Goal: Transaction & Acquisition: Book appointment/travel/reservation

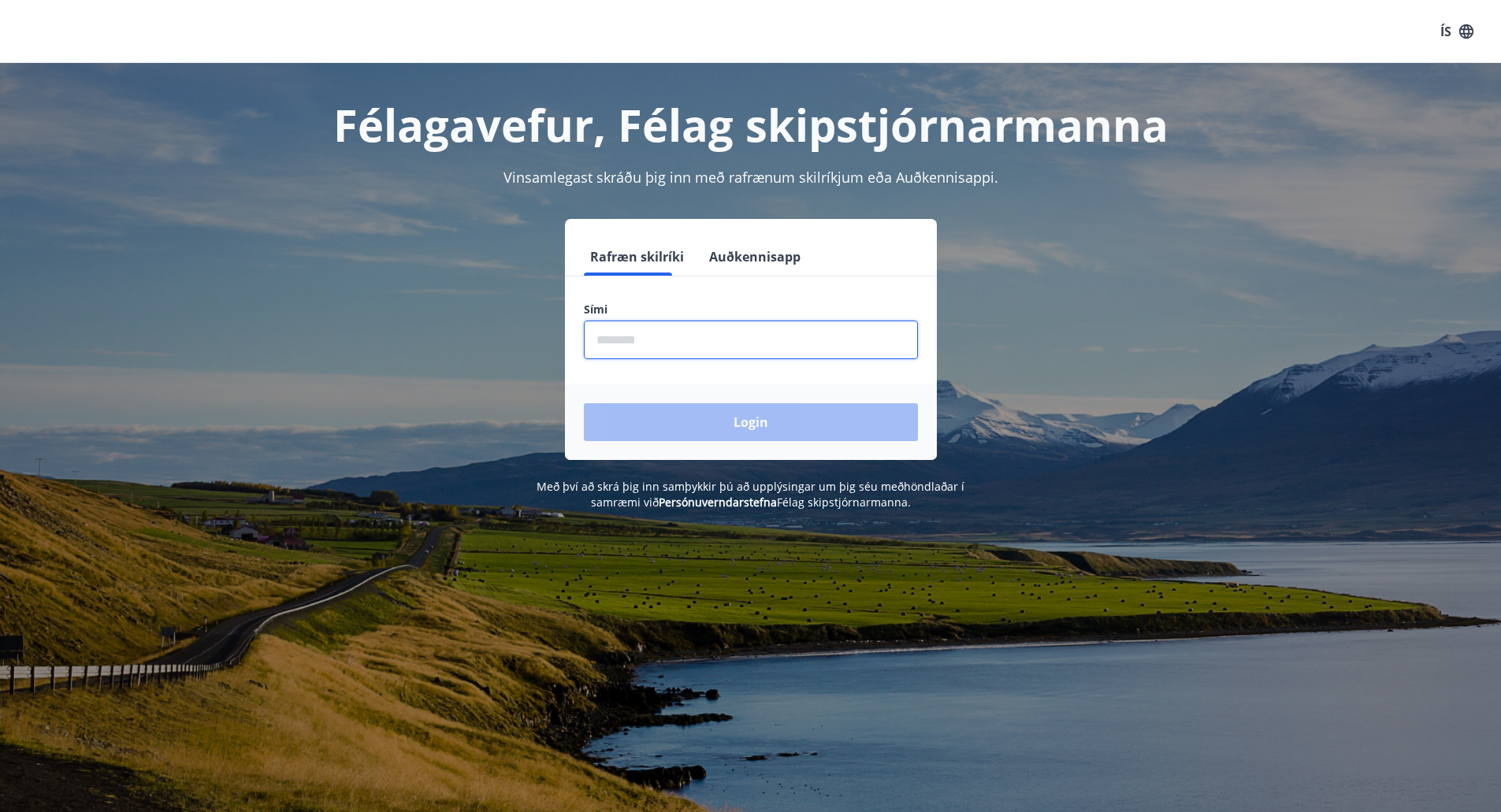
click at [762, 337] on input "phone" at bounding box center [751, 340] width 334 height 39
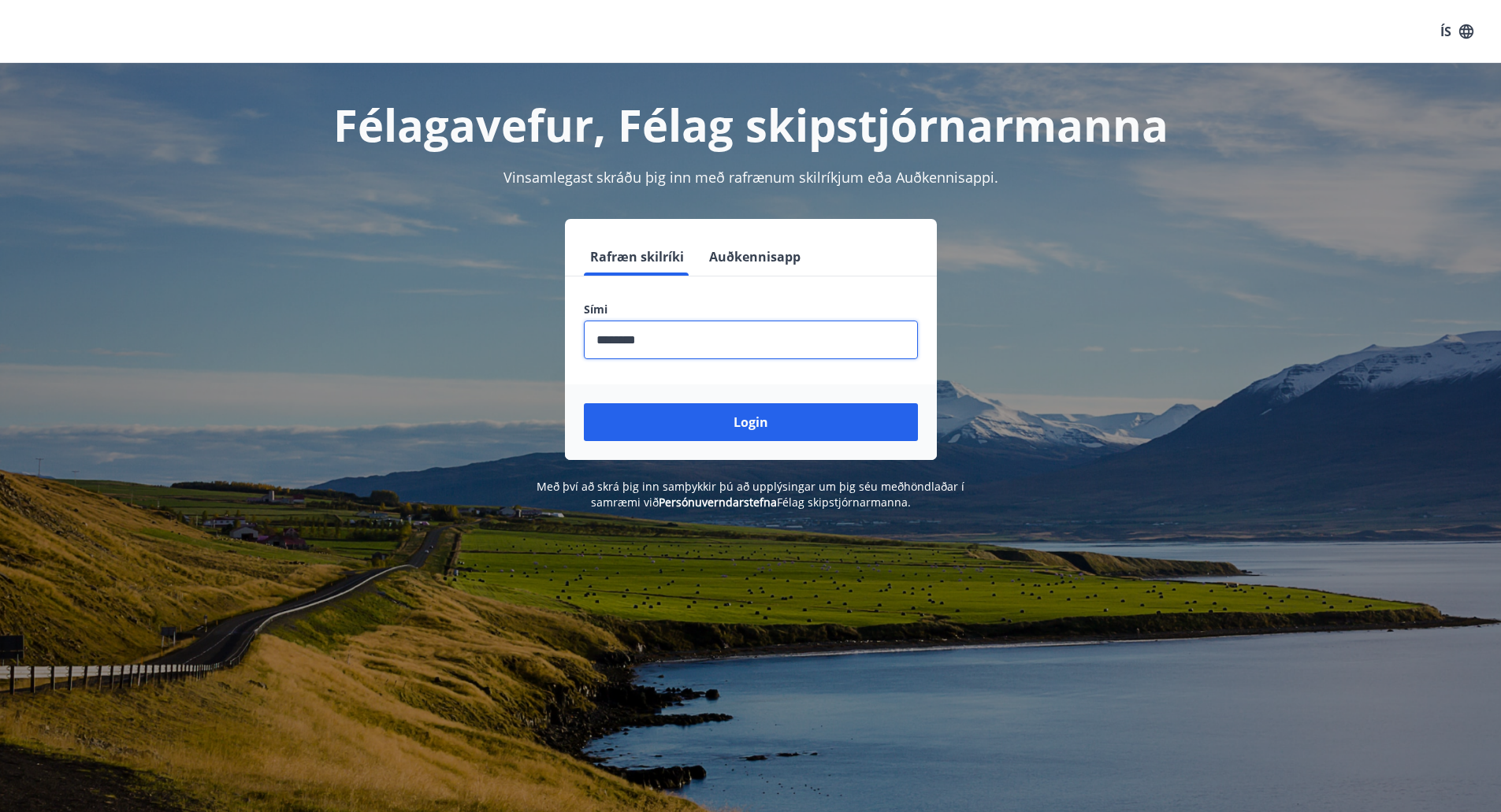
type input "********"
click at [584, 404] on button "Login" at bounding box center [751, 422] width 334 height 38
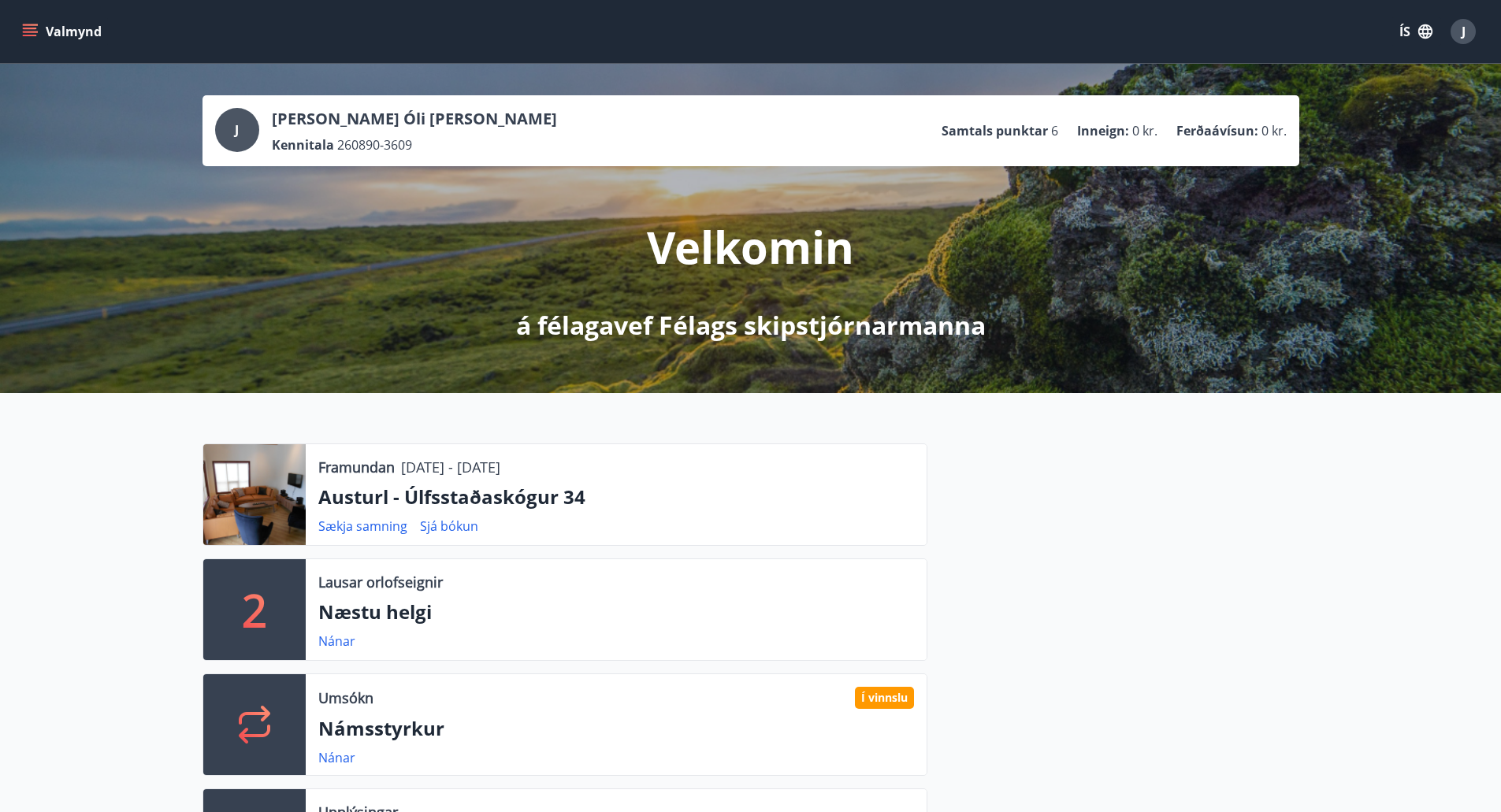
scroll to position [79, 0]
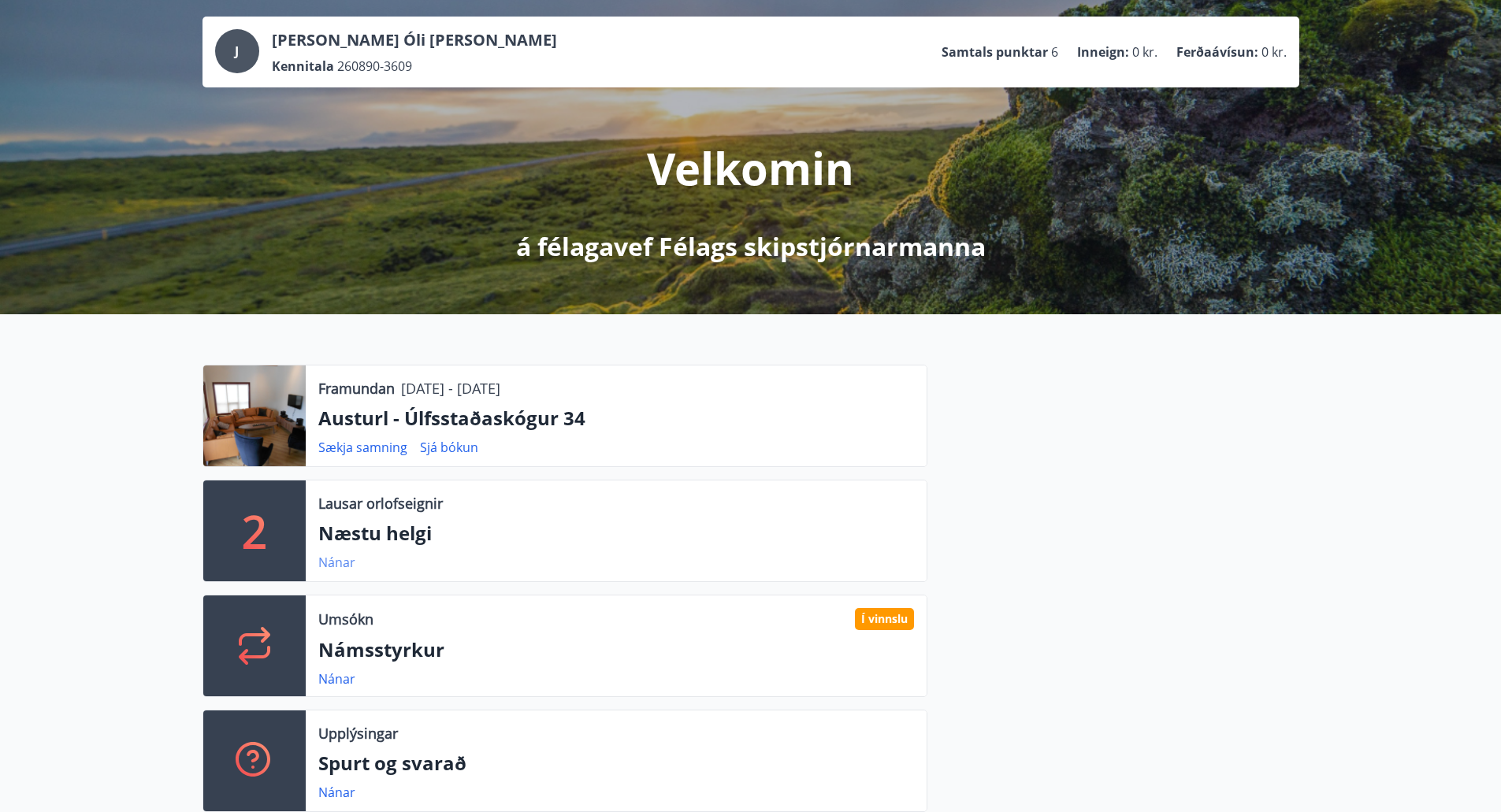
click at [334, 562] on link "Nánar" at bounding box center [337, 563] width 37 height 18
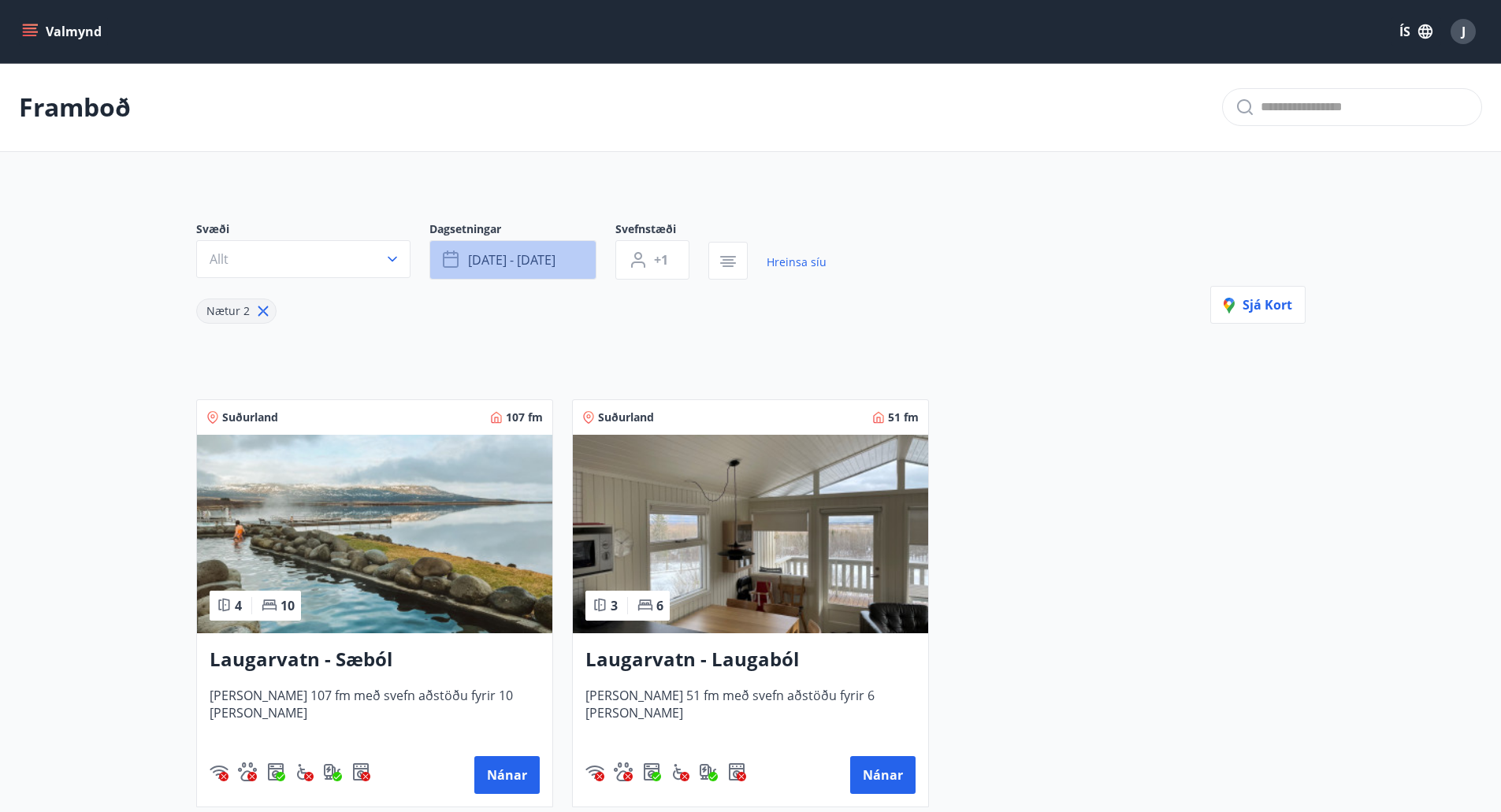
click at [564, 262] on button "[DATE] - [DATE]" at bounding box center [513, 260] width 167 height 39
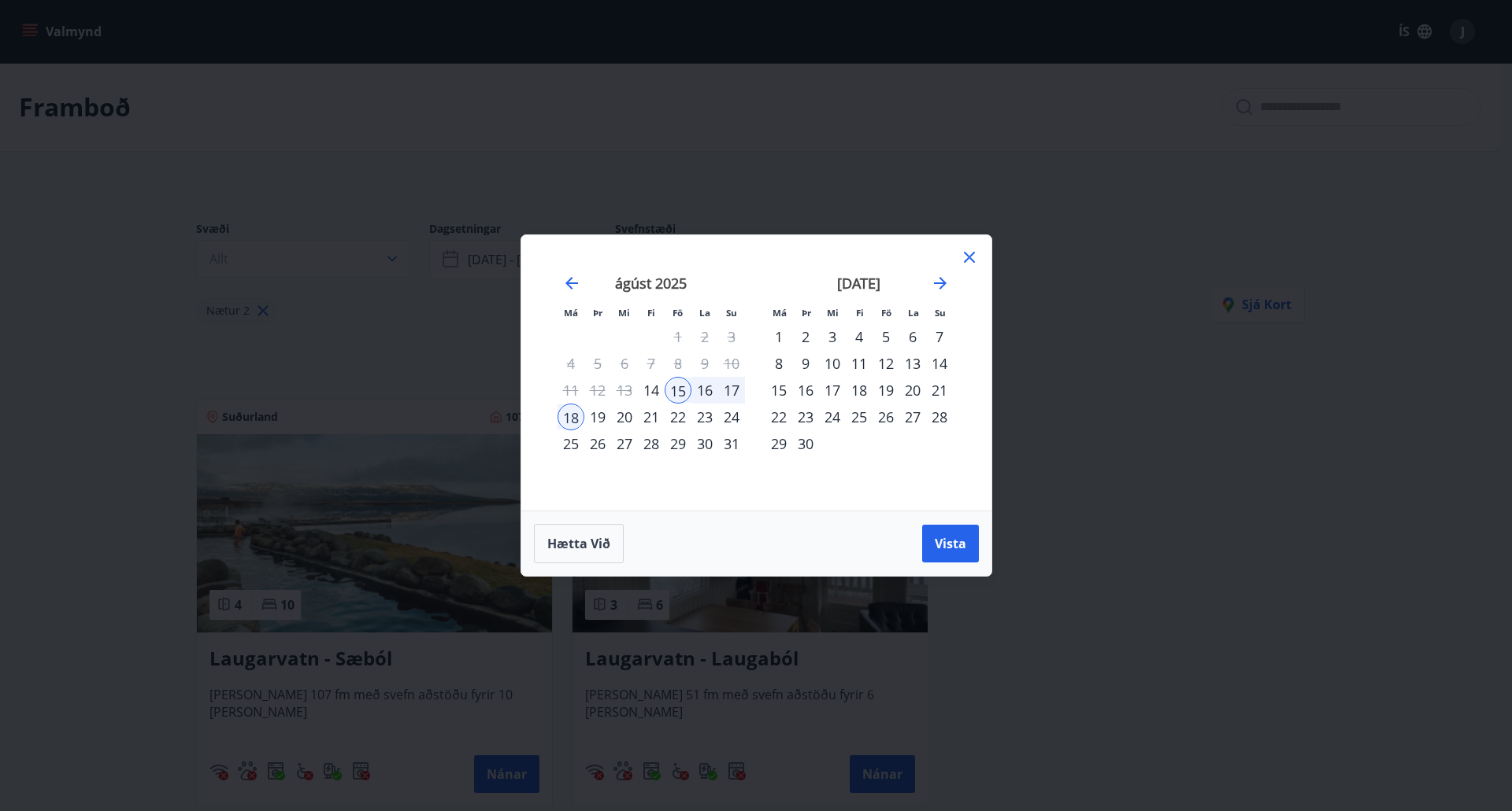
click at [675, 449] on div "29" at bounding box center [677, 443] width 27 height 26
click at [734, 449] on div "31" at bounding box center [731, 443] width 27 height 26
click at [961, 541] on span "Vista" at bounding box center [950, 544] width 31 height 18
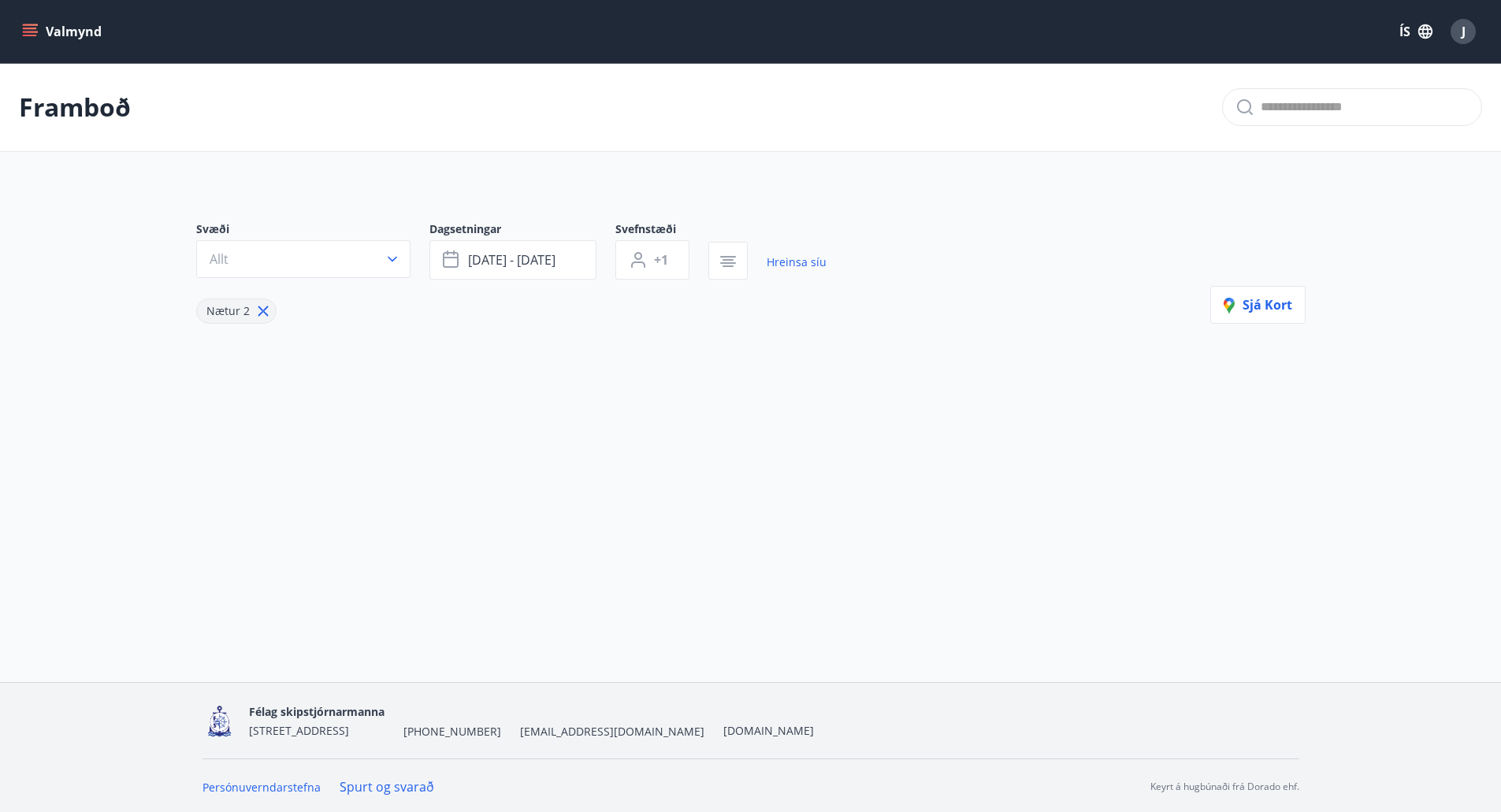
click at [69, 36] on button "Valmynd" at bounding box center [64, 31] width 89 height 28
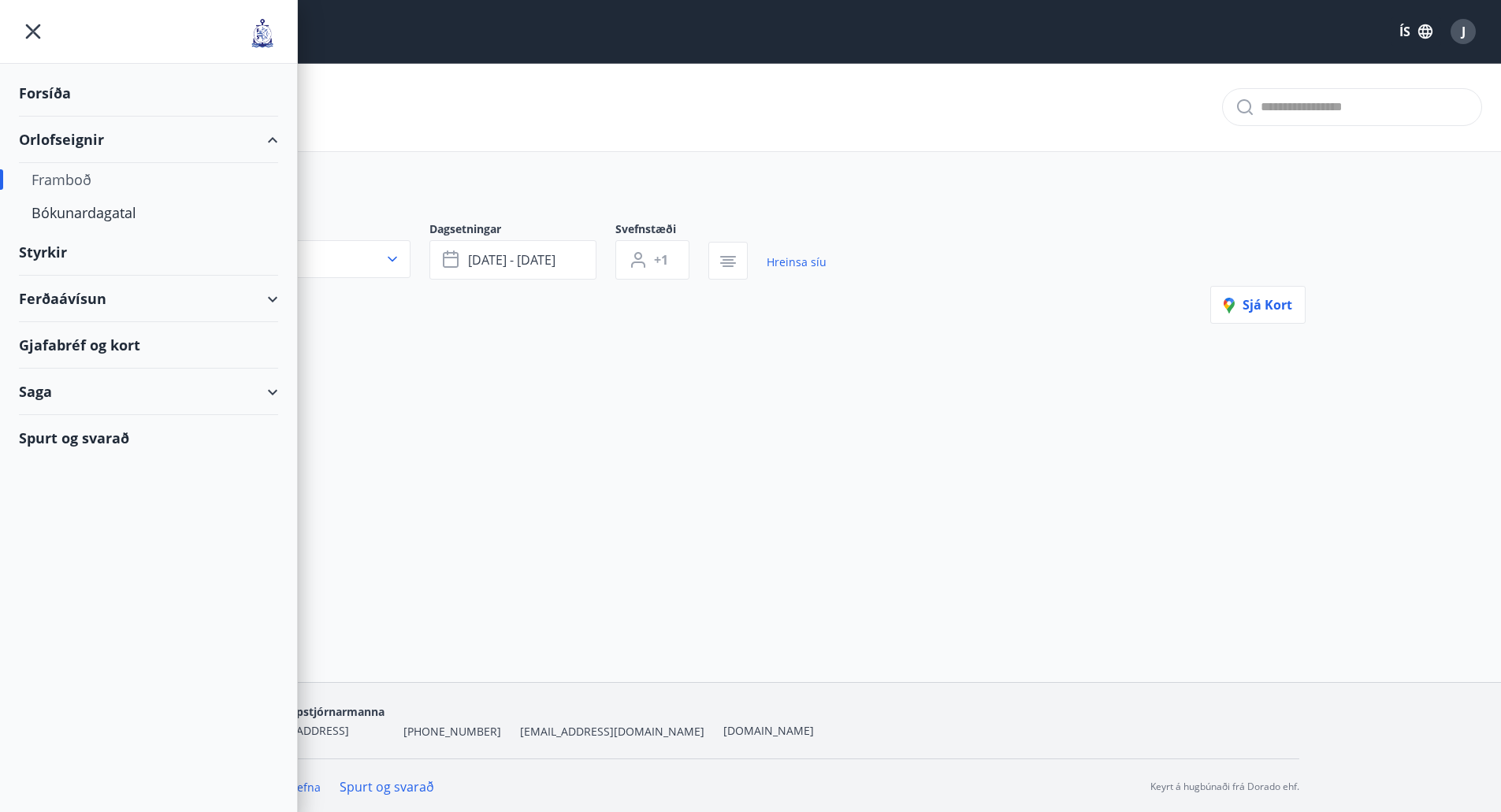
click at [78, 179] on div "Framboð" at bounding box center [148, 179] width 234 height 33
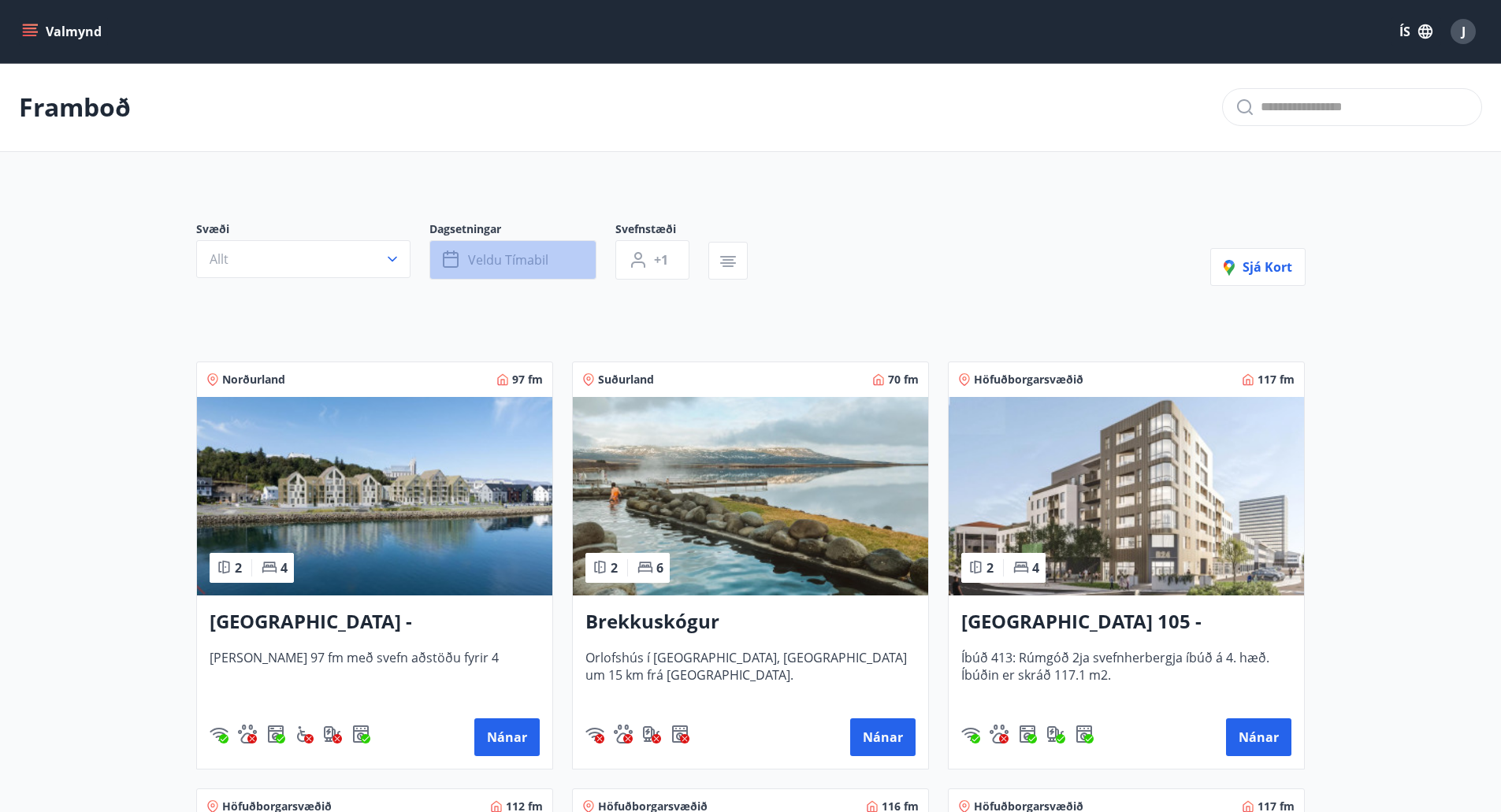
click at [487, 256] on span "Veldu tímabil" at bounding box center [508, 260] width 80 height 18
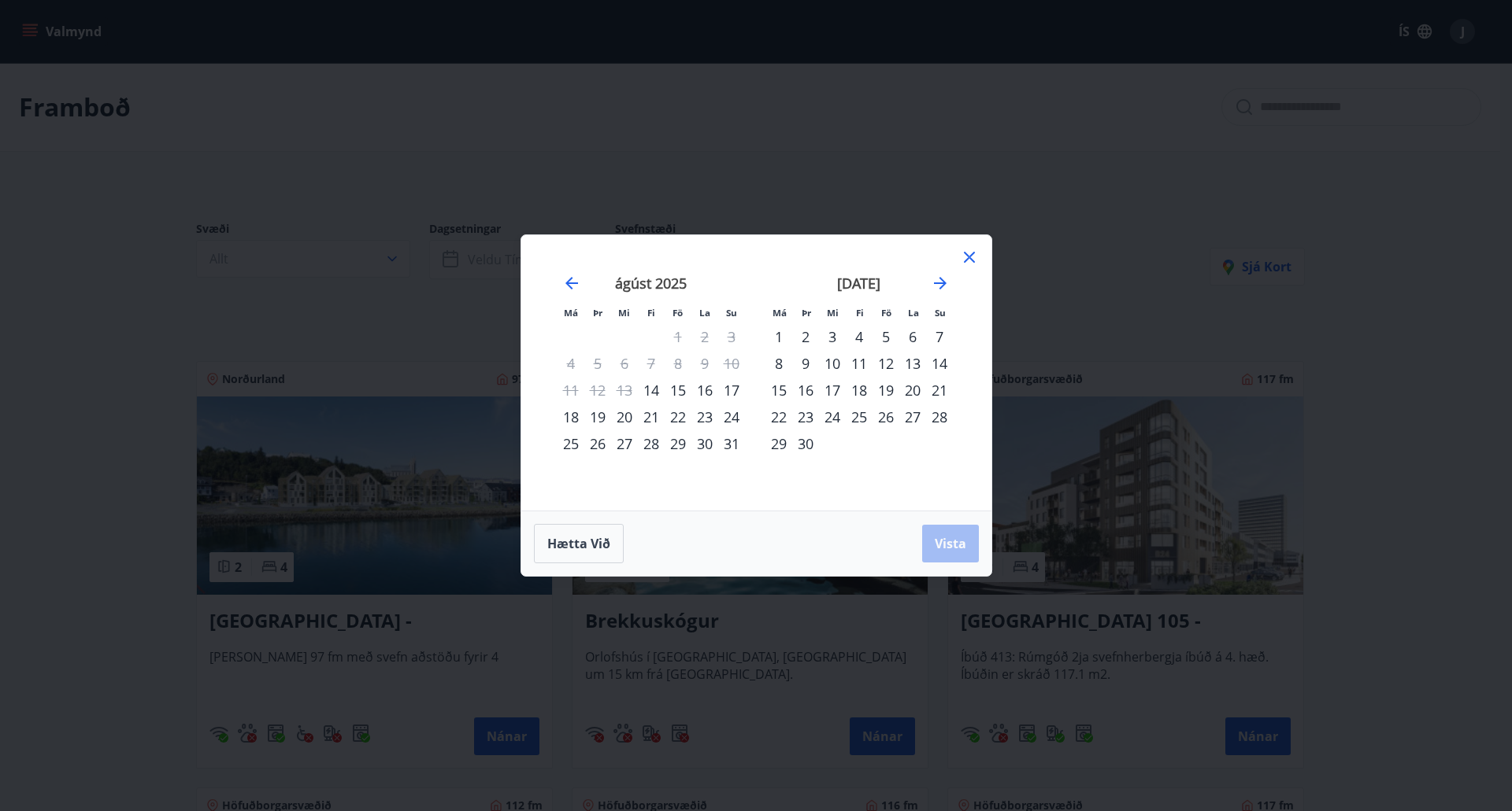
click at [966, 255] on icon at bounding box center [970, 258] width 11 height 11
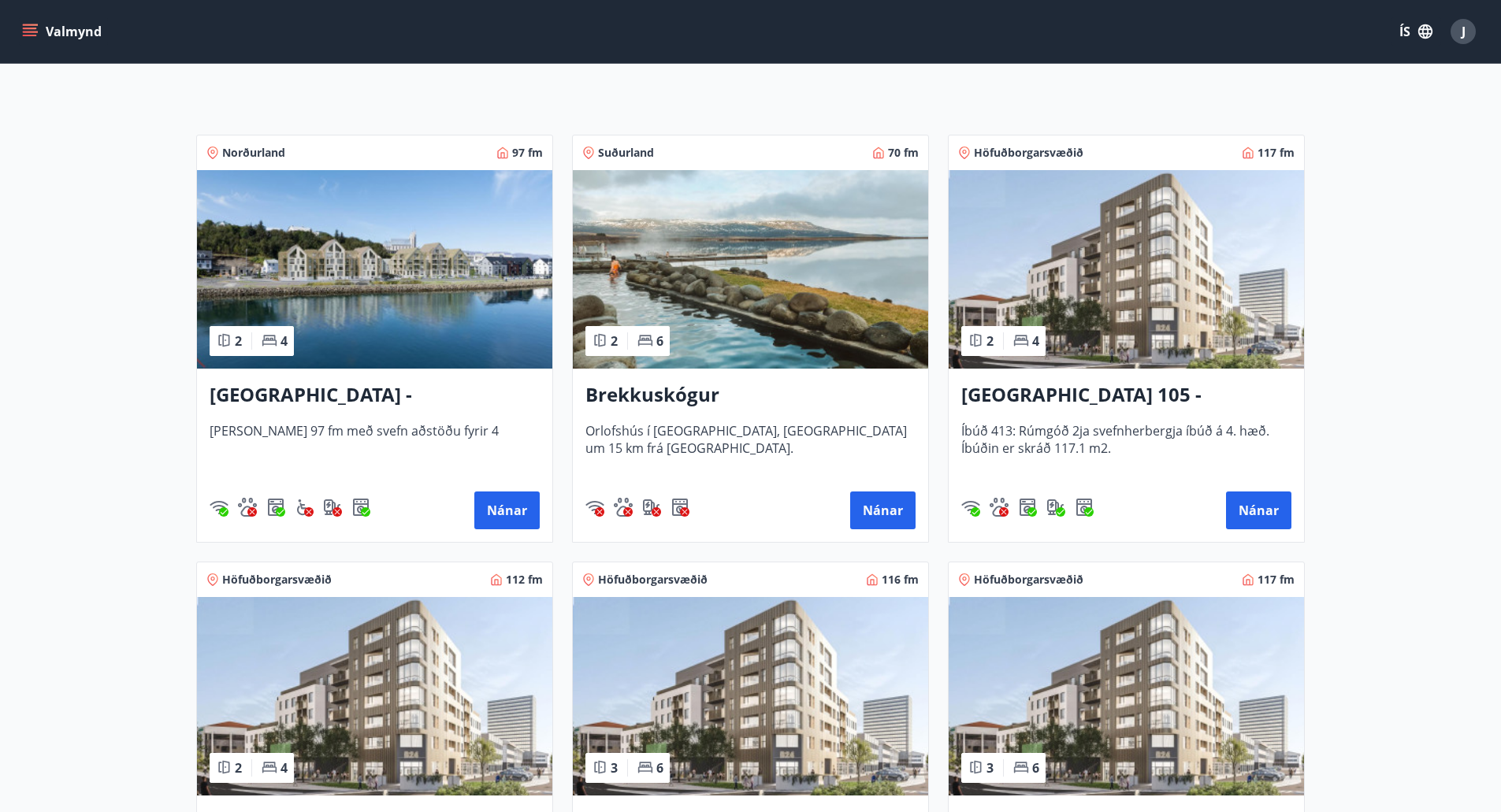
scroll to position [236, 0]
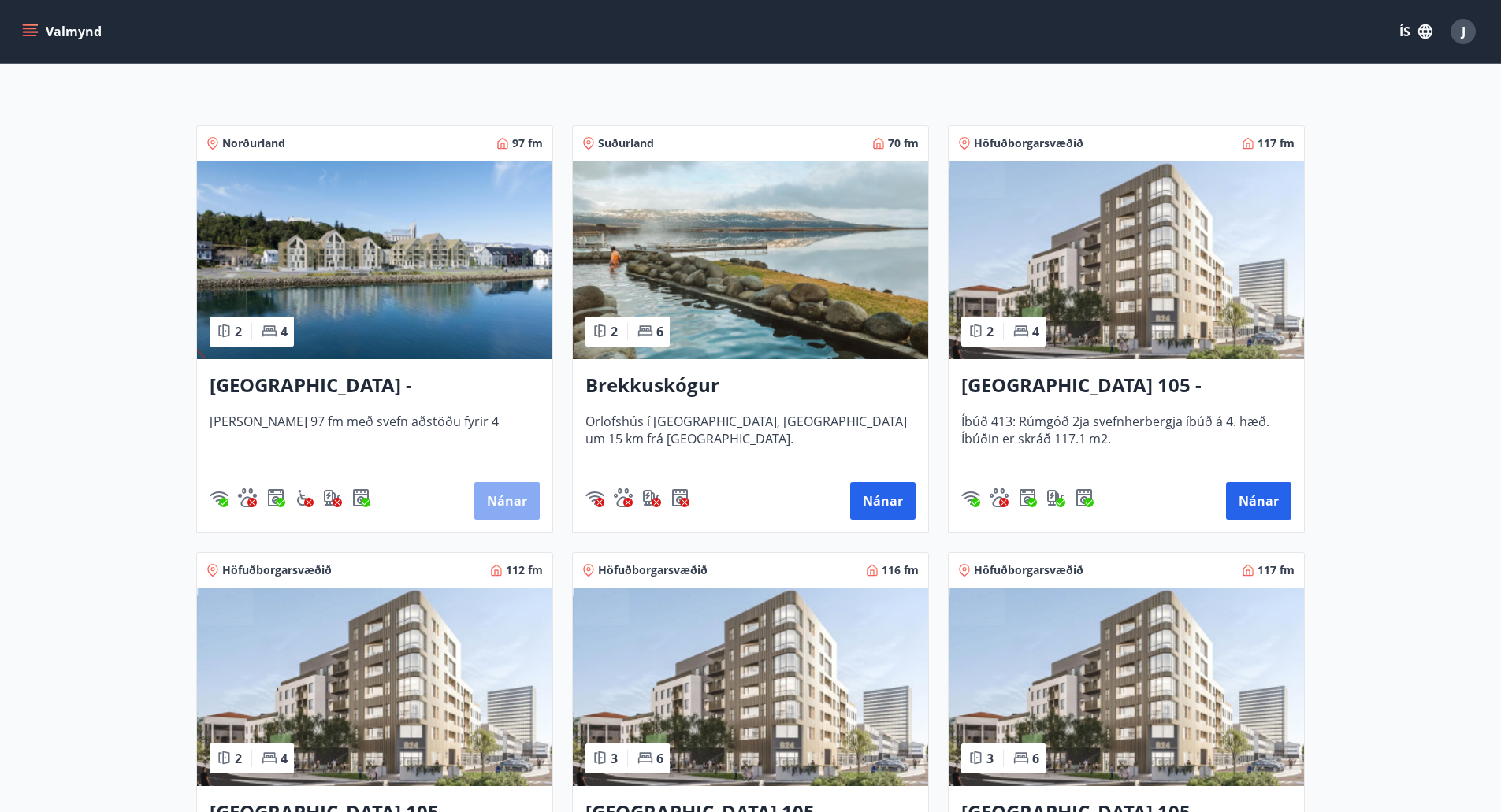
click at [484, 500] on button "Nánar" at bounding box center [506, 501] width 65 height 38
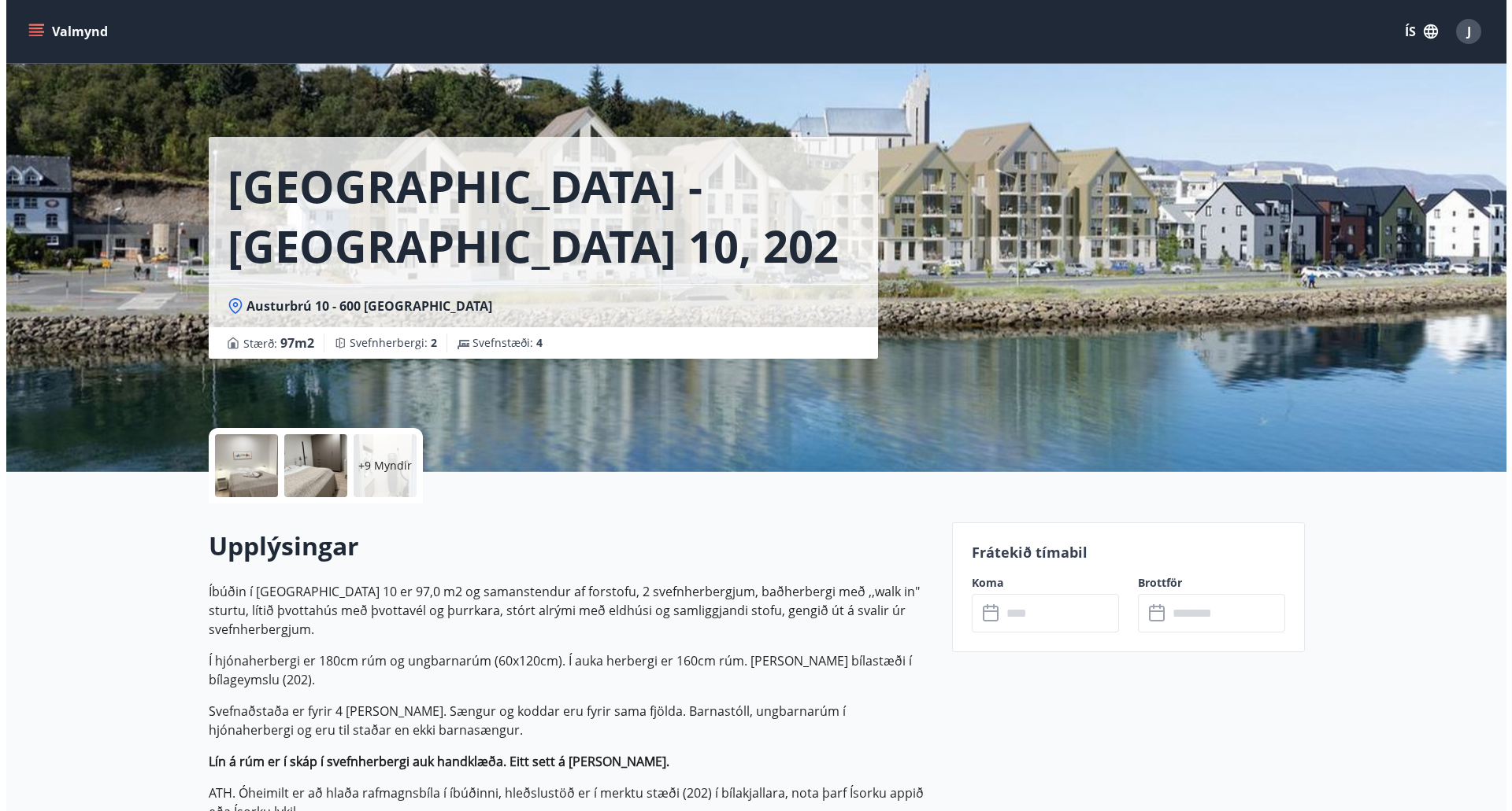
scroll to position [157, 0]
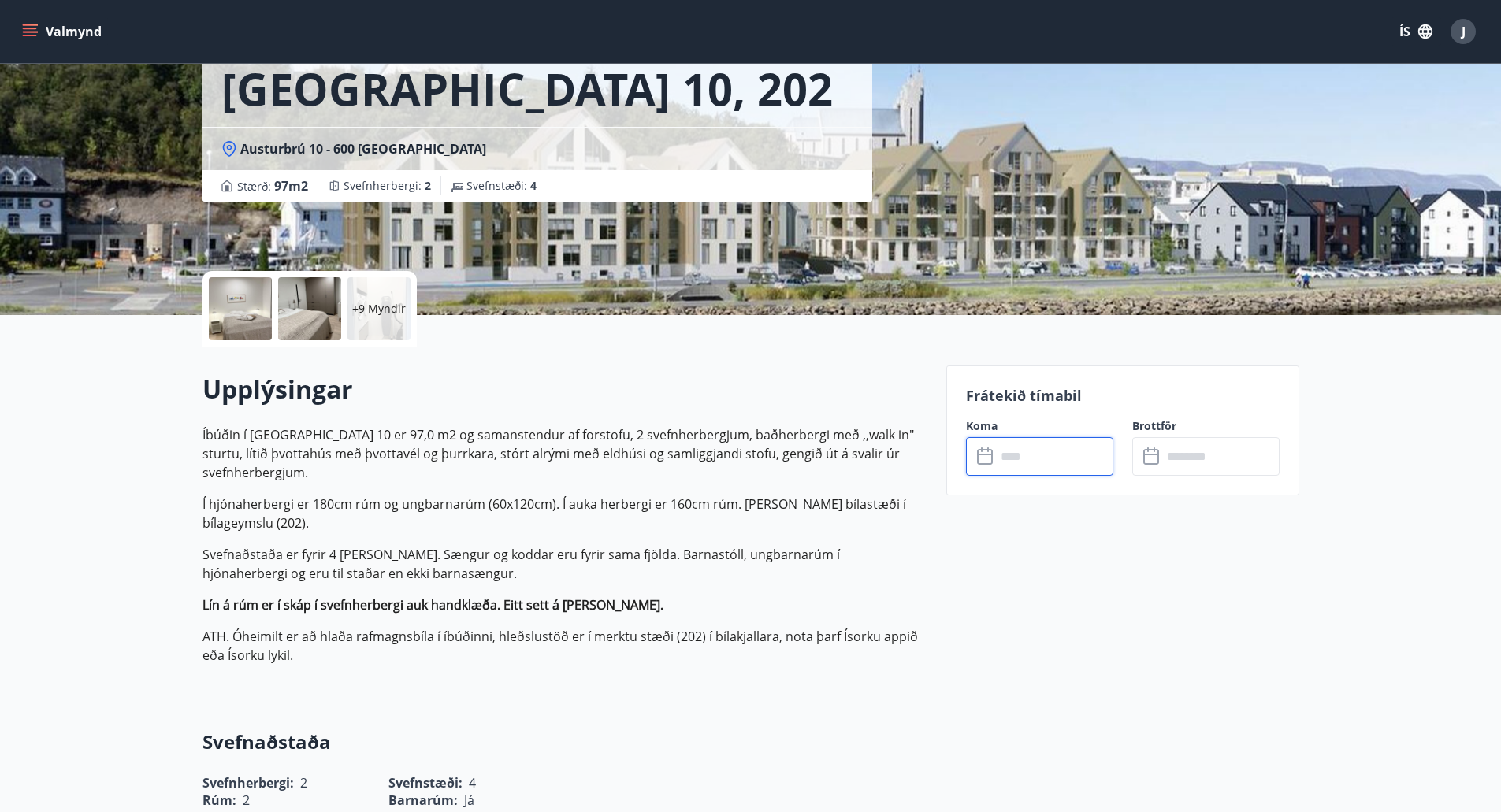
click at [1035, 453] on input "text" at bounding box center [1055, 457] width 117 height 39
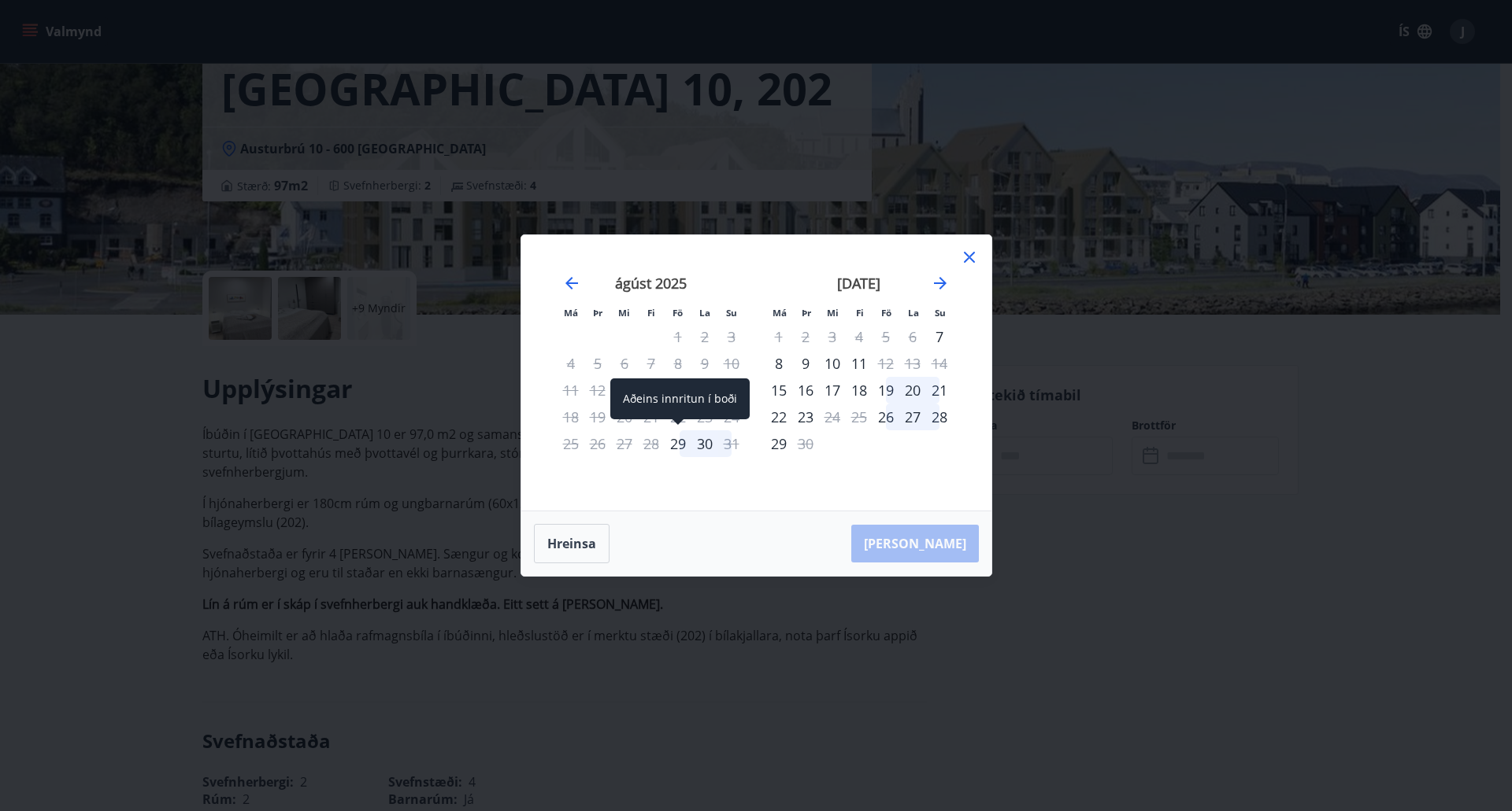
click at [682, 448] on div "29" at bounding box center [677, 443] width 27 height 26
click at [721, 446] on div "31" at bounding box center [731, 443] width 27 height 26
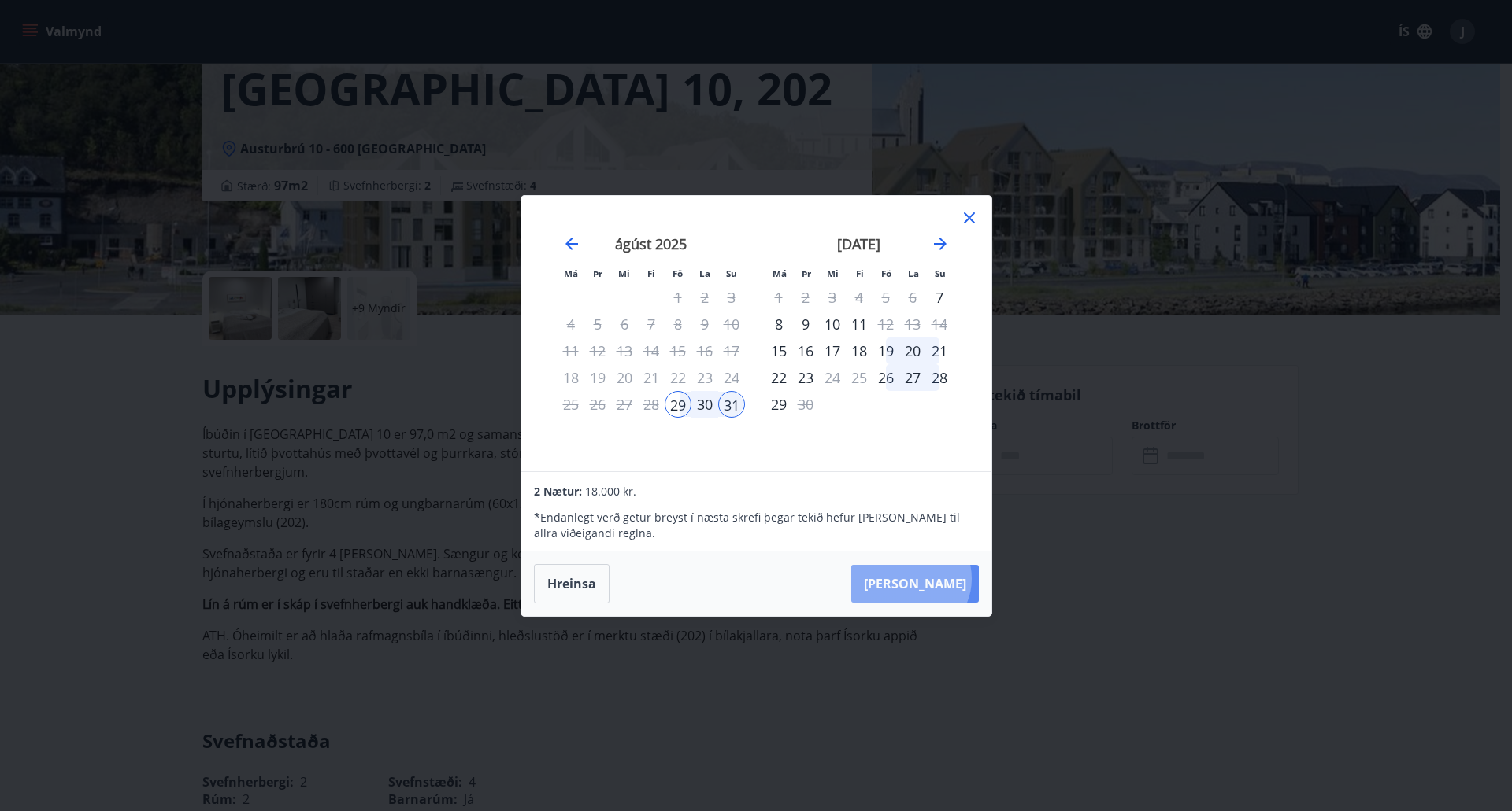
click at [958, 578] on button "[PERSON_NAME]" at bounding box center [914, 584] width 128 height 38
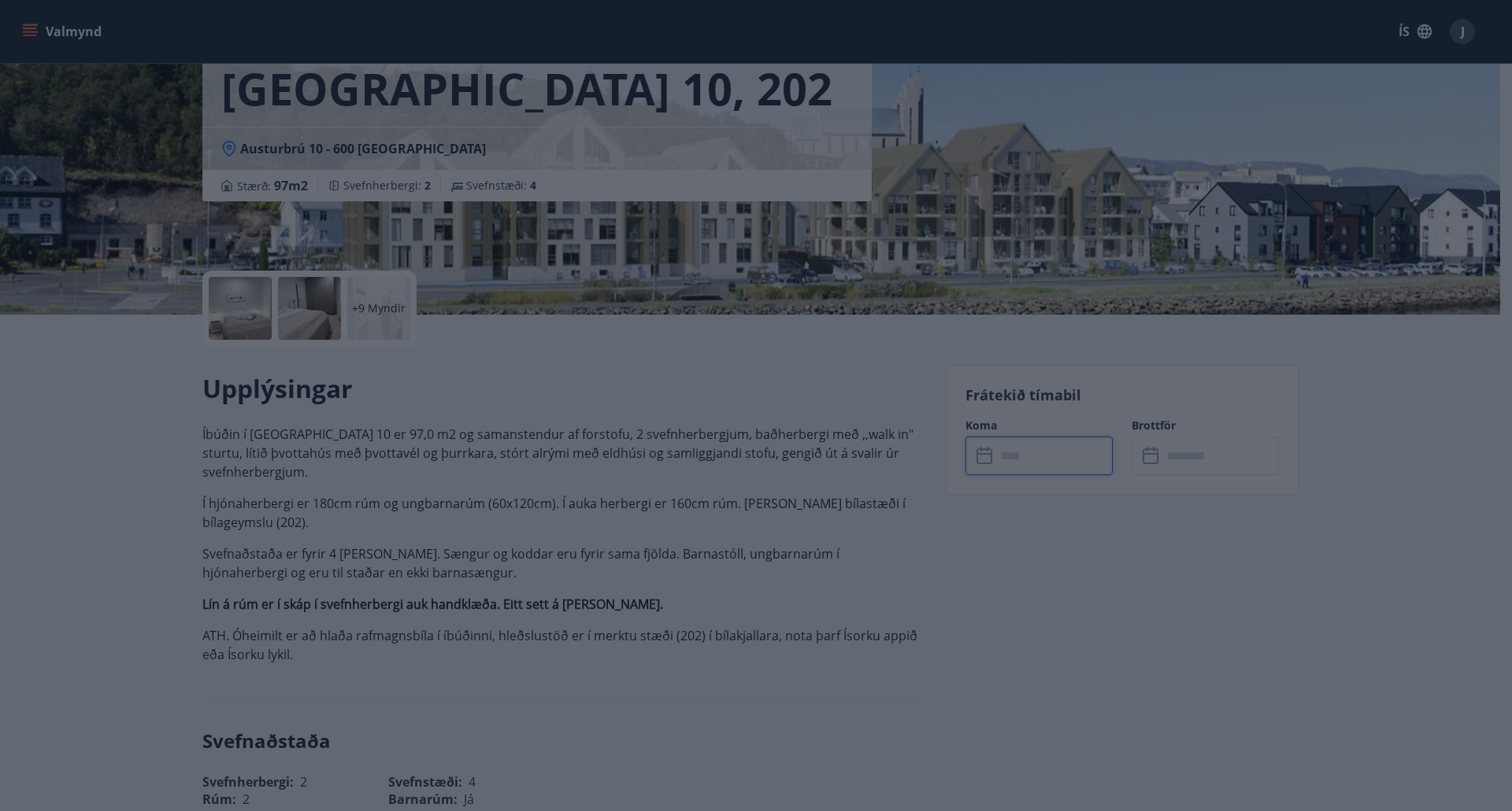
type input "******"
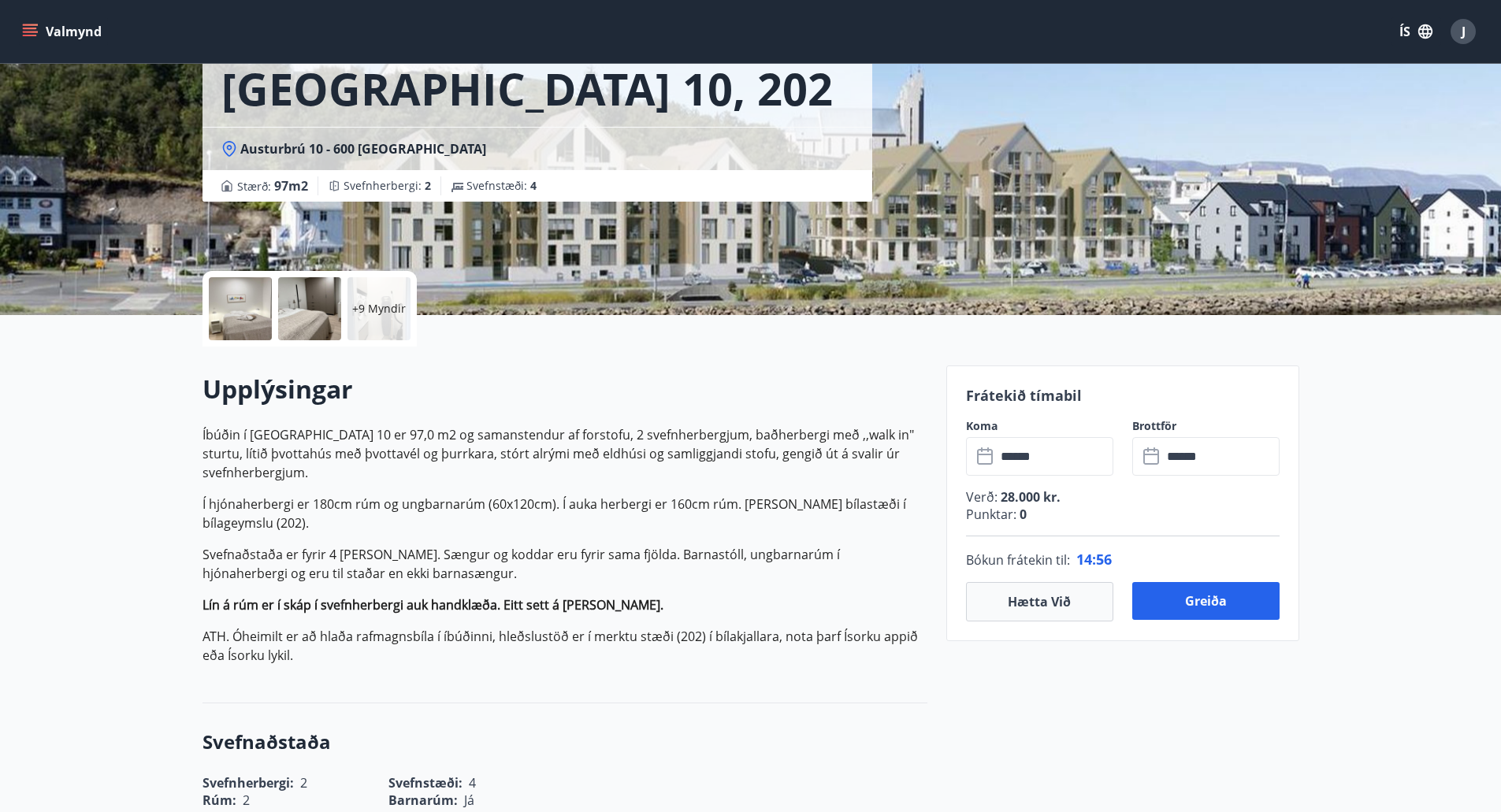
click at [238, 312] on div at bounding box center [240, 309] width 63 height 63
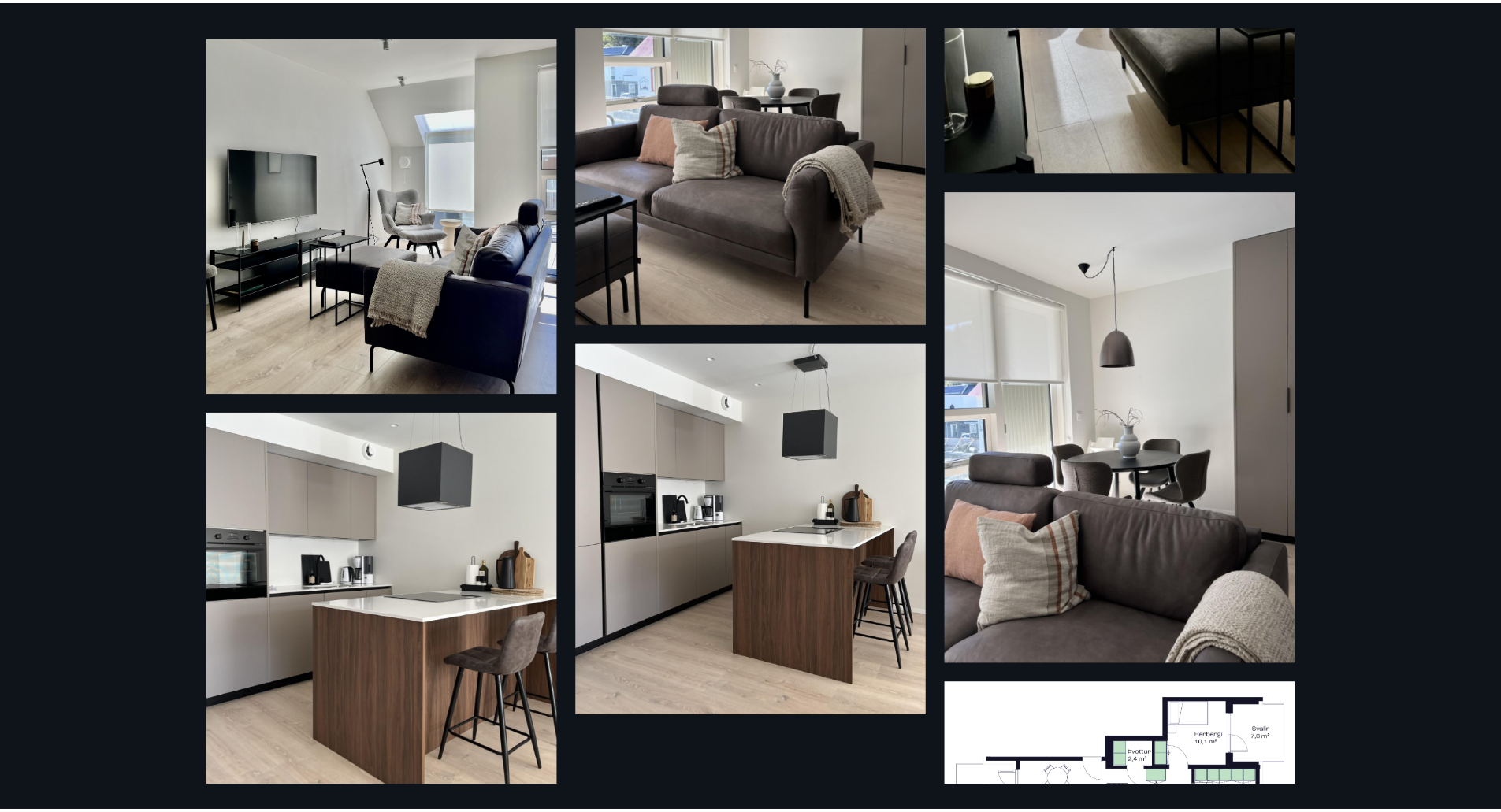
scroll to position [1148, 0]
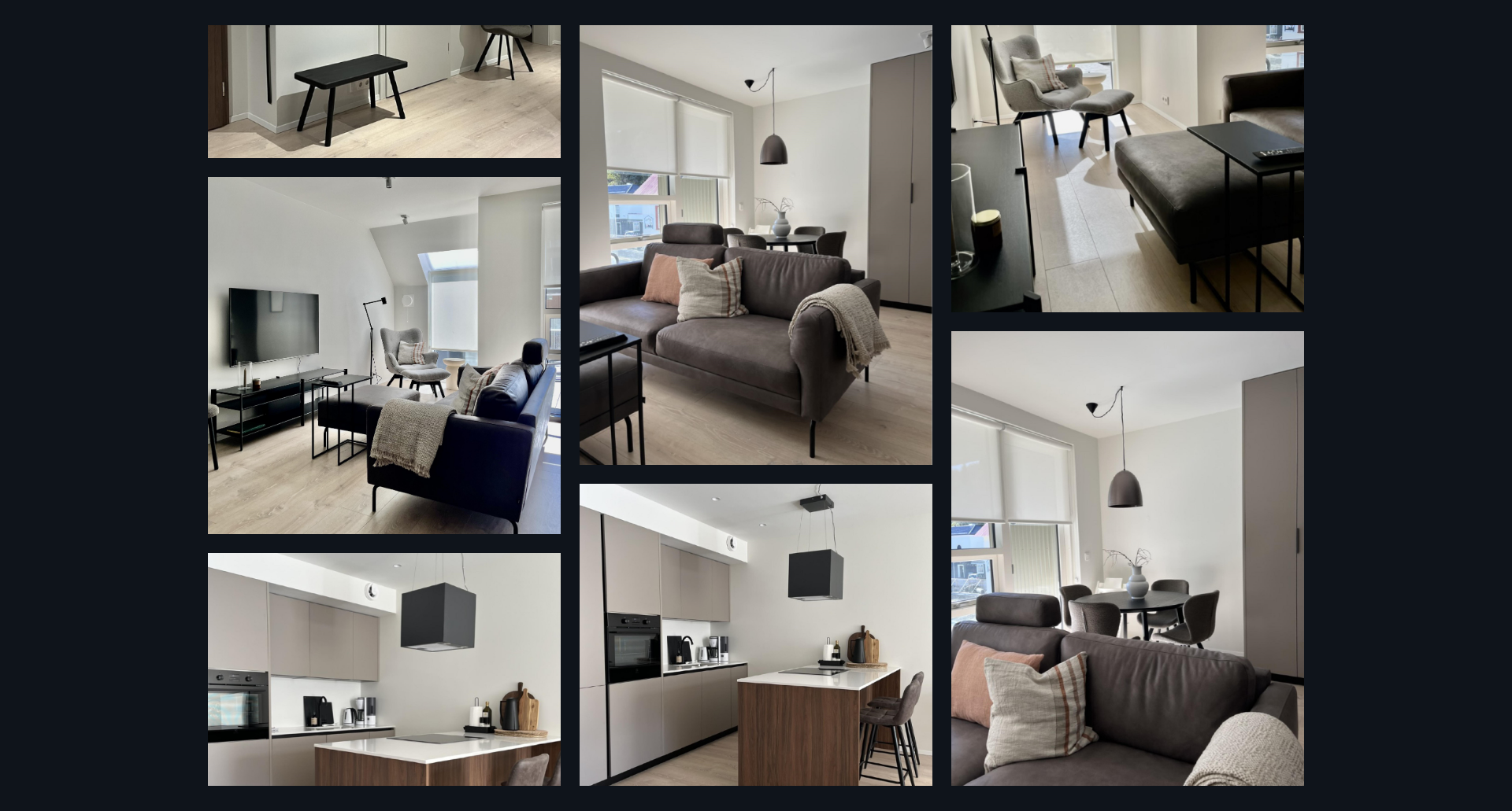
click at [66, 377] on div "15 Myndir" at bounding box center [756, 406] width 1512 height 811
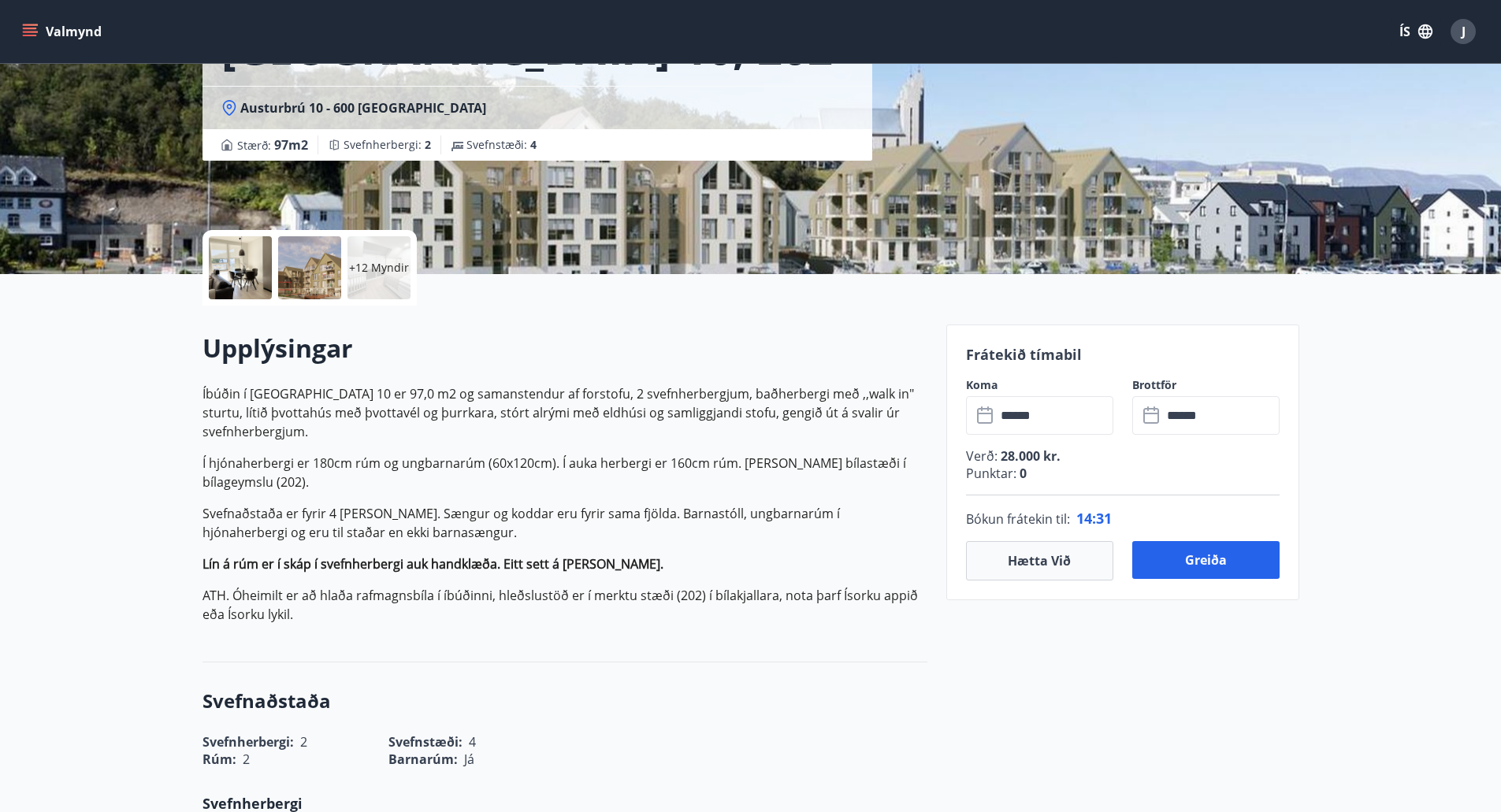
scroll to position [236, 0]
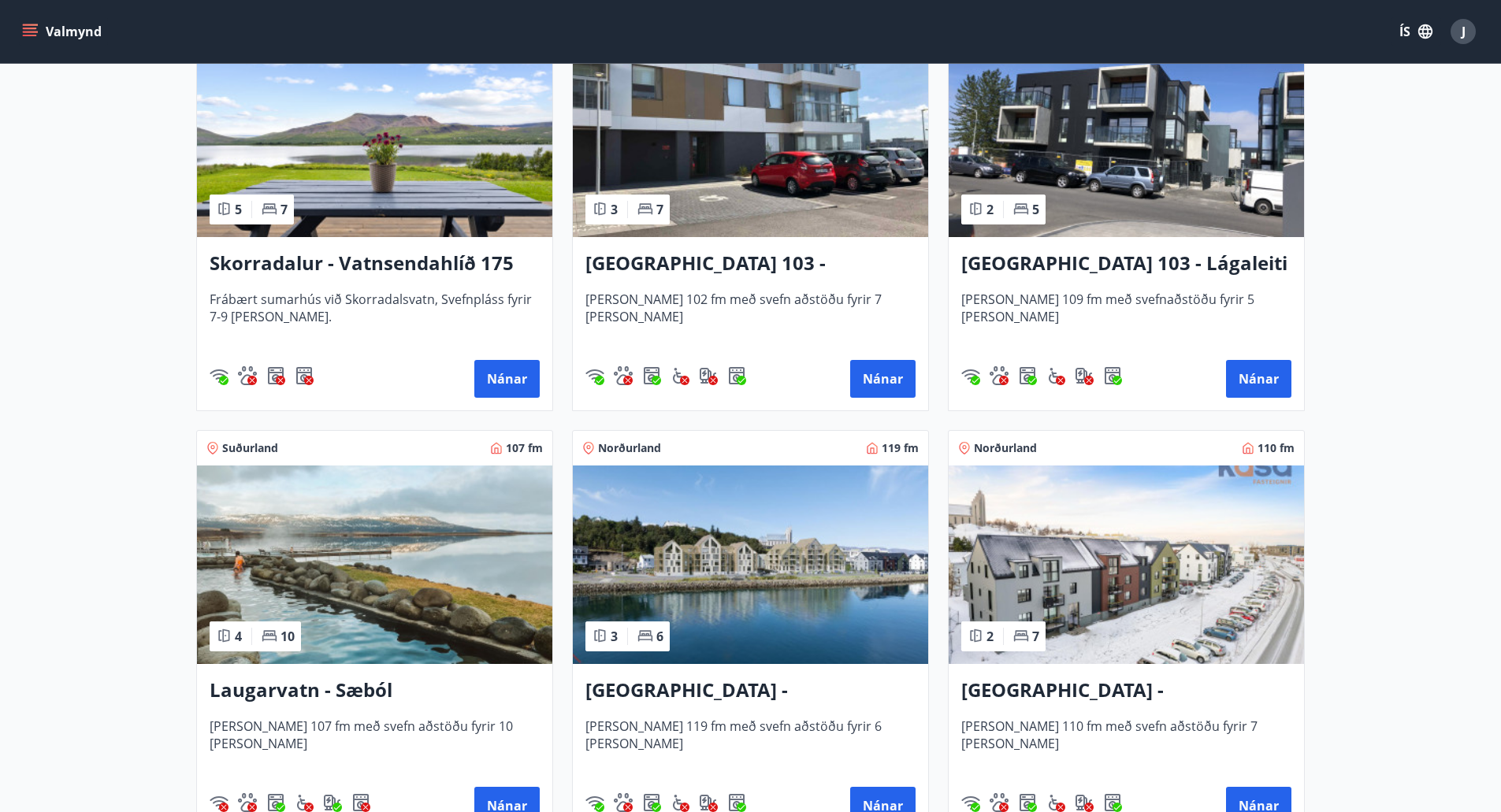
scroll to position [1497, 0]
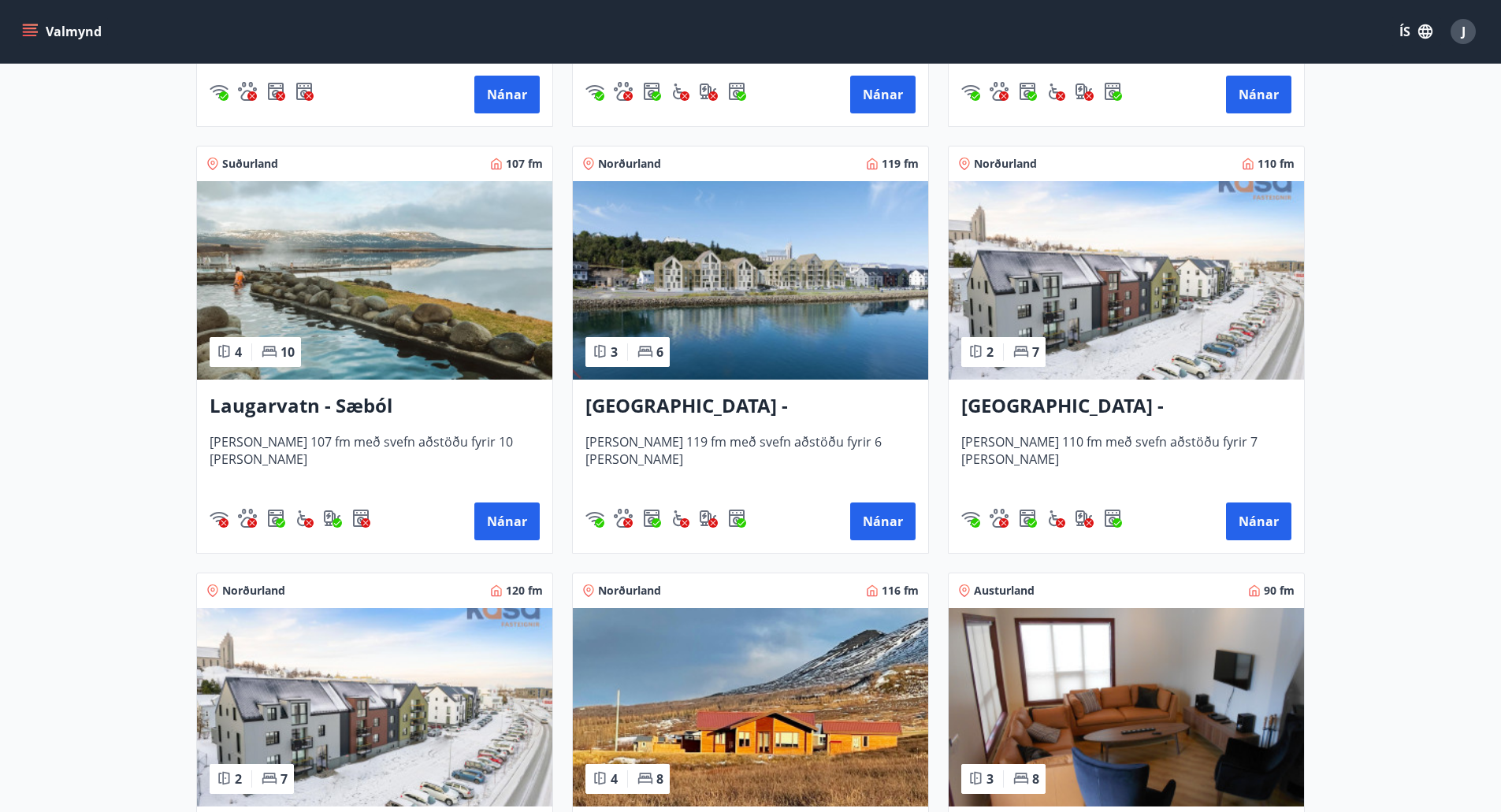
click at [665, 396] on h3 "[GEOGRAPHIC_DATA] - [GEOGRAPHIC_DATA] 10, 101" at bounding box center [750, 406] width 330 height 28
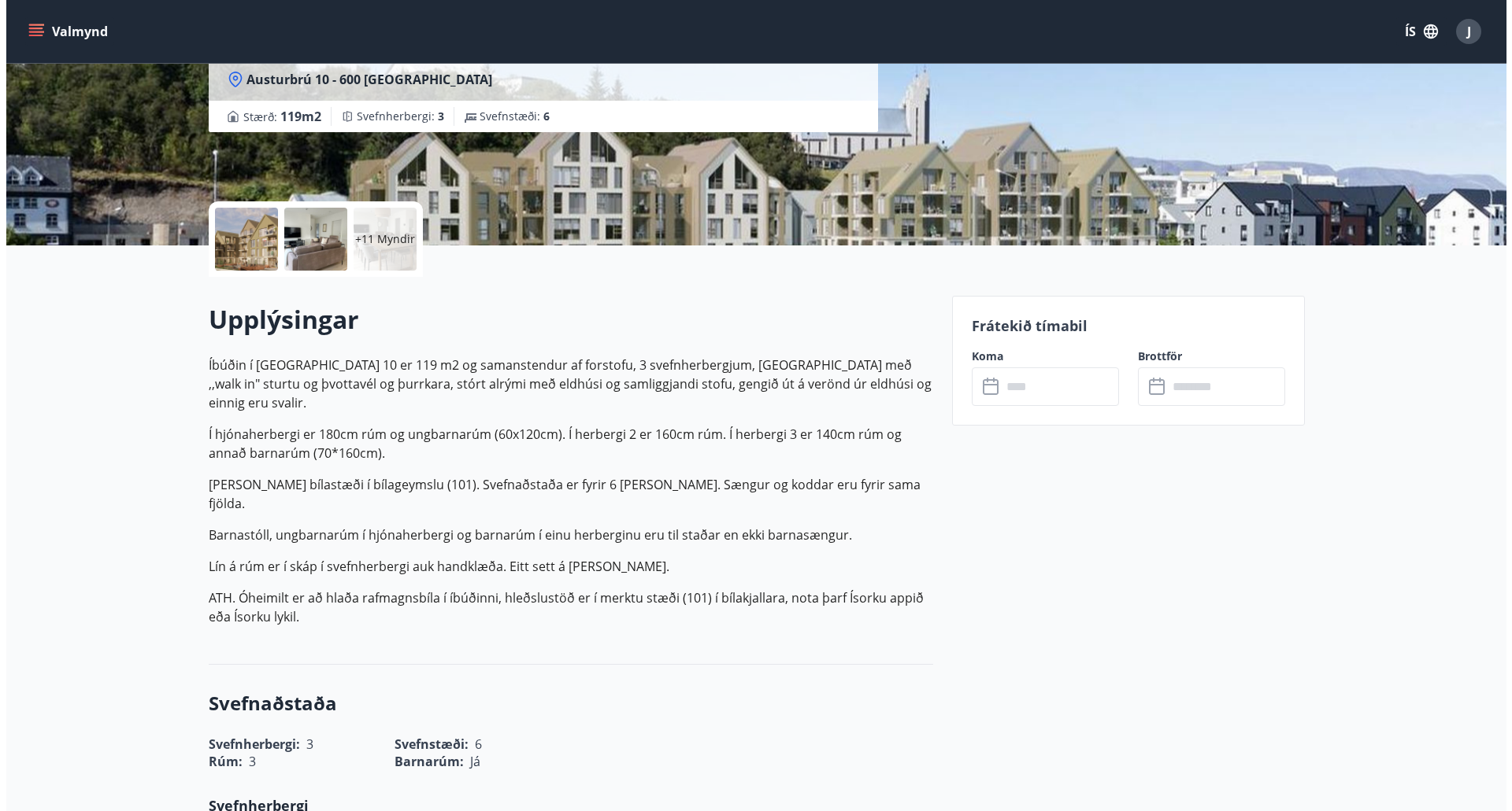
scroll to position [236, 0]
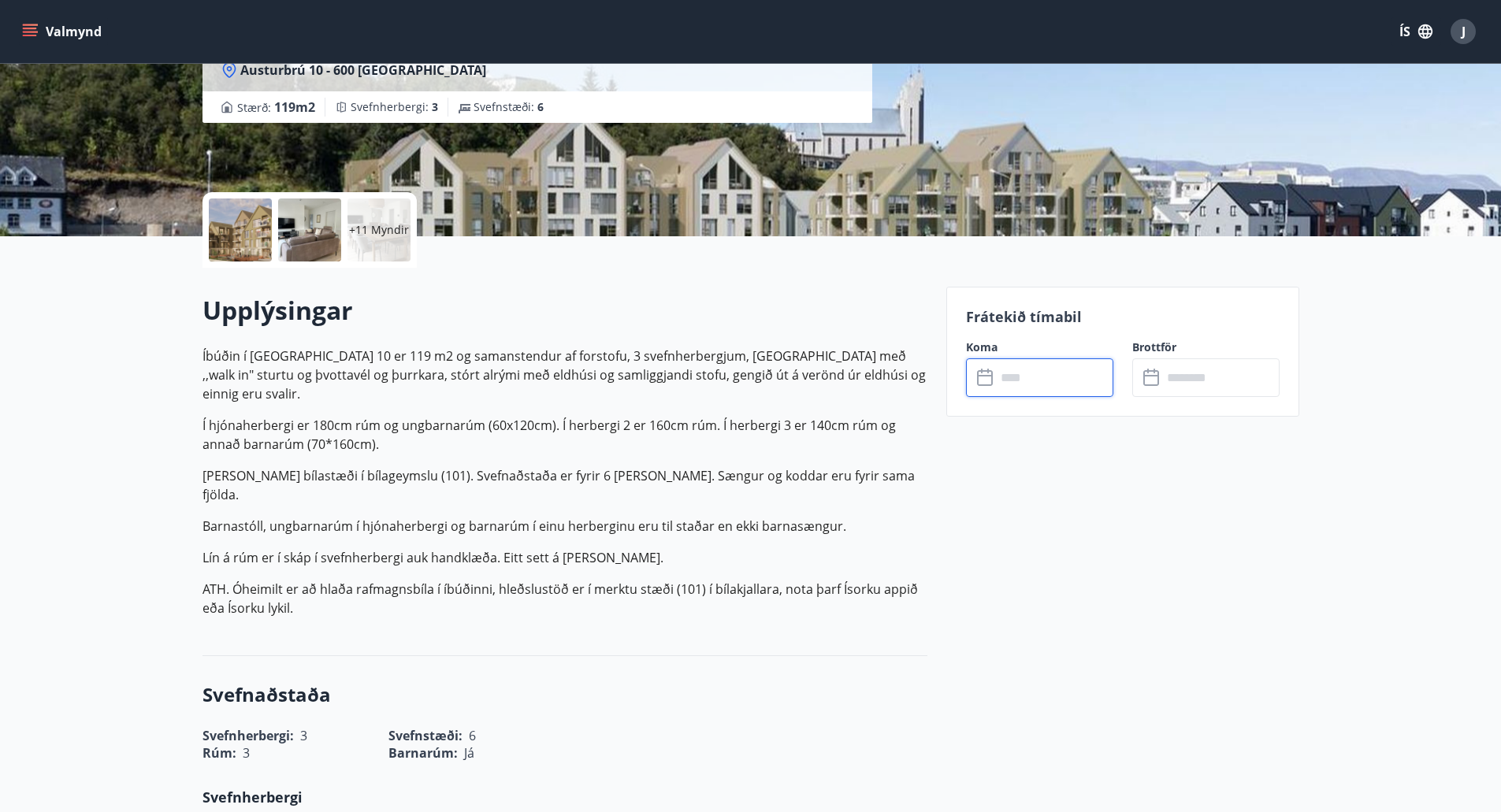
click at [1024, 365] on input "text" at bounding box center [1055, 378] width 117 height 39
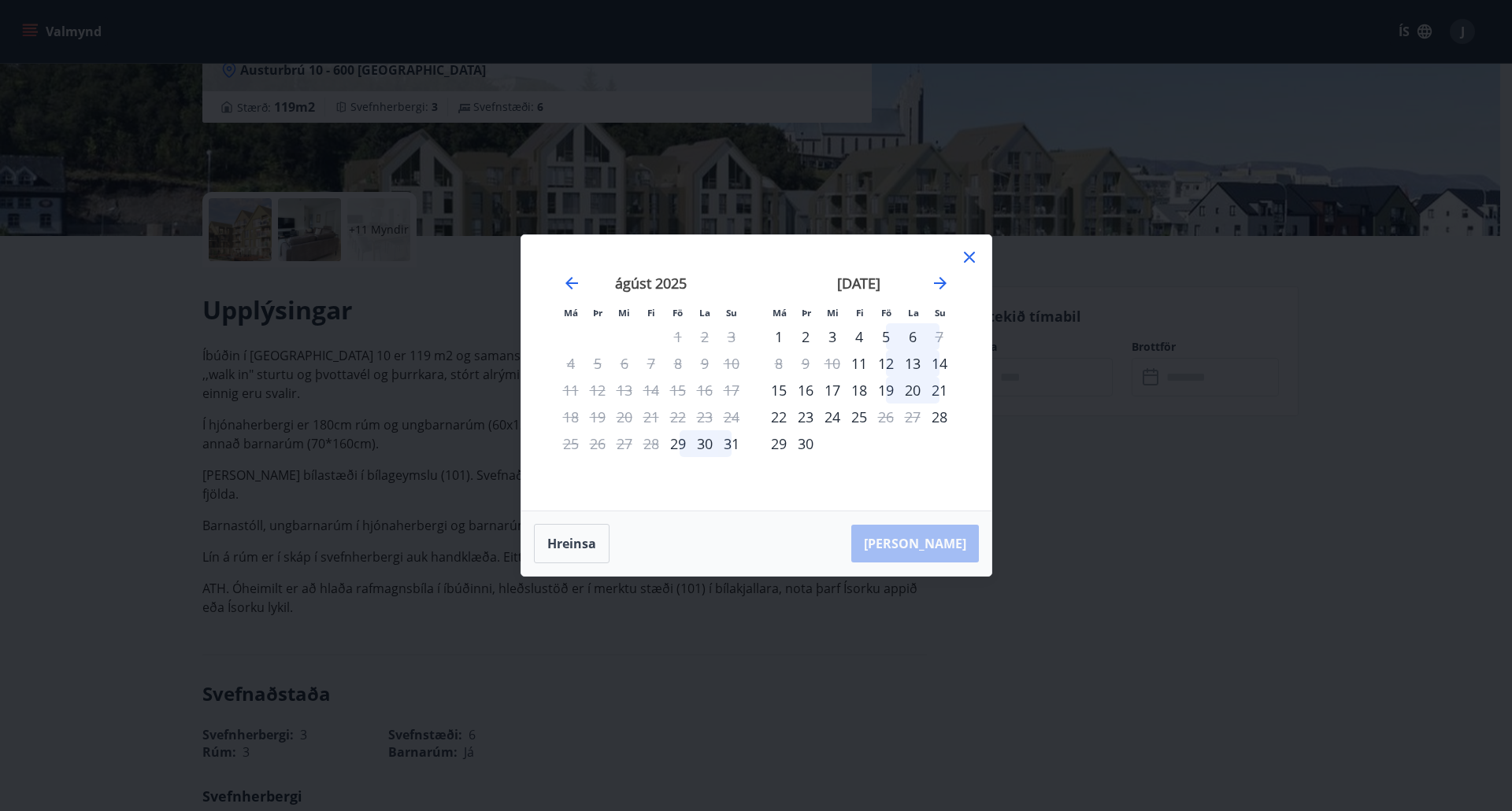
click at [681, 450] on div "29" at bounding box center [677, 443] width 27 height 26
click at [727, 447] on div "31" at bounding box center [731, 443] width 27 height 26
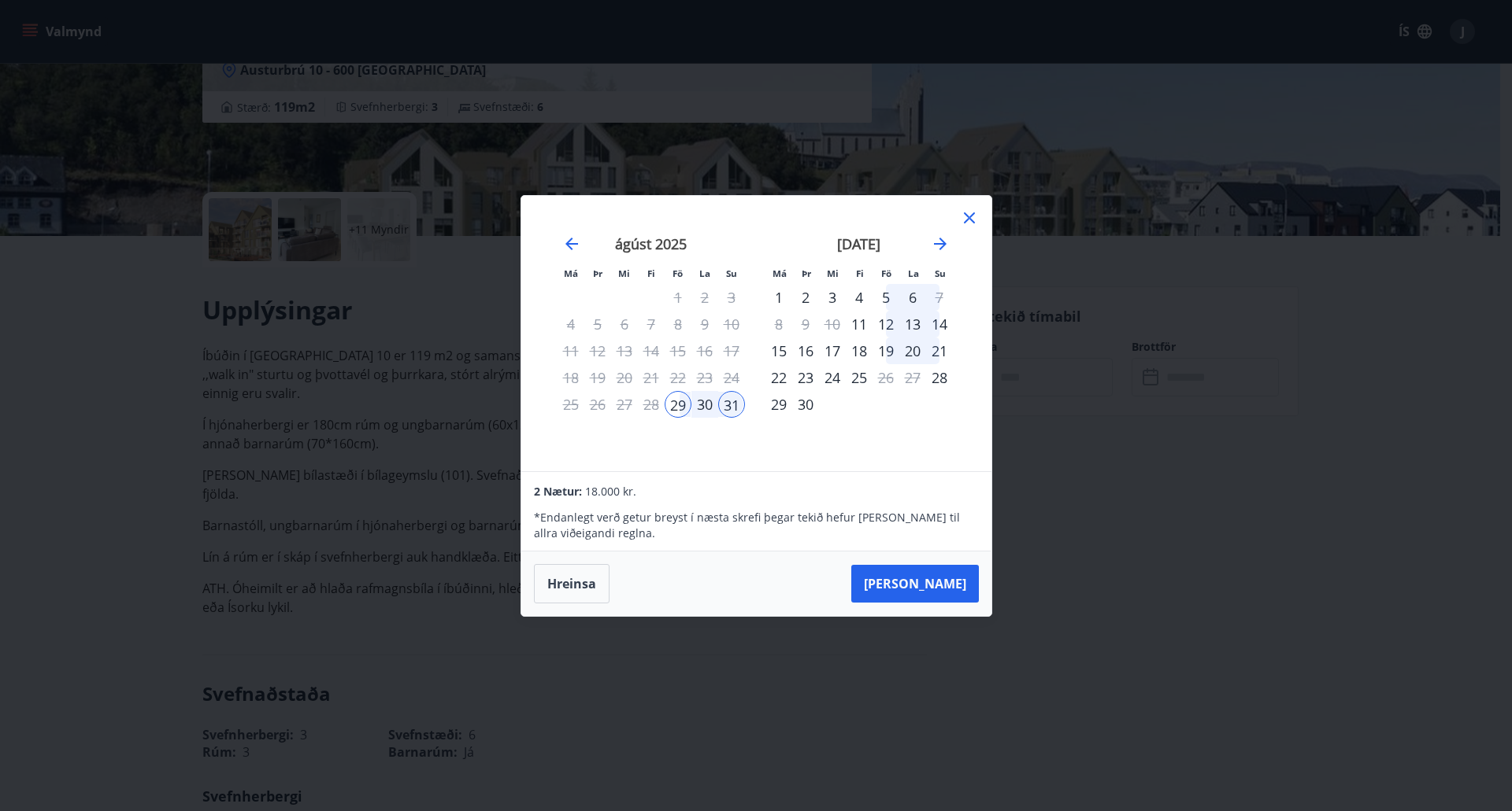
click at [729, 410] on div "31" at bounding box center [731, 404] width 27 height 26
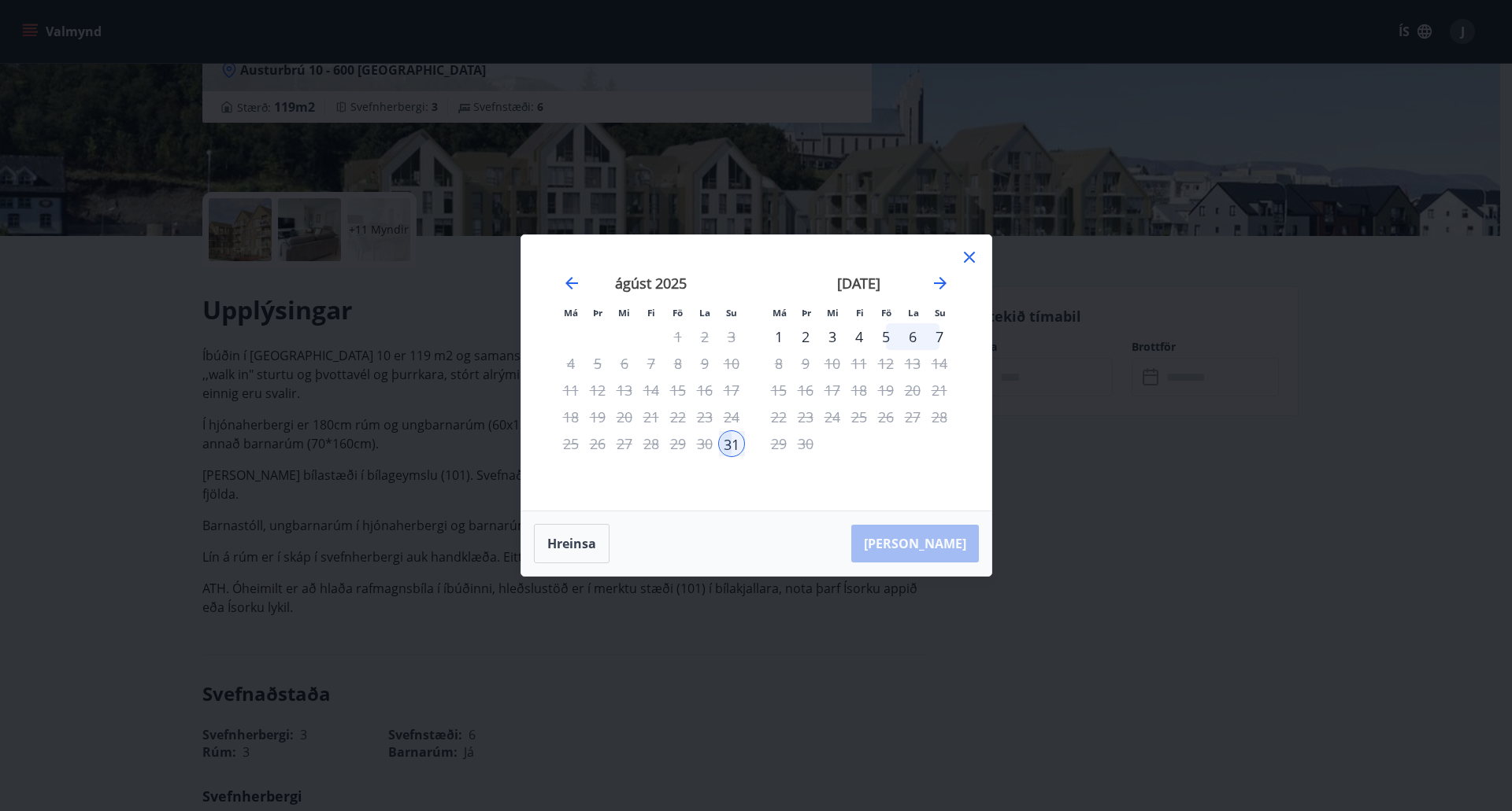
click at [682, 445] on div "29" at bounding box center [677, 443] width 27 height 26
click at [731, 443] on div "31" at bounding box center [731, 443] width 27 height 26
click at [669, 440] on div "29" at bounding box center [677, 443] width 27 height 26
click at [583, 538] on button "Hreinsa" at bounding box center [571, 544] width 76 height 39
click at [678, 446] on div "29" at bounding box center [677, 443] width 27 height 26
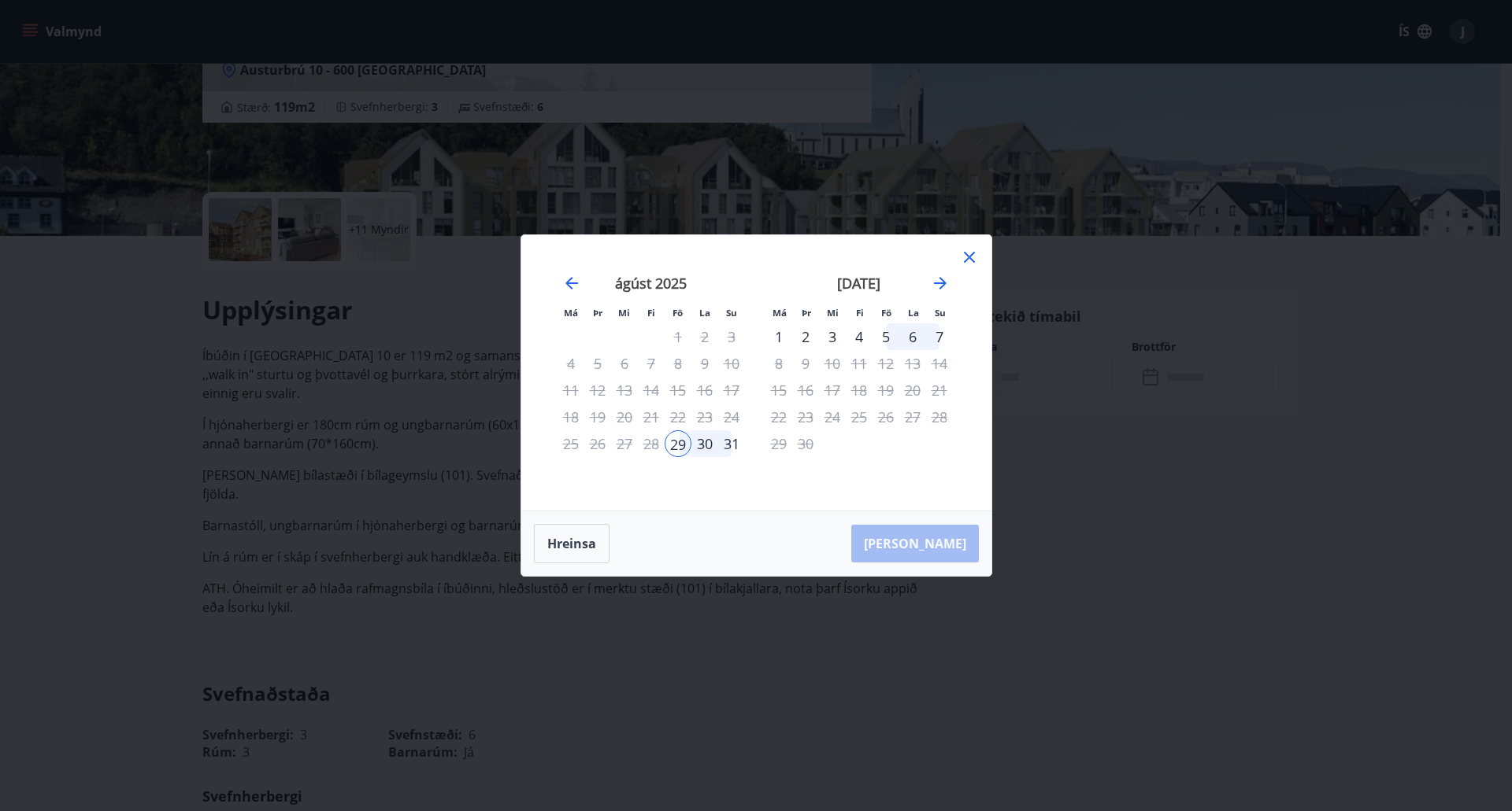
click at [729, 446] on div "31" at bounding box center [731, 443] width 27 height 26
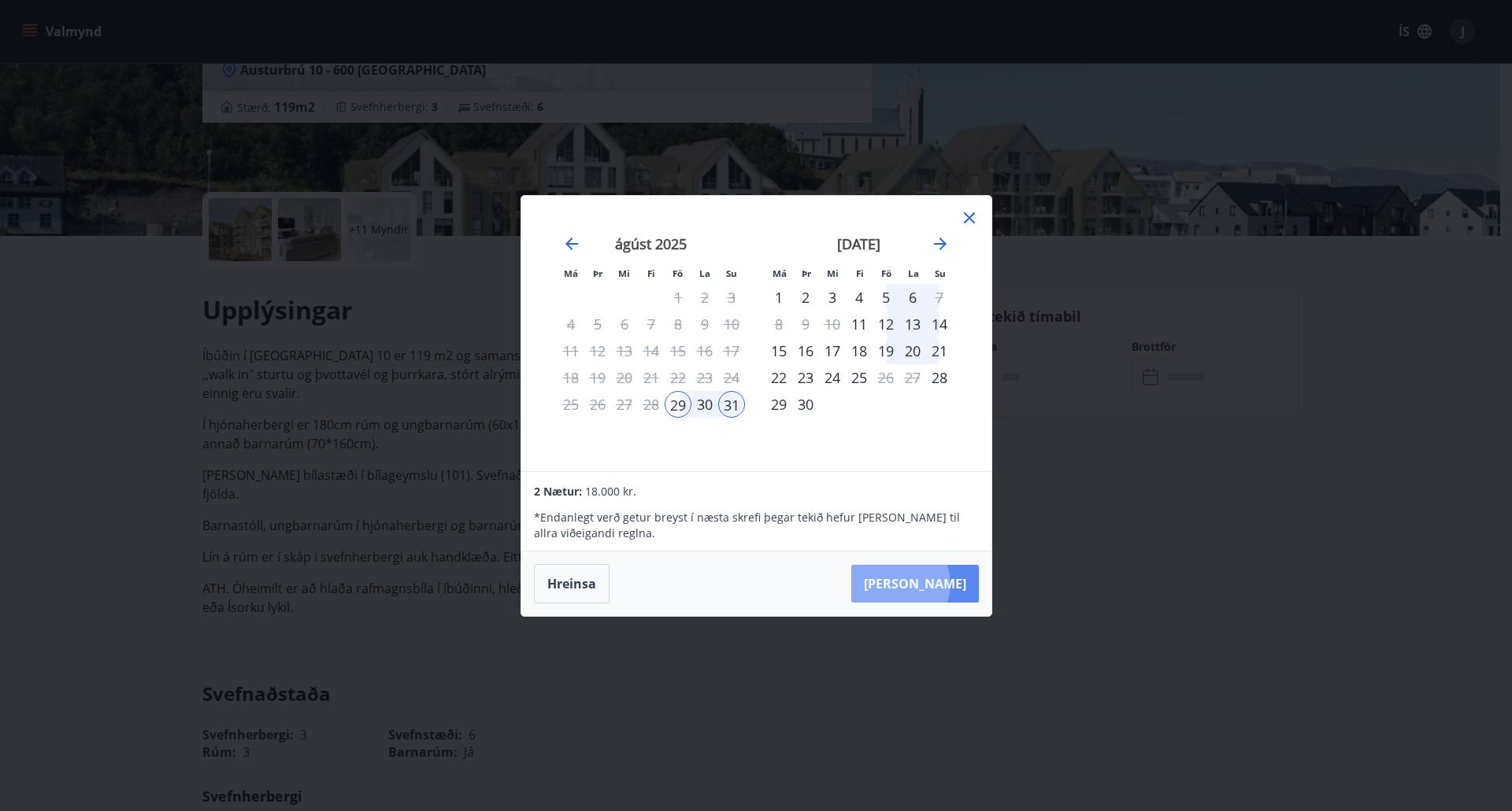
click at [948, 584] on button "[PERSON_NAME]" at bounding box center [914, 584] width 128 height 38
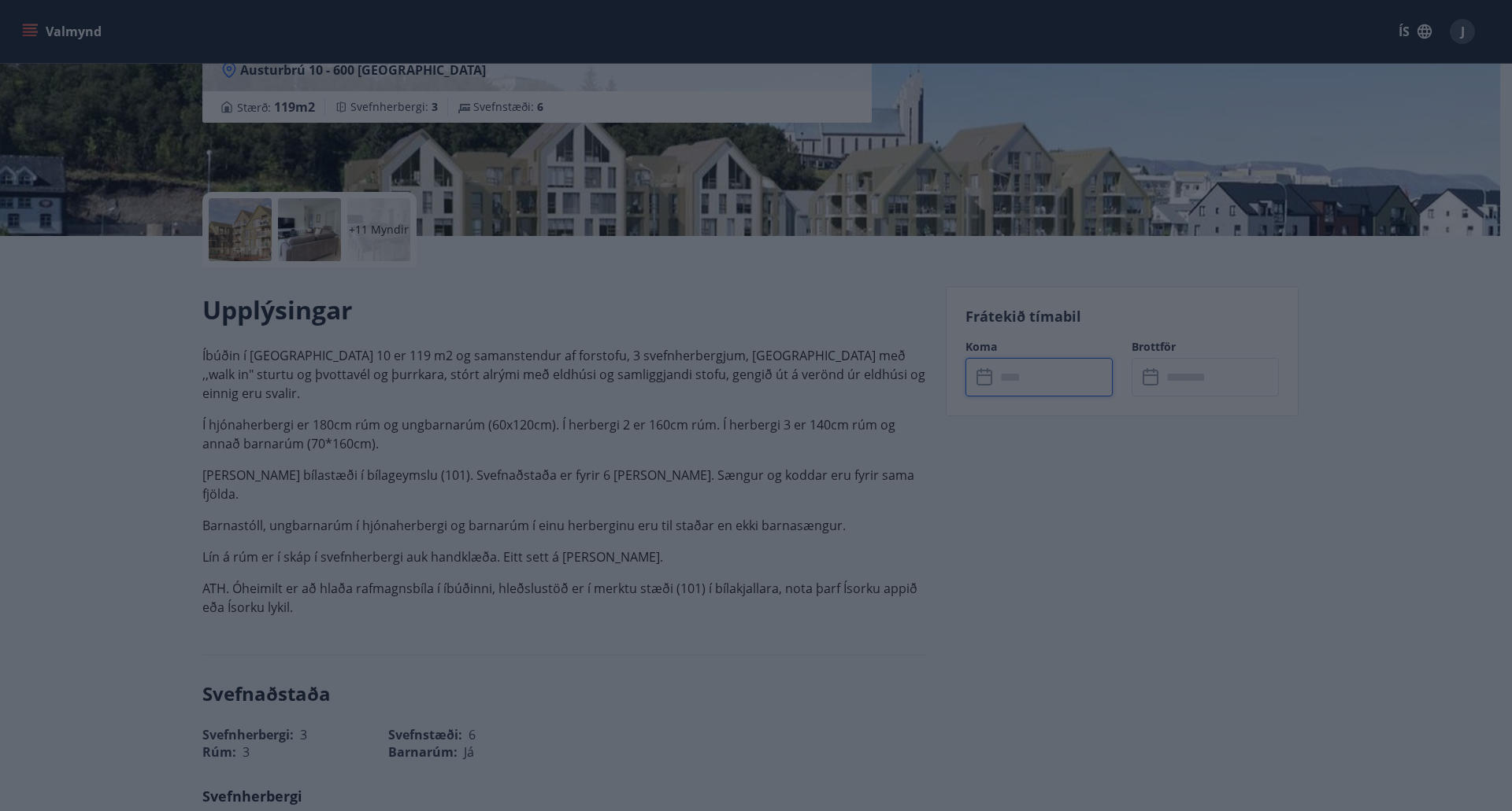
type input "******"
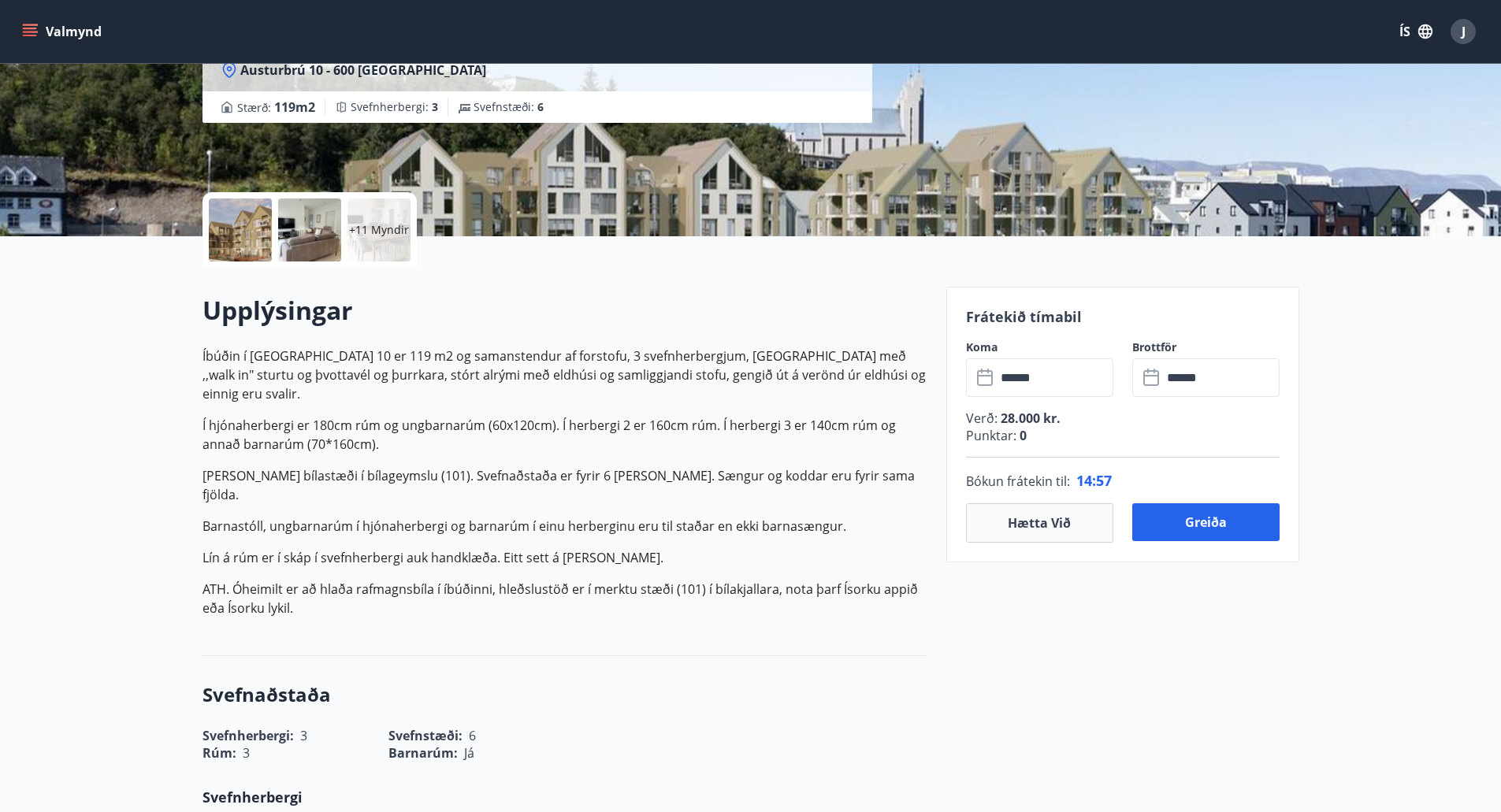
click at [321, 228] on div at bounding box center [310, 230] width 63 height 63
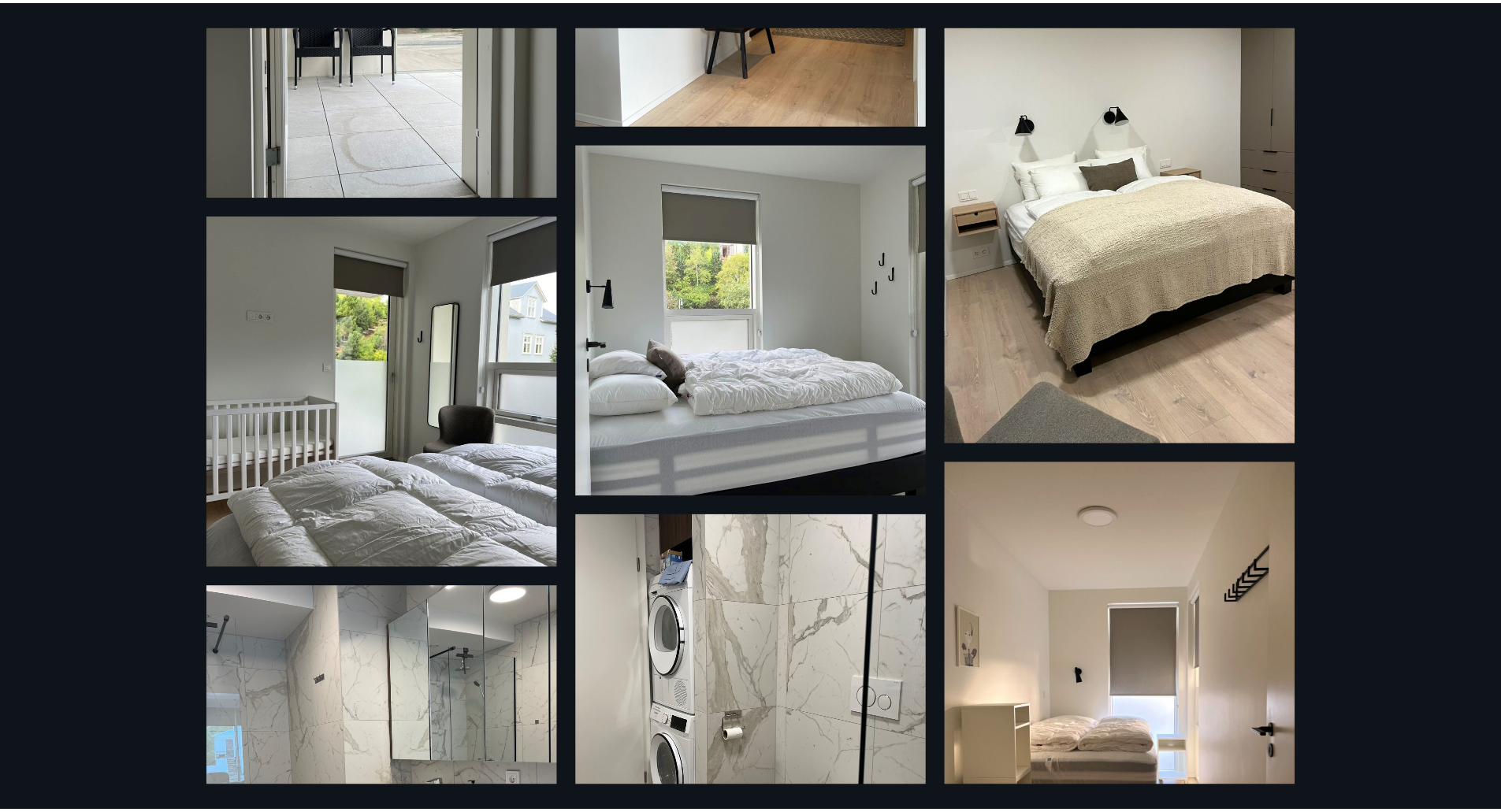
scroll to position [1427, 0]
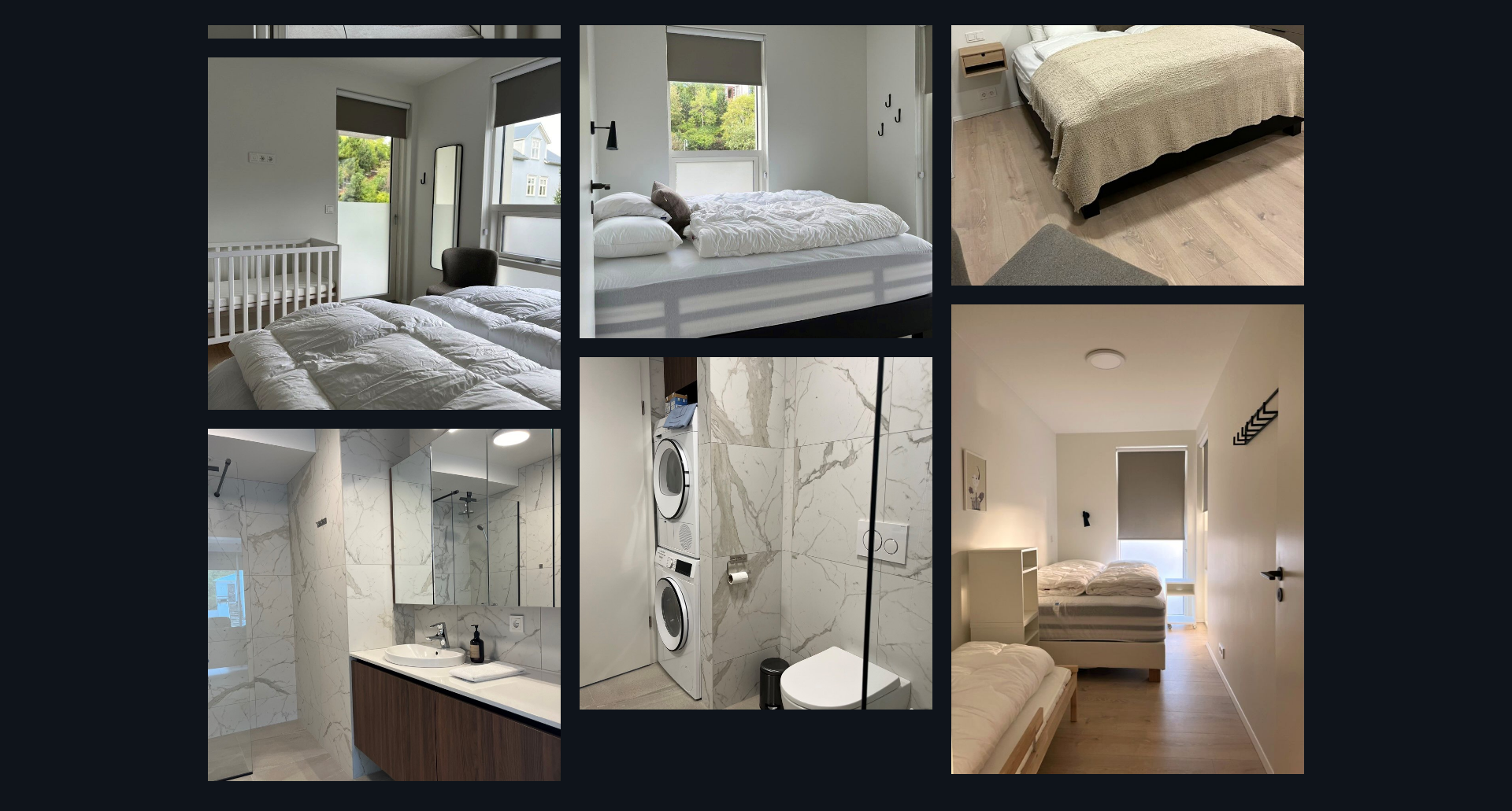
click at [1386, 371] on div "17 Myndir" at bounding box center [756, 406] width 1512 height 811
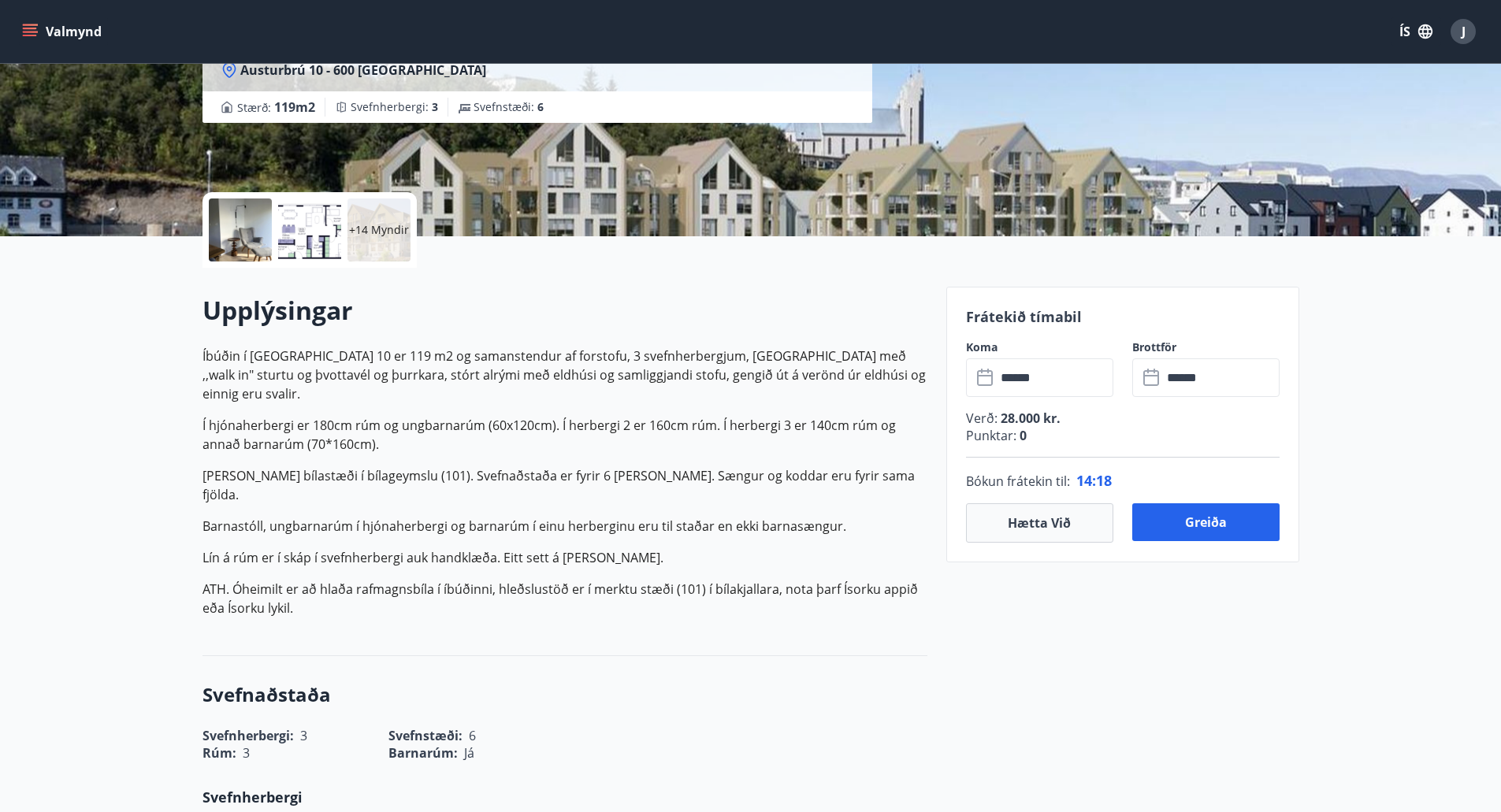
click at [707, 218] on div "+14 Myndir" at bounding box center [565, 230] width 725 height 76
click at [367, 227] on p "+14 Myndir" at bounding box center [379, 230] width 59 height 16
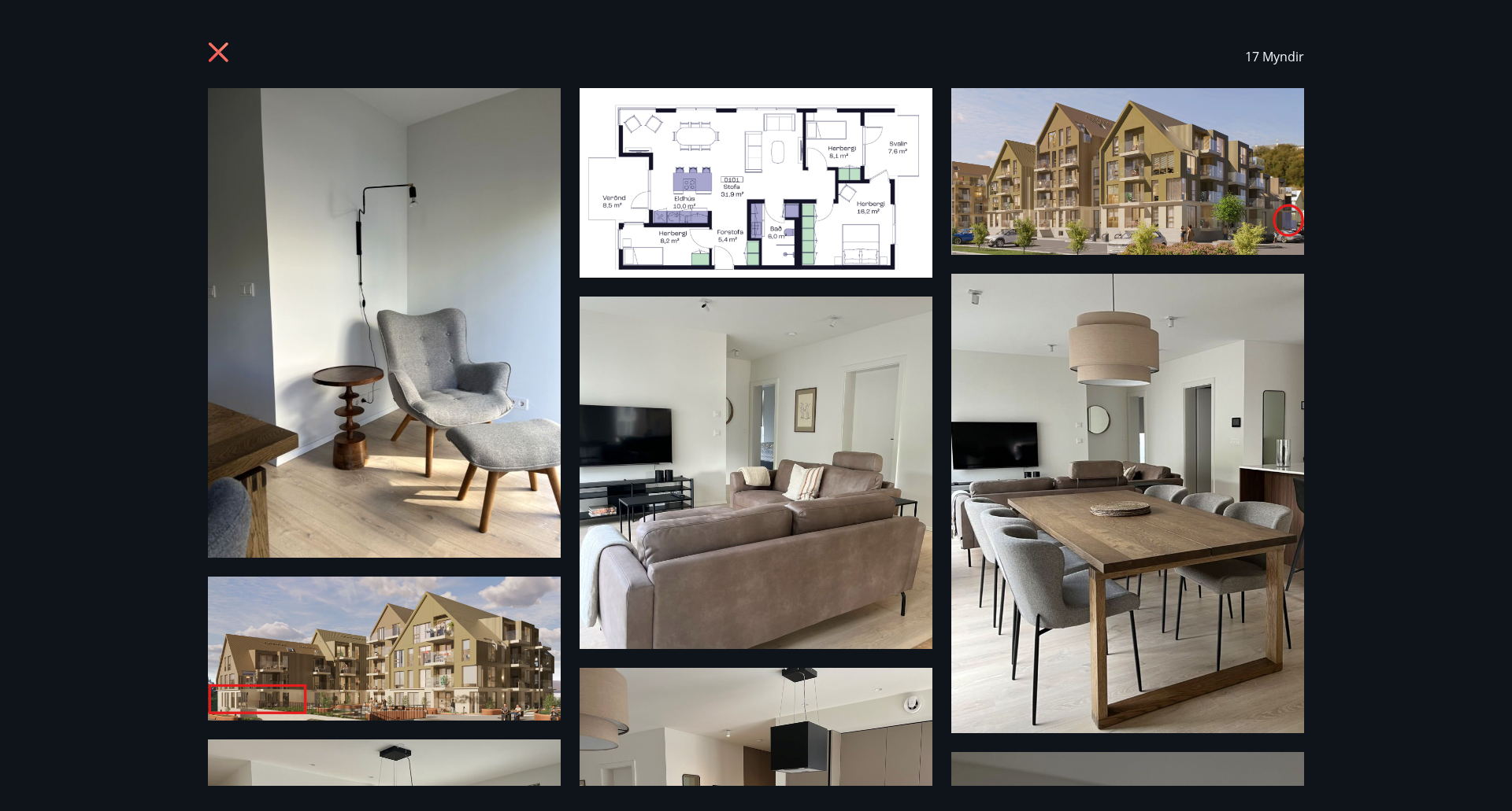
click at [1402, 148] on div "17 Myndir" at bounding box center [756, 406] width 1512 height 811
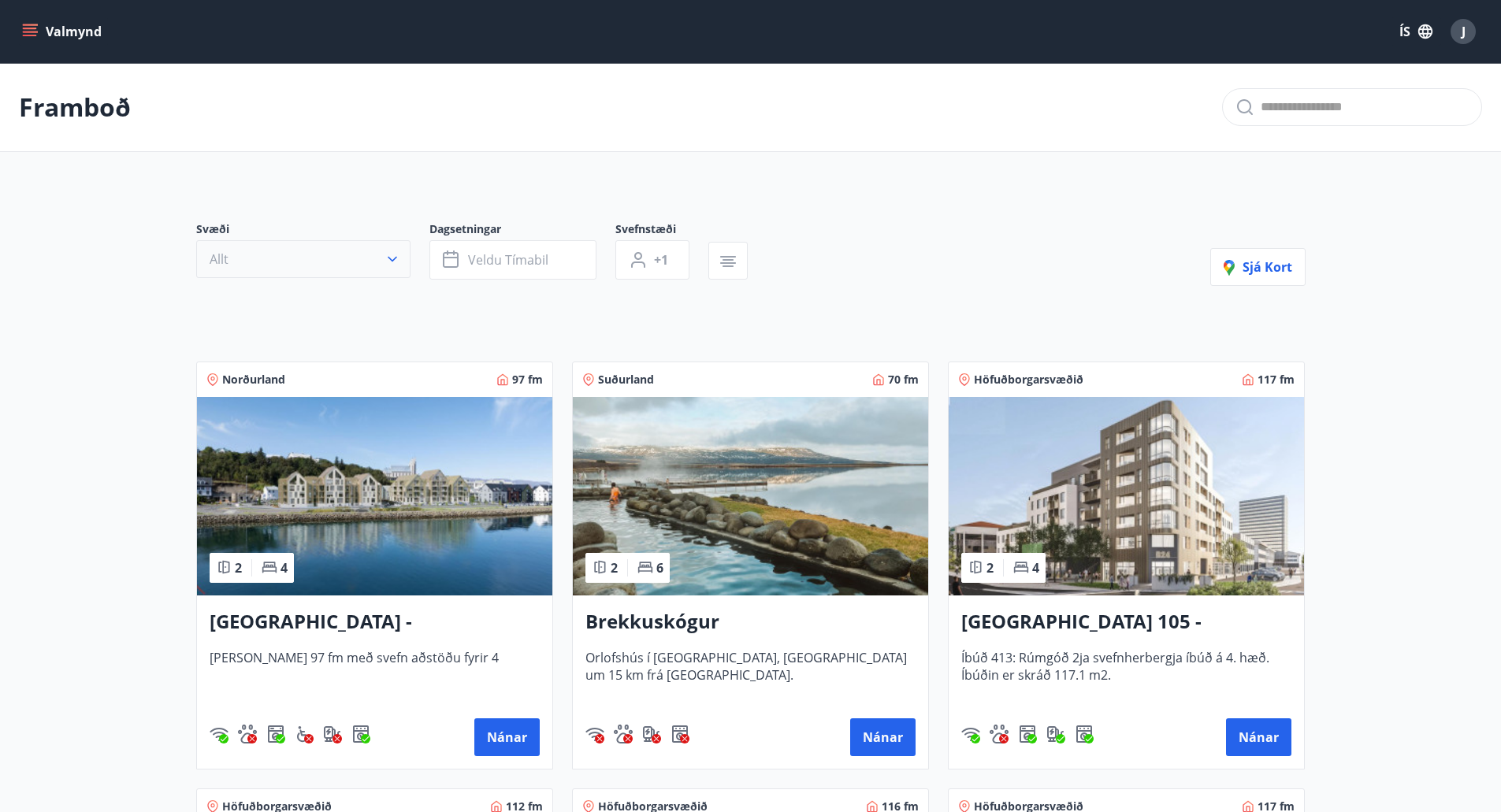
click at [388, 260] on icon "button" at bounding box center [392, 260] width 16 height 16
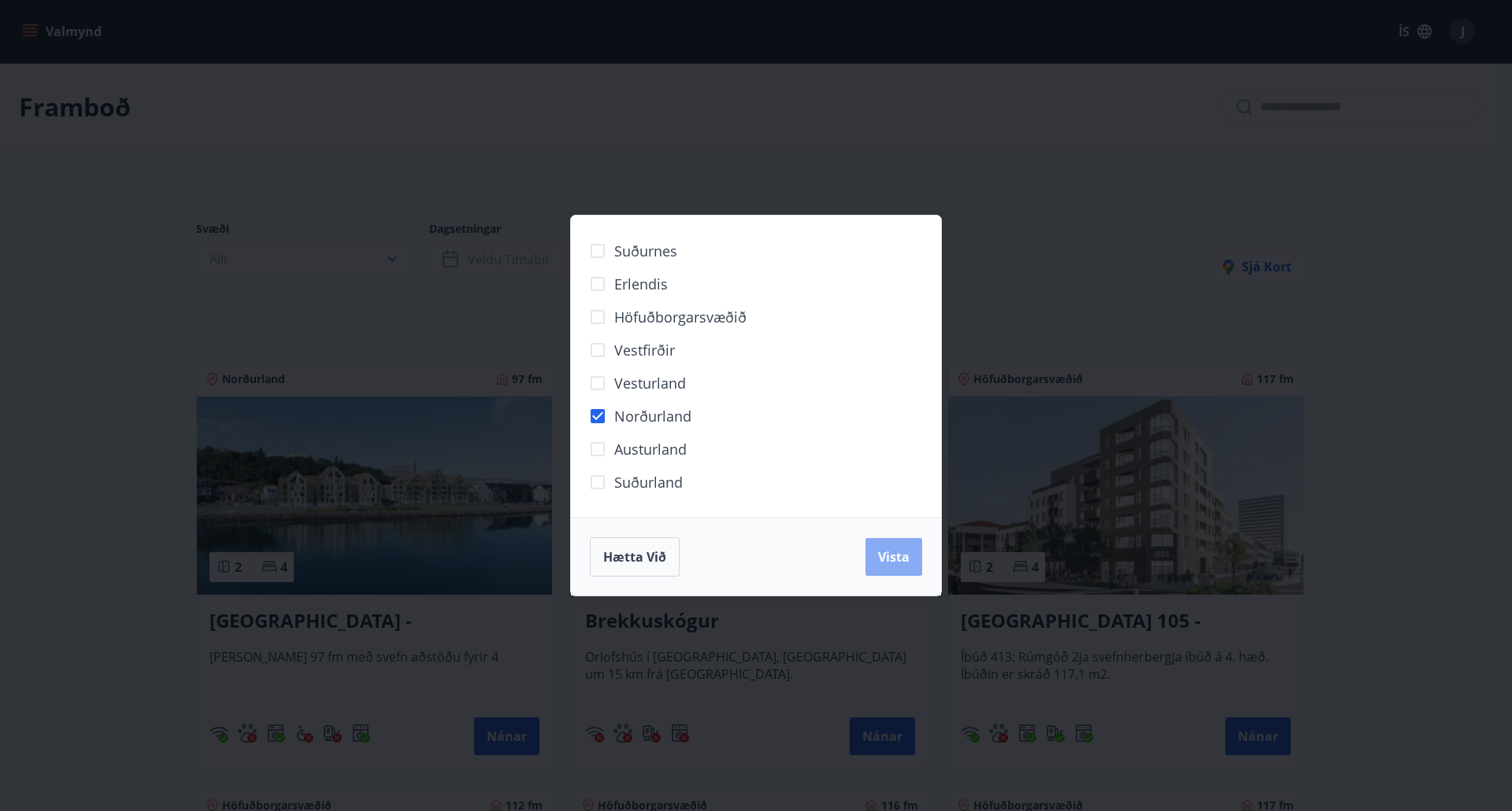
click at [913, 564] on button "Vista" at bounding box center [893, 556] width 57 height 38
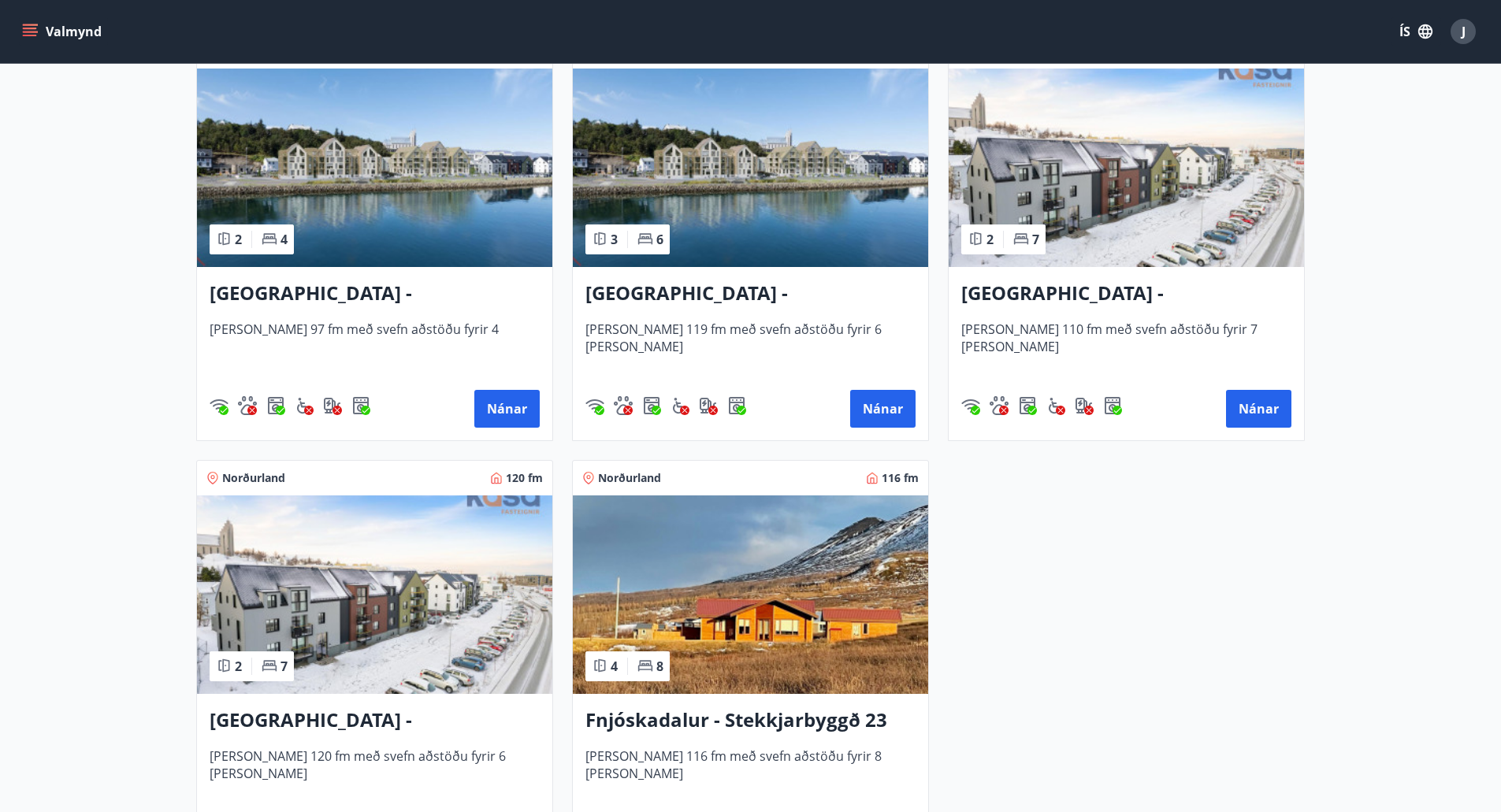
scroll to position [394, 0]
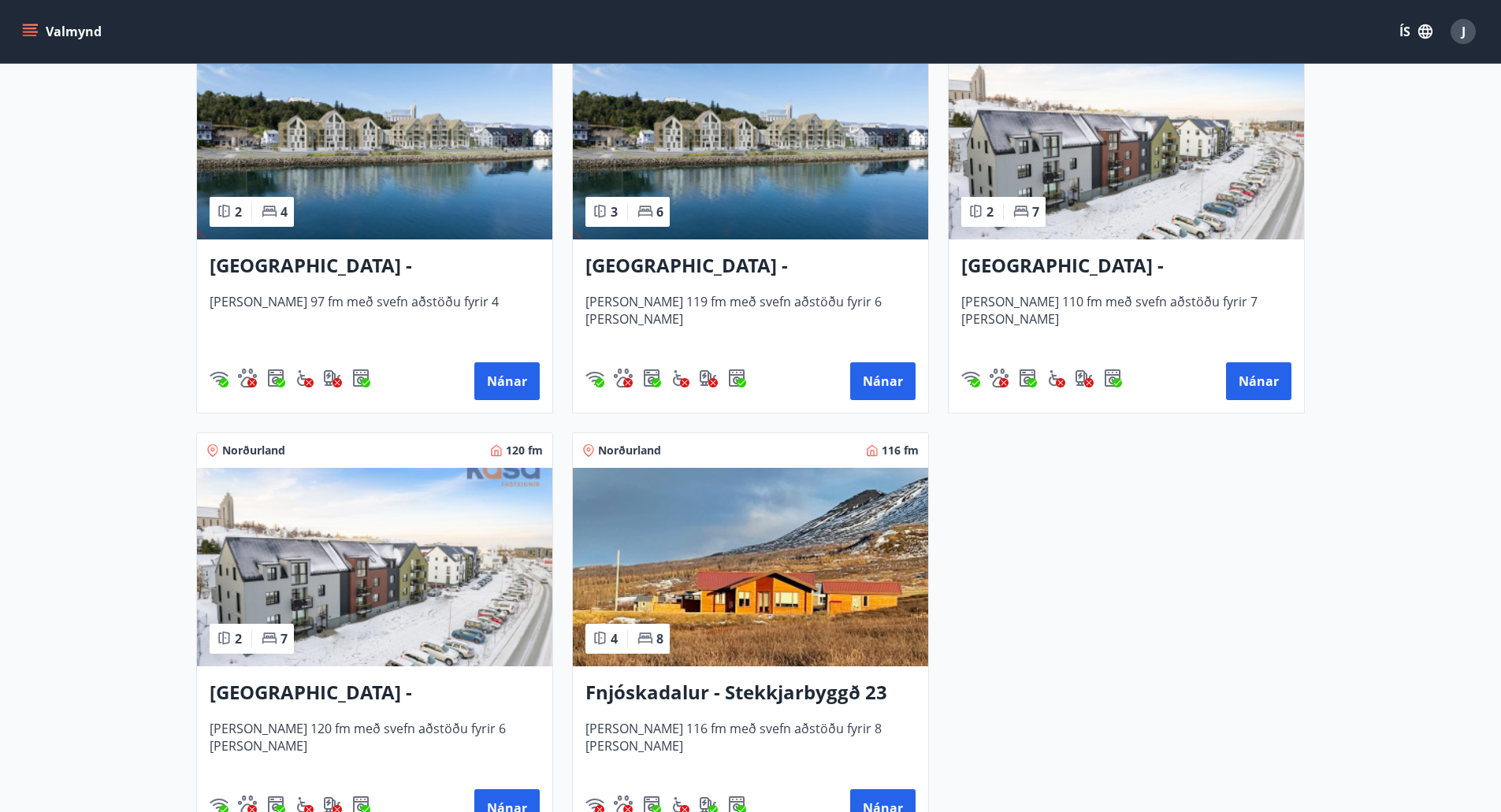
click at [1118, 266] on h3 "[GEOGRAPHIC_DATA] - [GEOGRAPHIC_DATA] 8, 102" at bounding box center [1126, 266] width 330 height 28
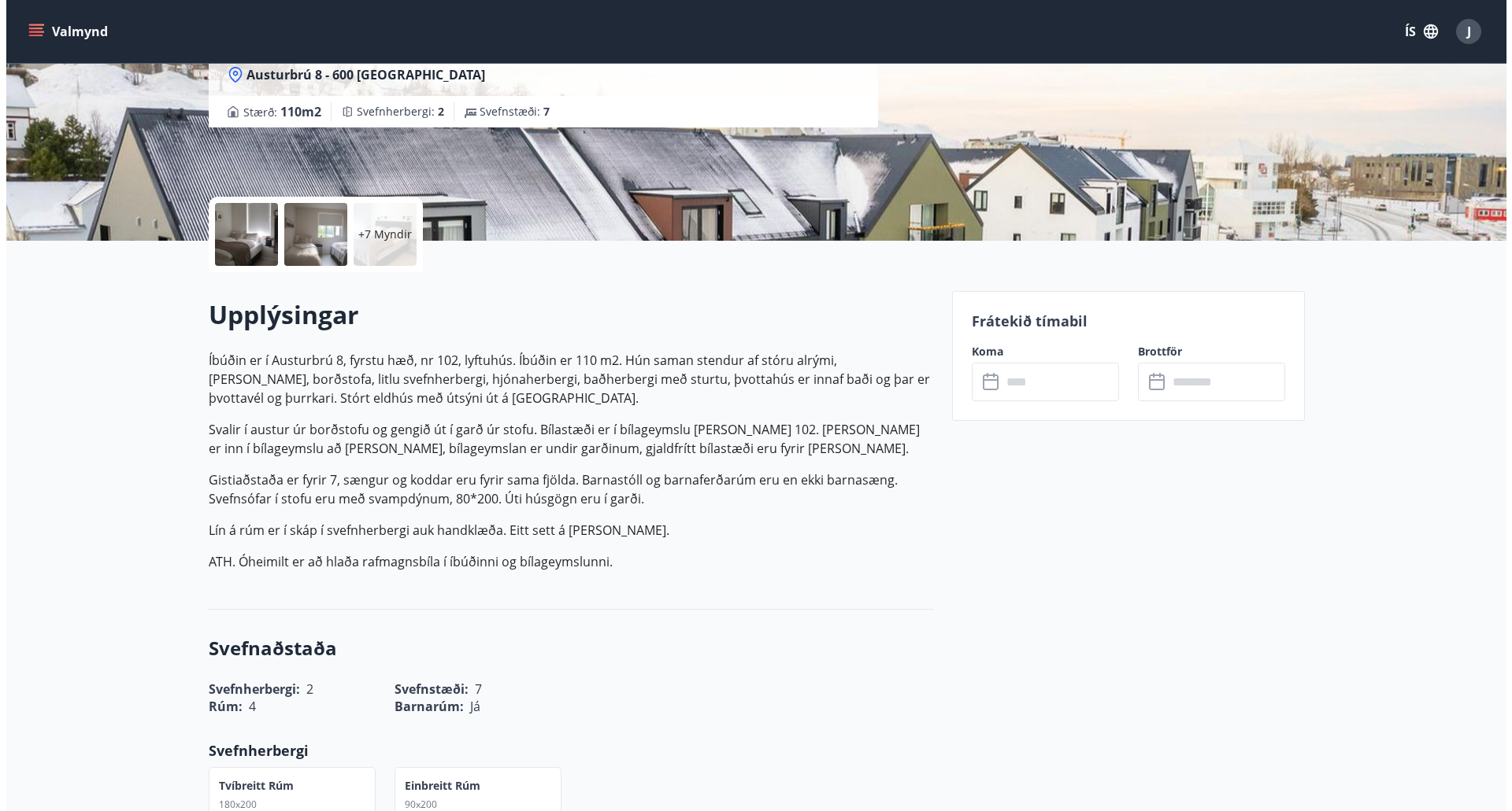
scroll to position [236, 0]
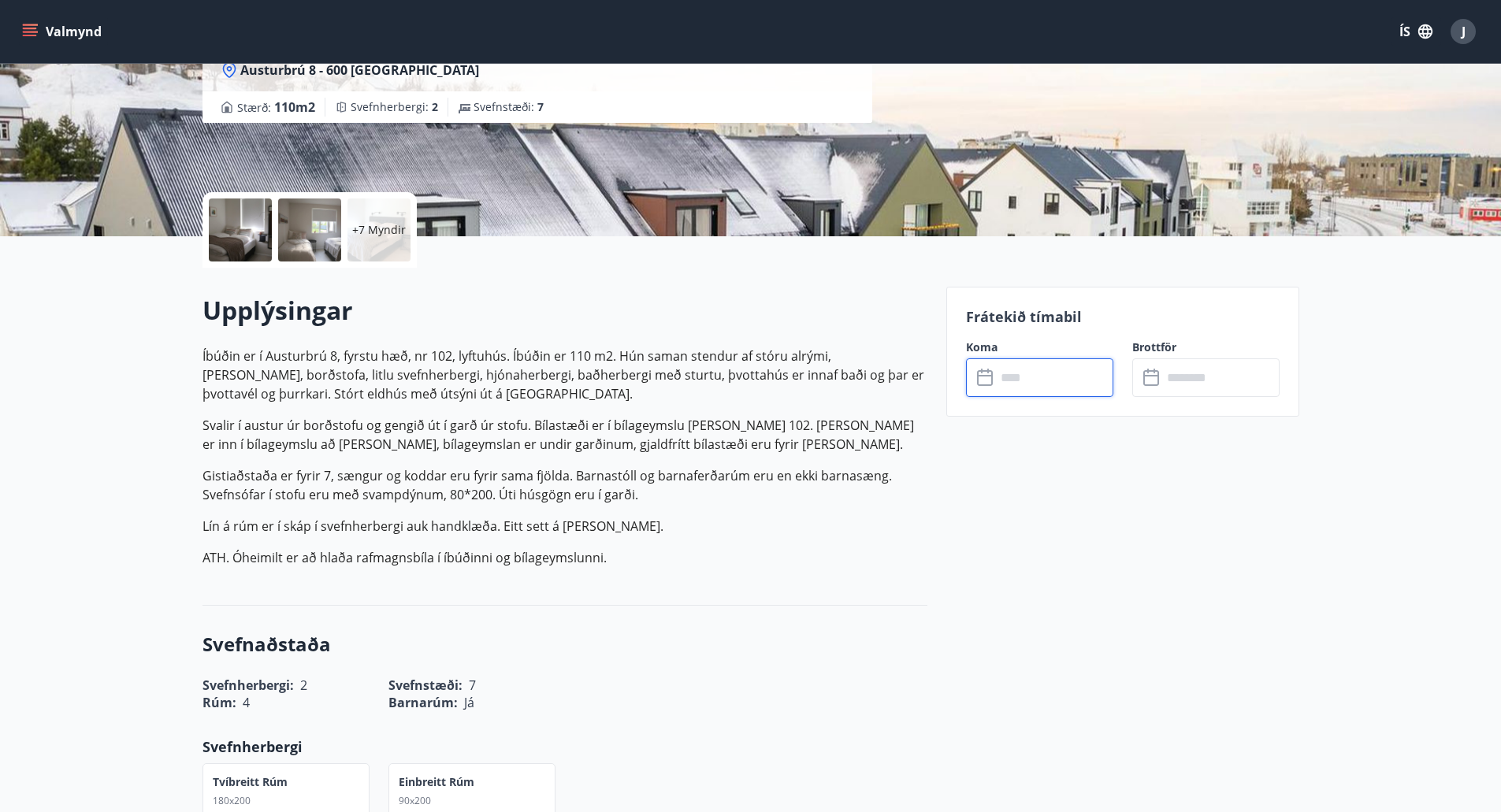
click at [1037, 393] on input "text" at bounding box center [1055, 378] width 117 height 39
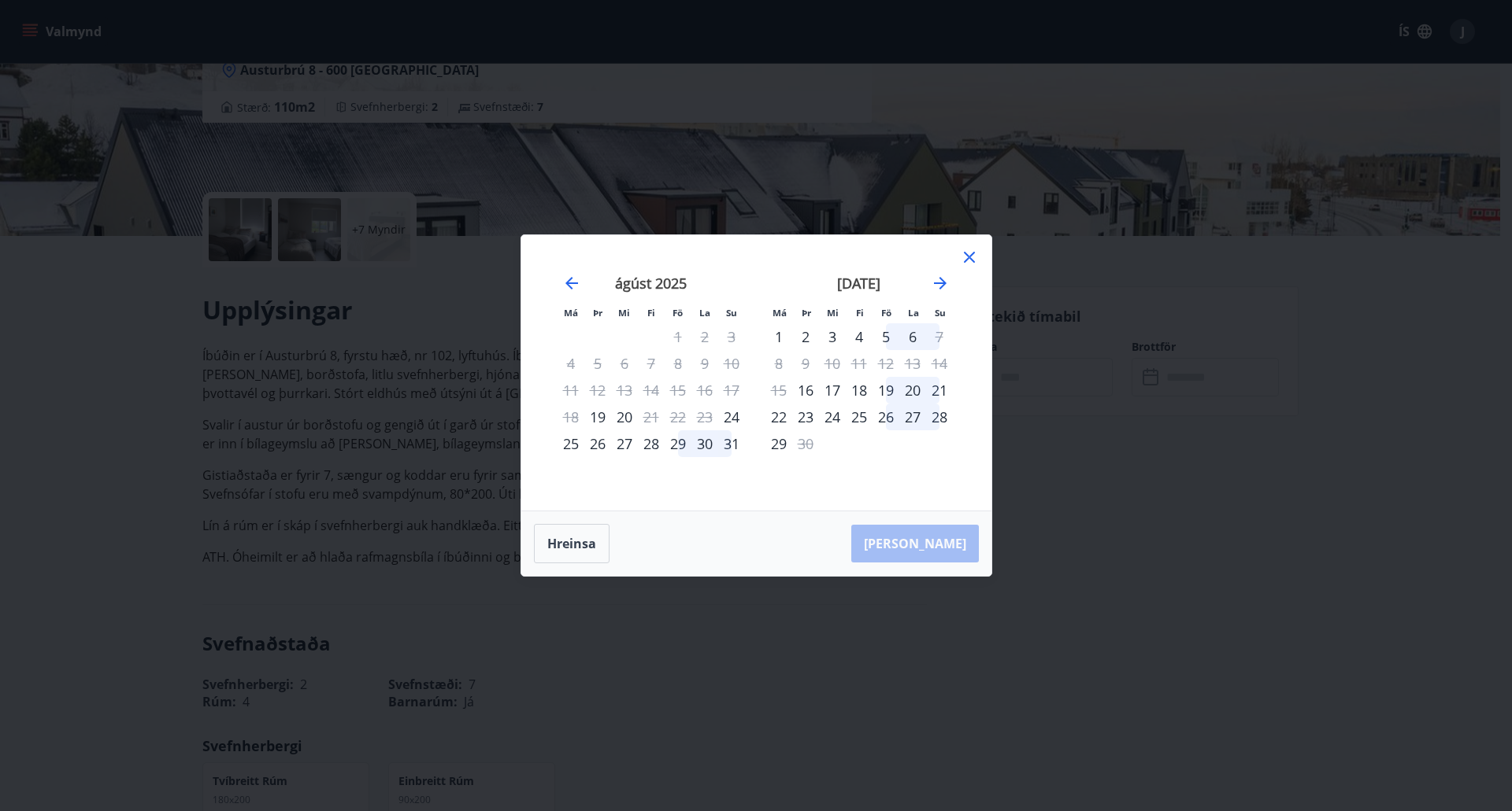
click at [968, 240] on div "Má Þr Mi Fi Fö La Su Má Þr Mi Fi Fö La Su [DATE] 1 2 3 4 5 6 7 8 9 10 11 12 13 …" at bounding box center [756, 373] width 470 height 275
click at [969, 256] on icon at bounding box center [970, 258] width 19 height 19
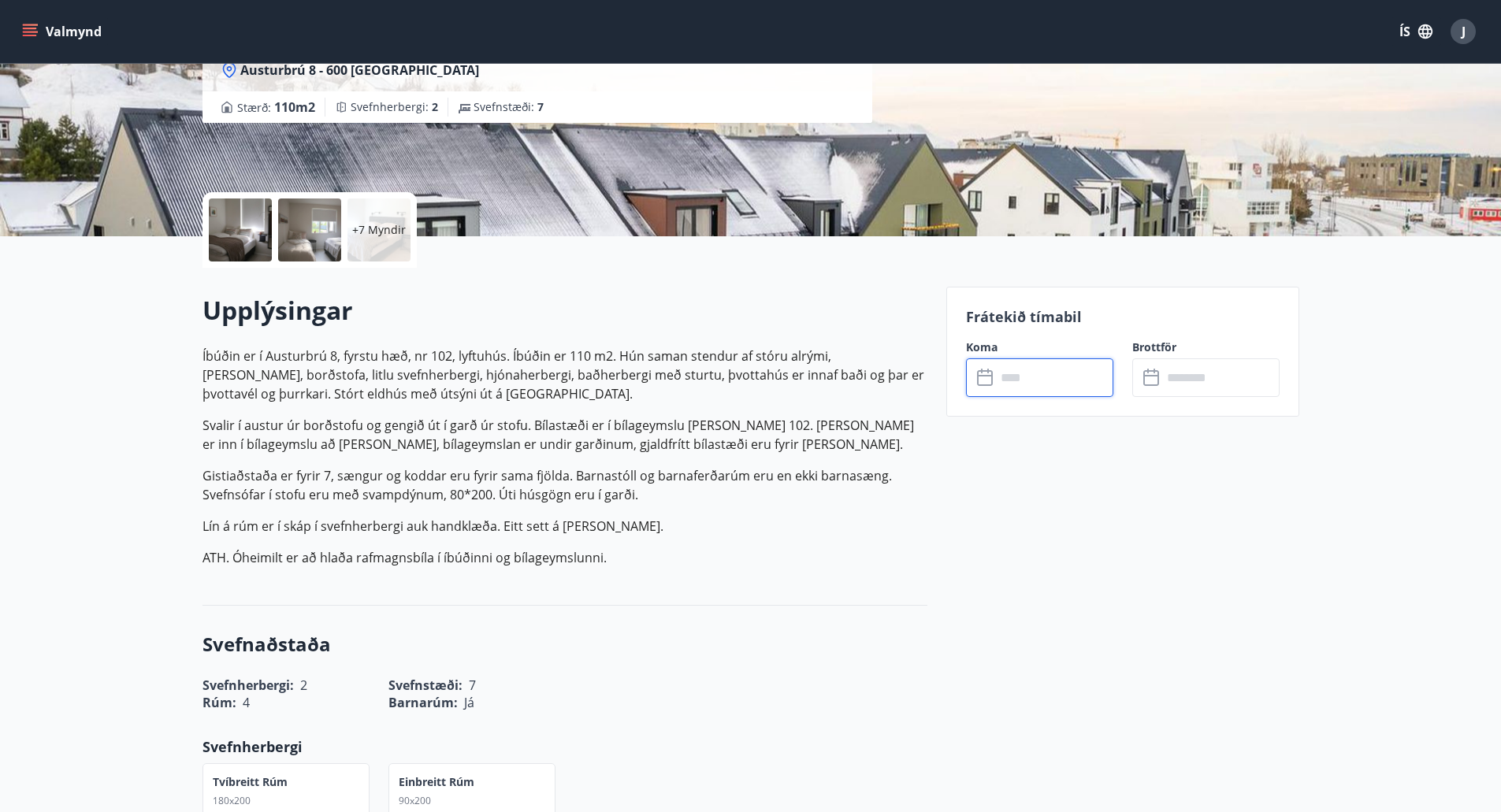
click at [336, 465] on p "Íbúðin er í Austurbrú 8, fyrstu hæð, nr 102, lyftuhús. Íbúðin er 110 m2. Hún sa…" at bounding box center [565, 457] width 725 height 220
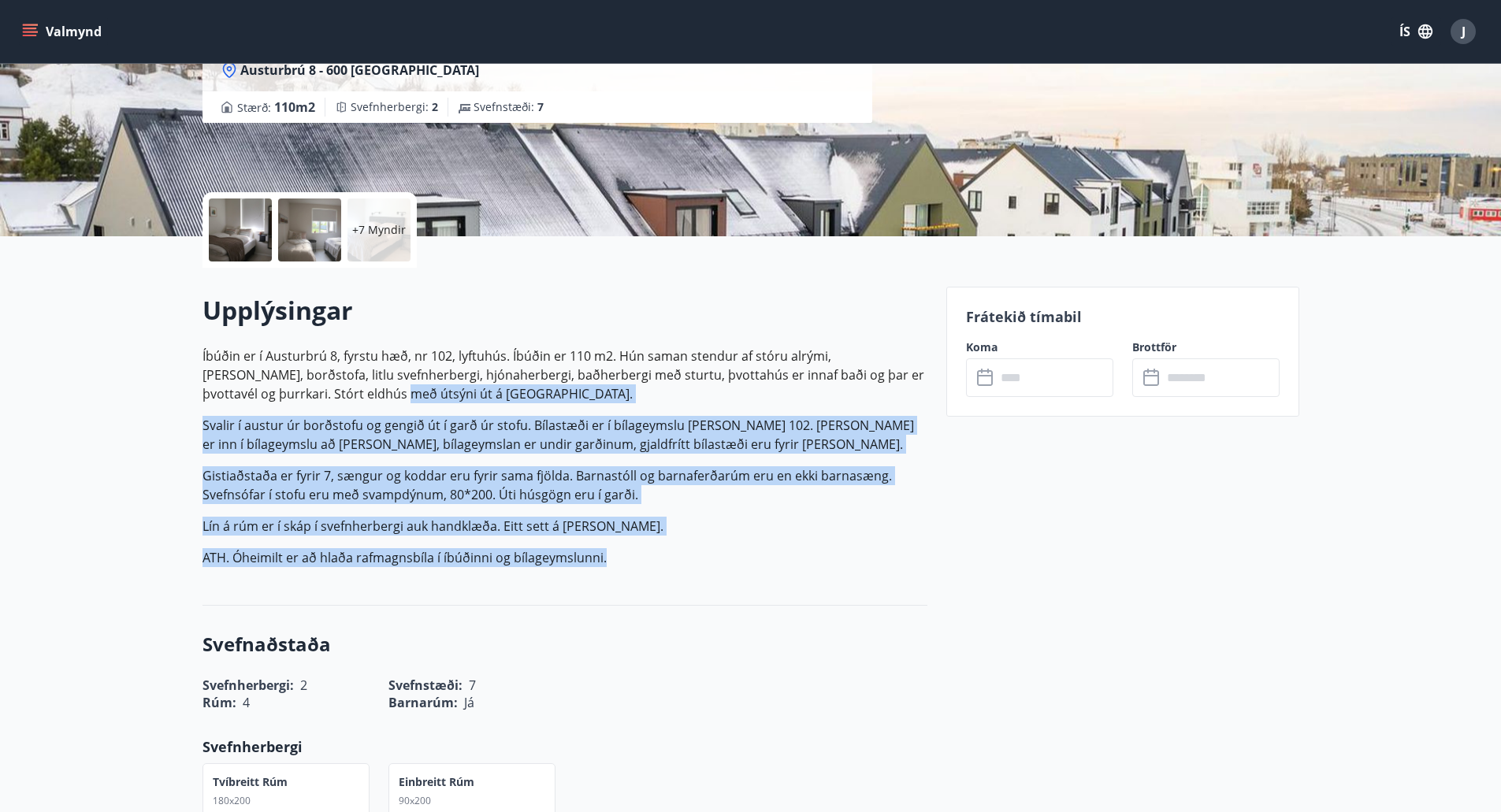
drag, startPoint x: 676, startPoint y: 548, endPoint x: 291, endPoint y: 379, distance: 420.5
click at [297, 383] on p "Íbúðin er í Austurbrú 8, fyrstu hæð, nr 102, lyftuhús. Íbúðin er 110 m2. Hún sa…" at bounding box center [565, 457] width 725 height 220
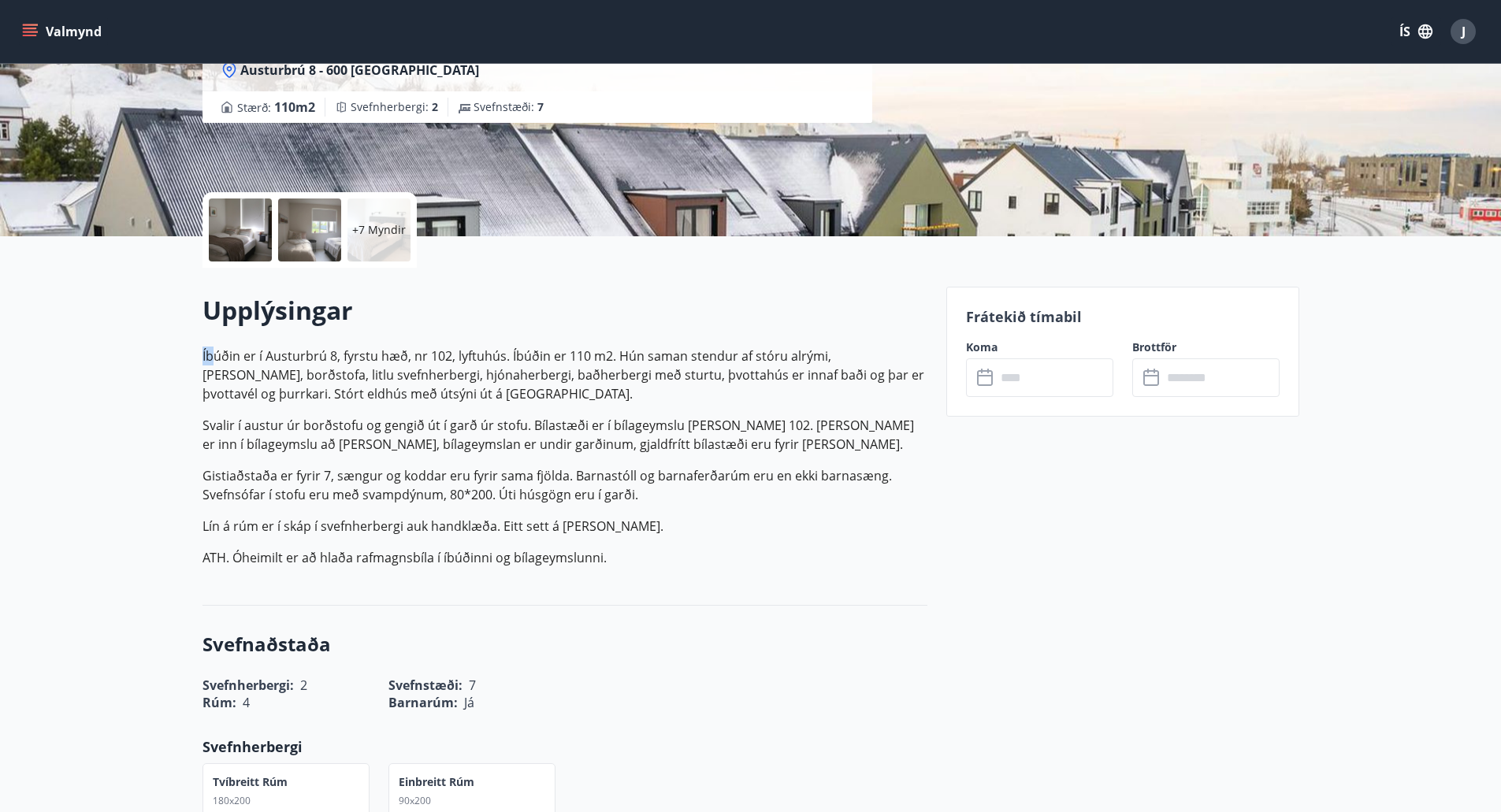
drag, startPoint x: 321, startPoint y: 374, endPoint x: 355, endPoint y: 377, distance: 34.1
click at [343, 377] on p "Íbúðin er í Austurbrú 8, fyrstu hæð, nr 102, lyftuhús. Íbúðin er 110 m2. Hún sa…" at bounding box center [565, 375] width 725 height 57
click at [466, 410] on p "Íbúðin er í Austurbrú 8, fyrstu hæð, nr 102, lyftuhús. Íbúðin er 110 m2. Hún sa…" at bounding box center [565, 457] width 725 height 220
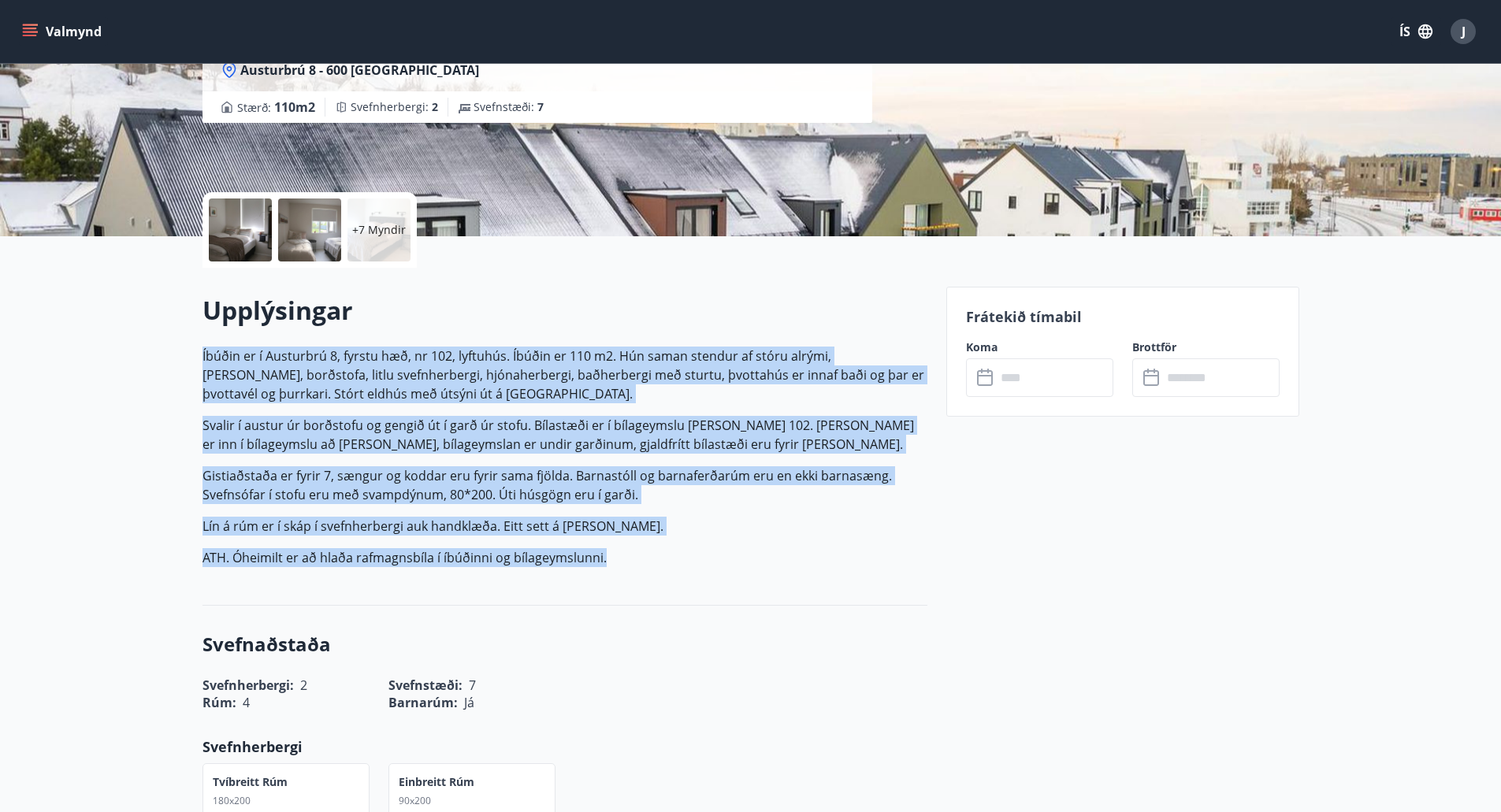
drag, startPoint x: 645, startPoint y: 574, endPoint x: 150, endPoint y: 358, distance: 540.1
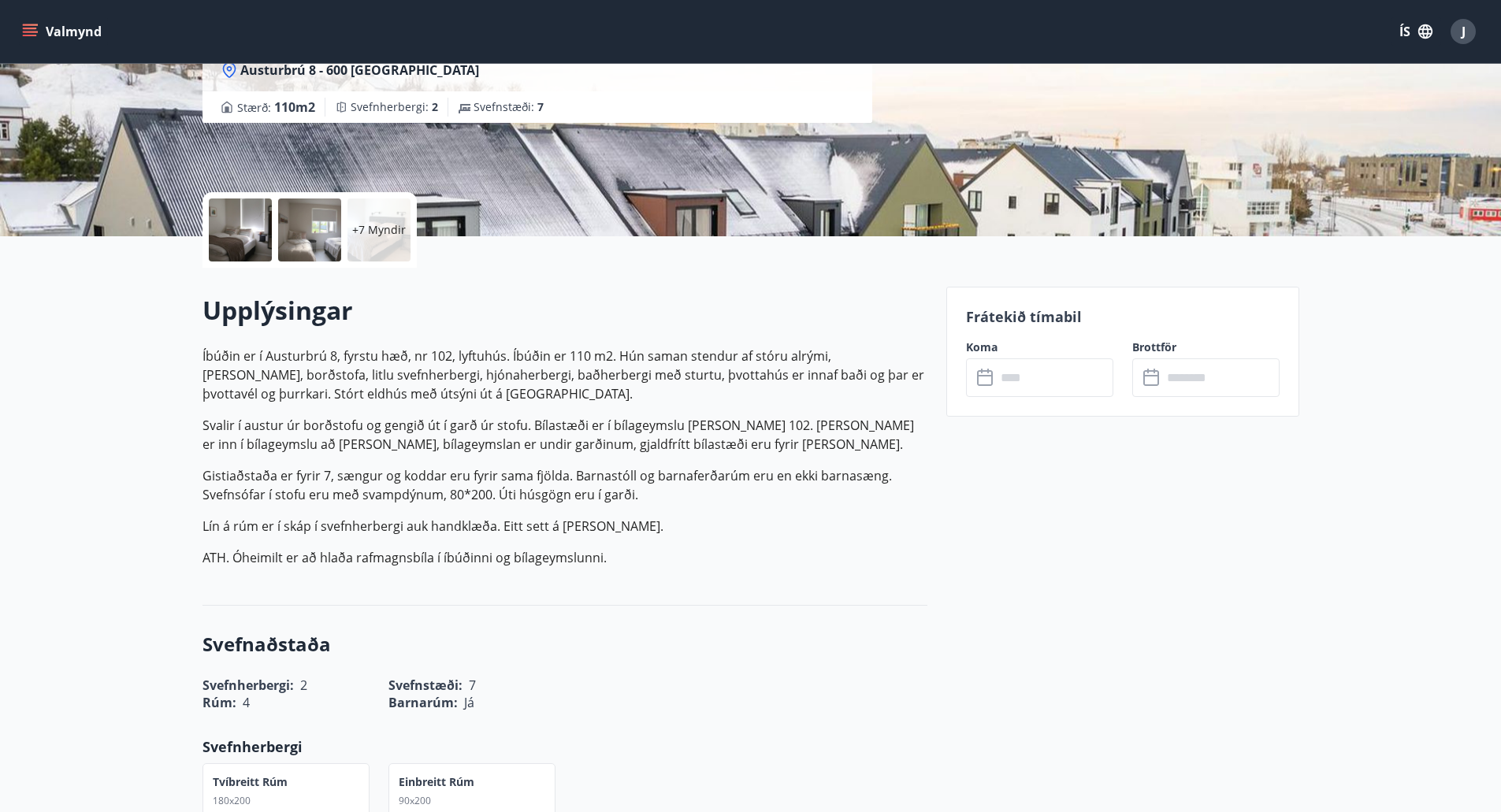
click at [353, 252] on div "+7 Myndir" at bounding box center [379, 230] width 63 height 63
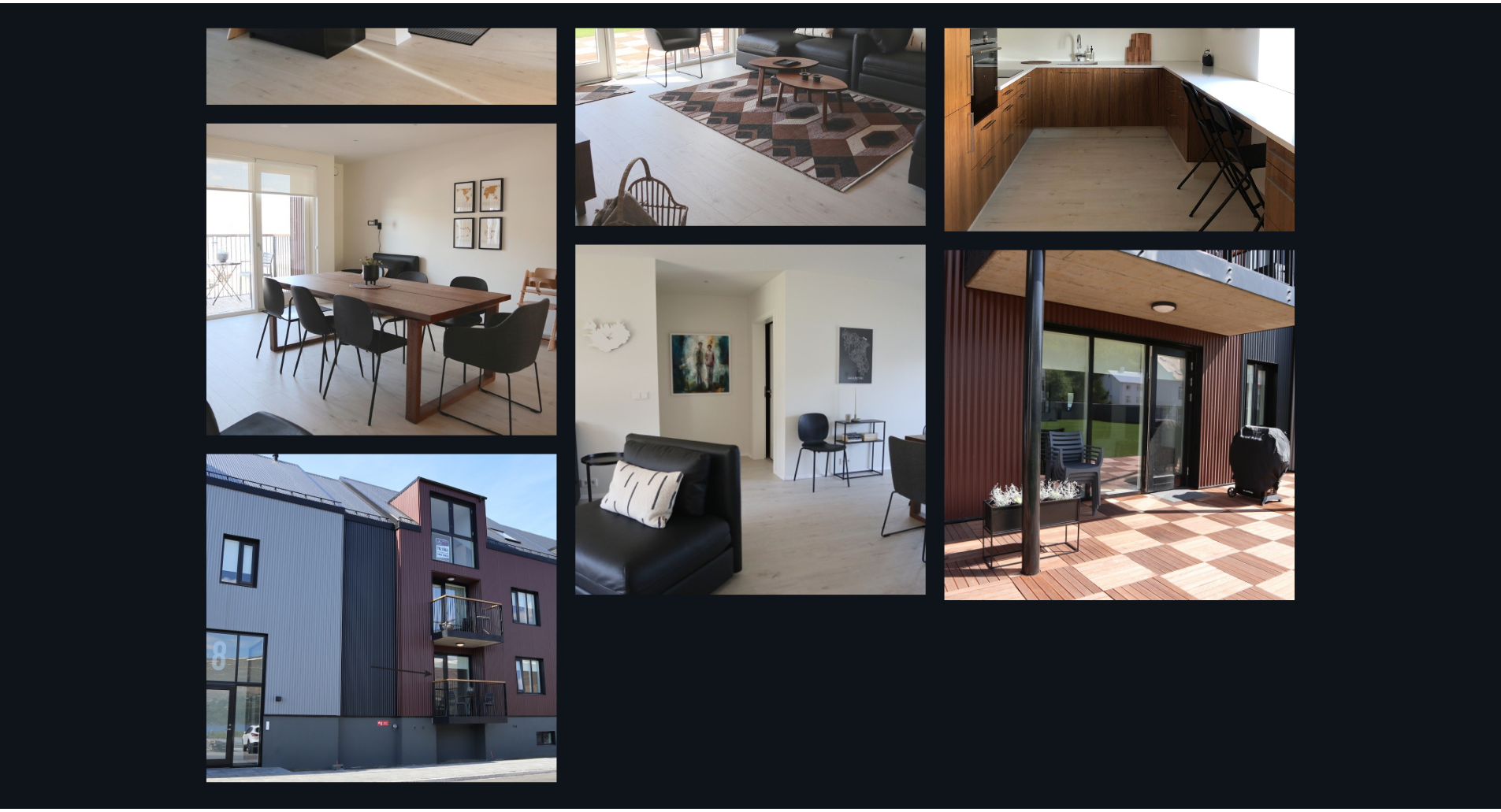
scroll to position [964, 0]
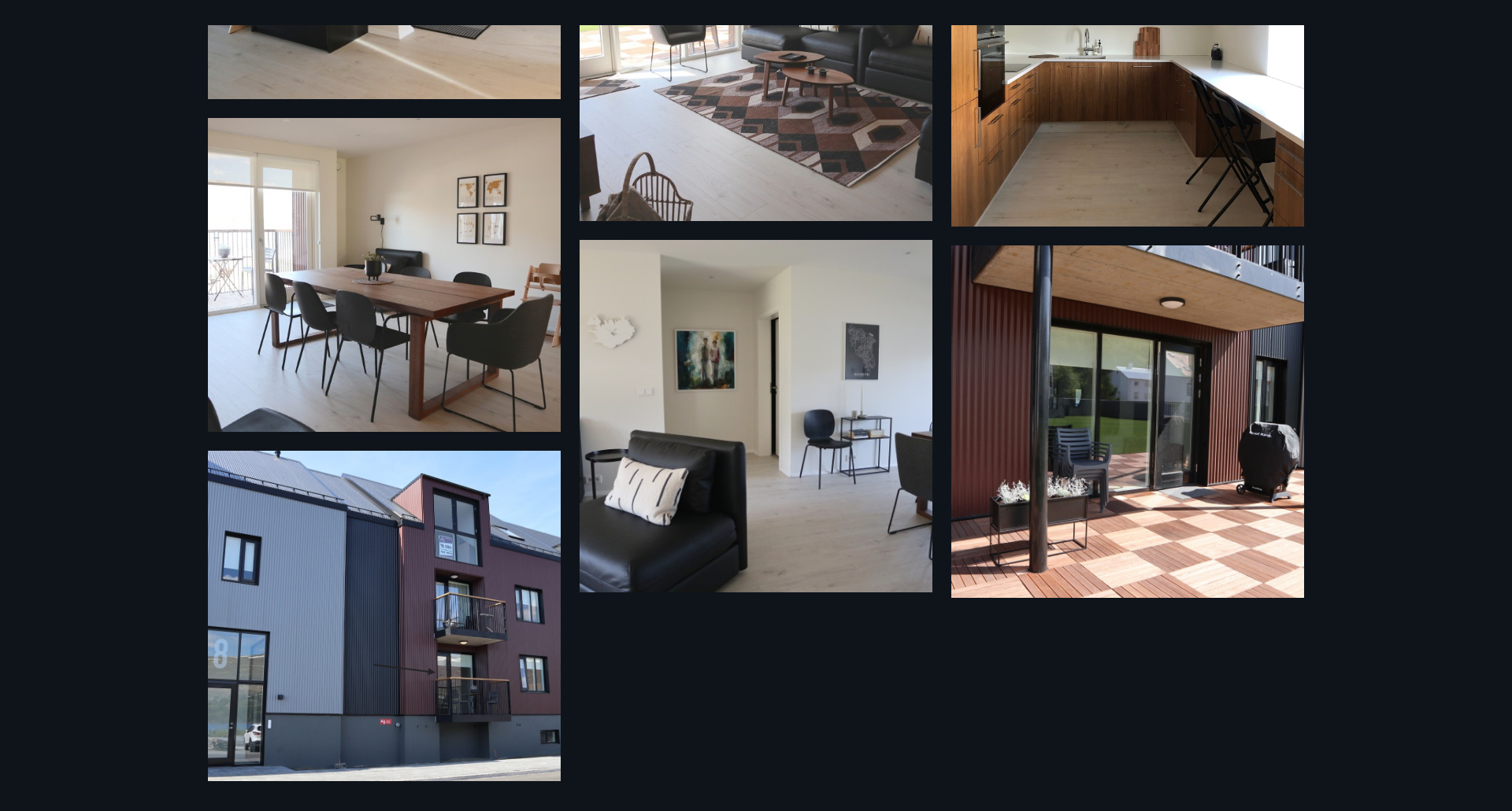
click at [133, 453] on div "13 Myndir" at bounding box center [756, 406] width 1512 height 811
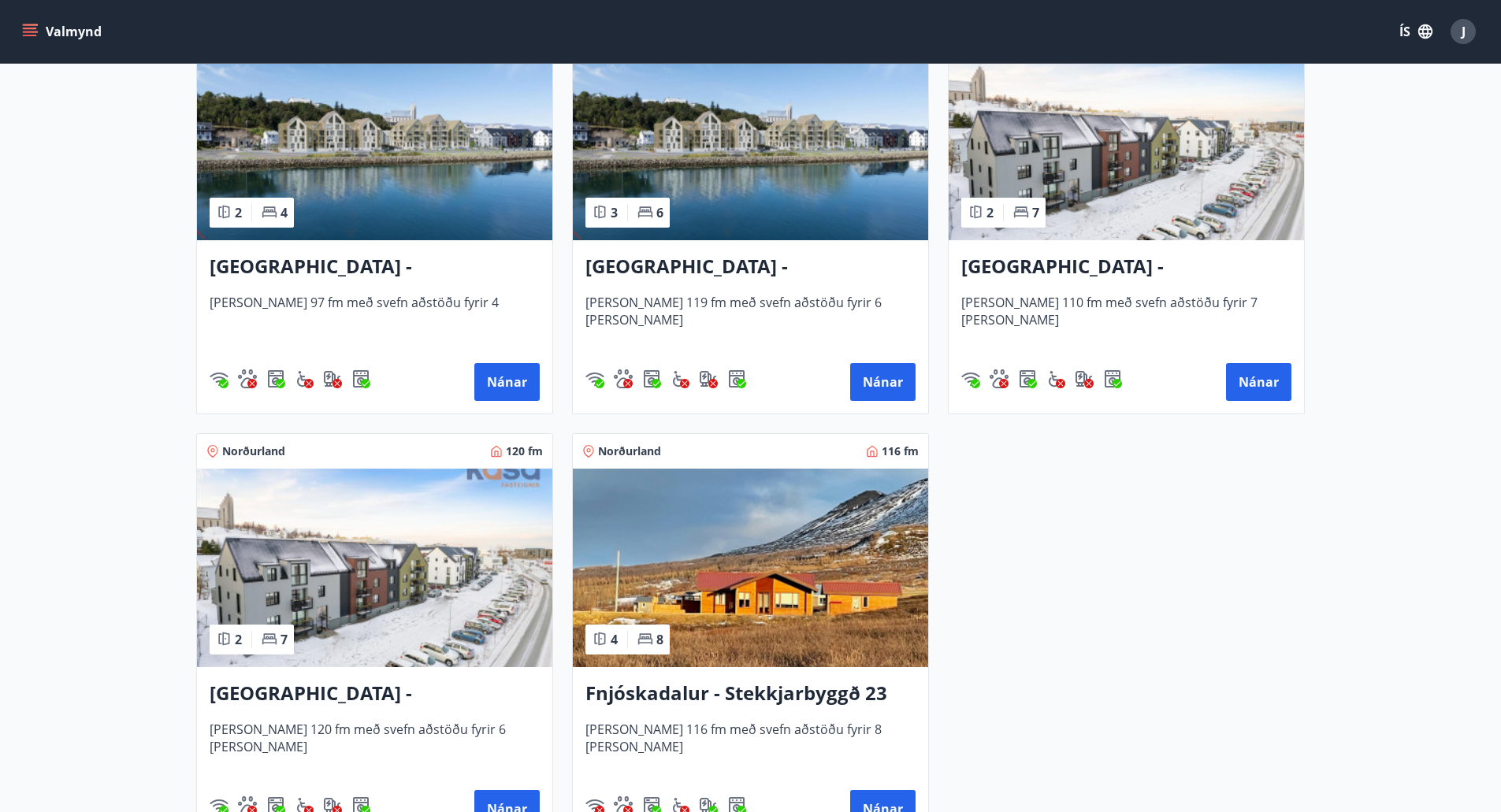
scroll to position [315, 0]
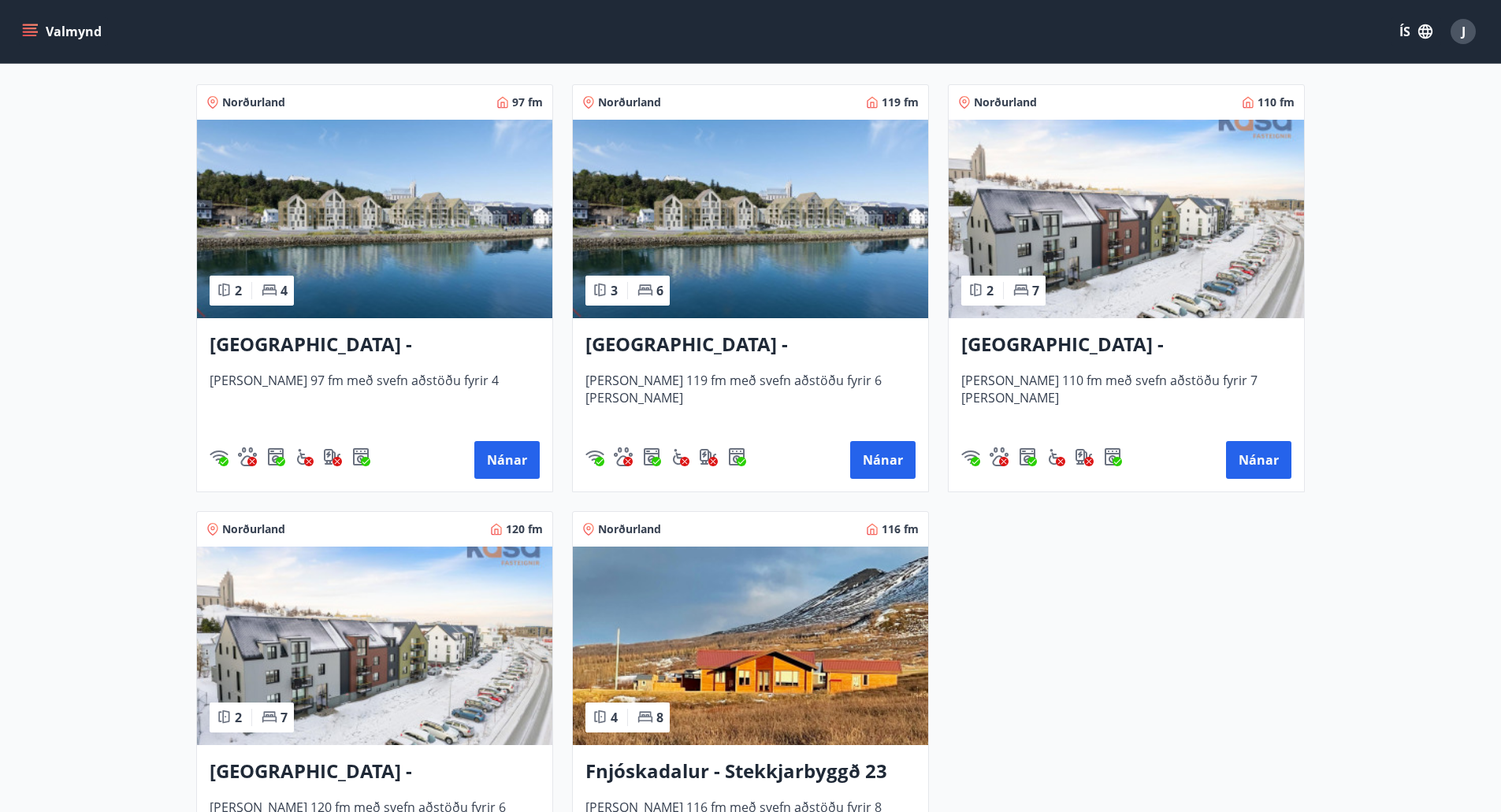
click at [649, 346] on h3 "[GEOGRAPHIC_DATA] - [GEOGRAPHIC_DATA] 10, 101" at bounding box center [750, 345] width 330 height 28
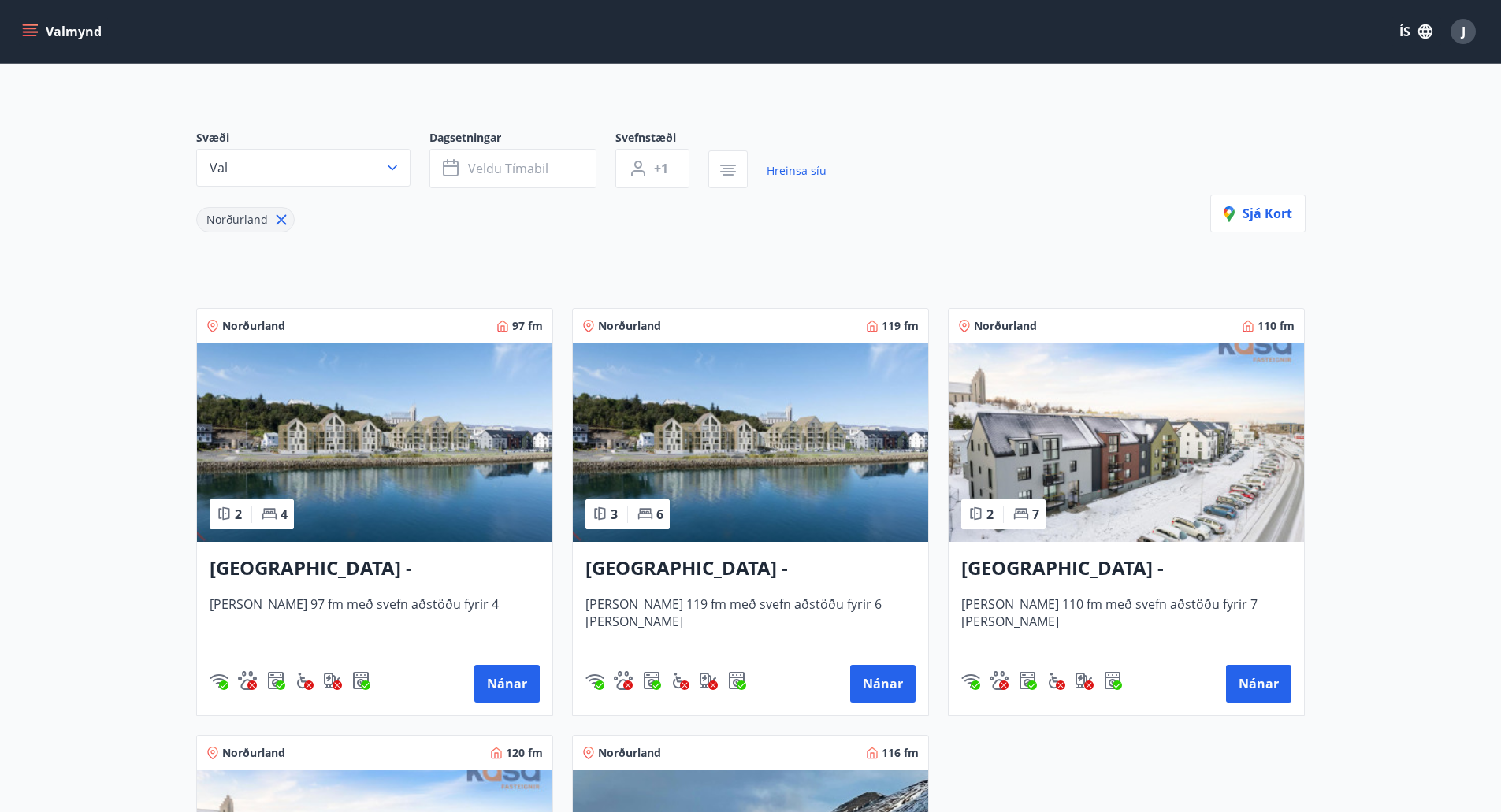
scroll to position [473, 0]
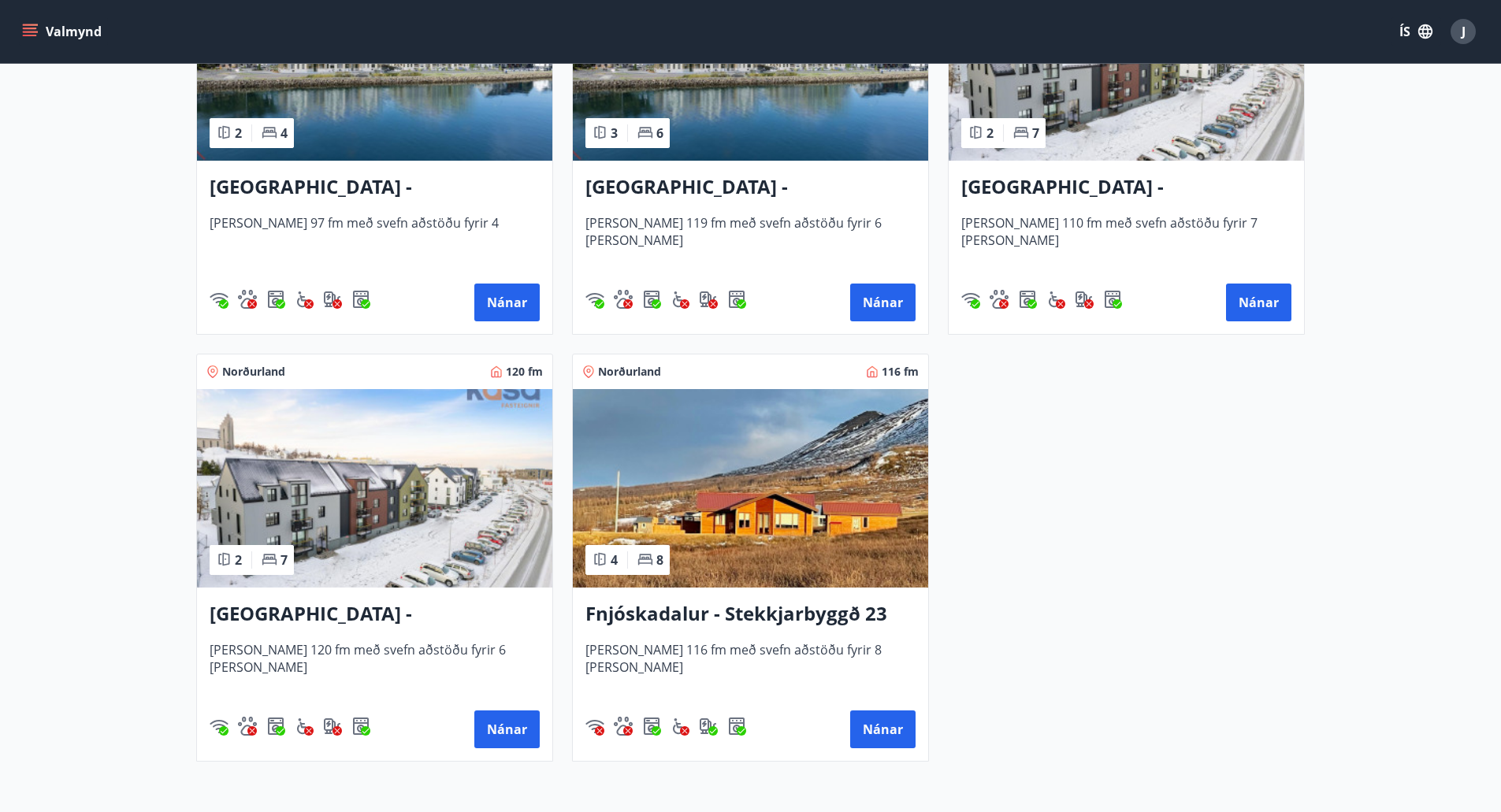
click at [1117, 192] on h3 "[GEOGRAPHIC_DATA] - [GEOGRAPHIC_DATA] 8, 102" at bounding box center [1126, 187] width 330 height 28
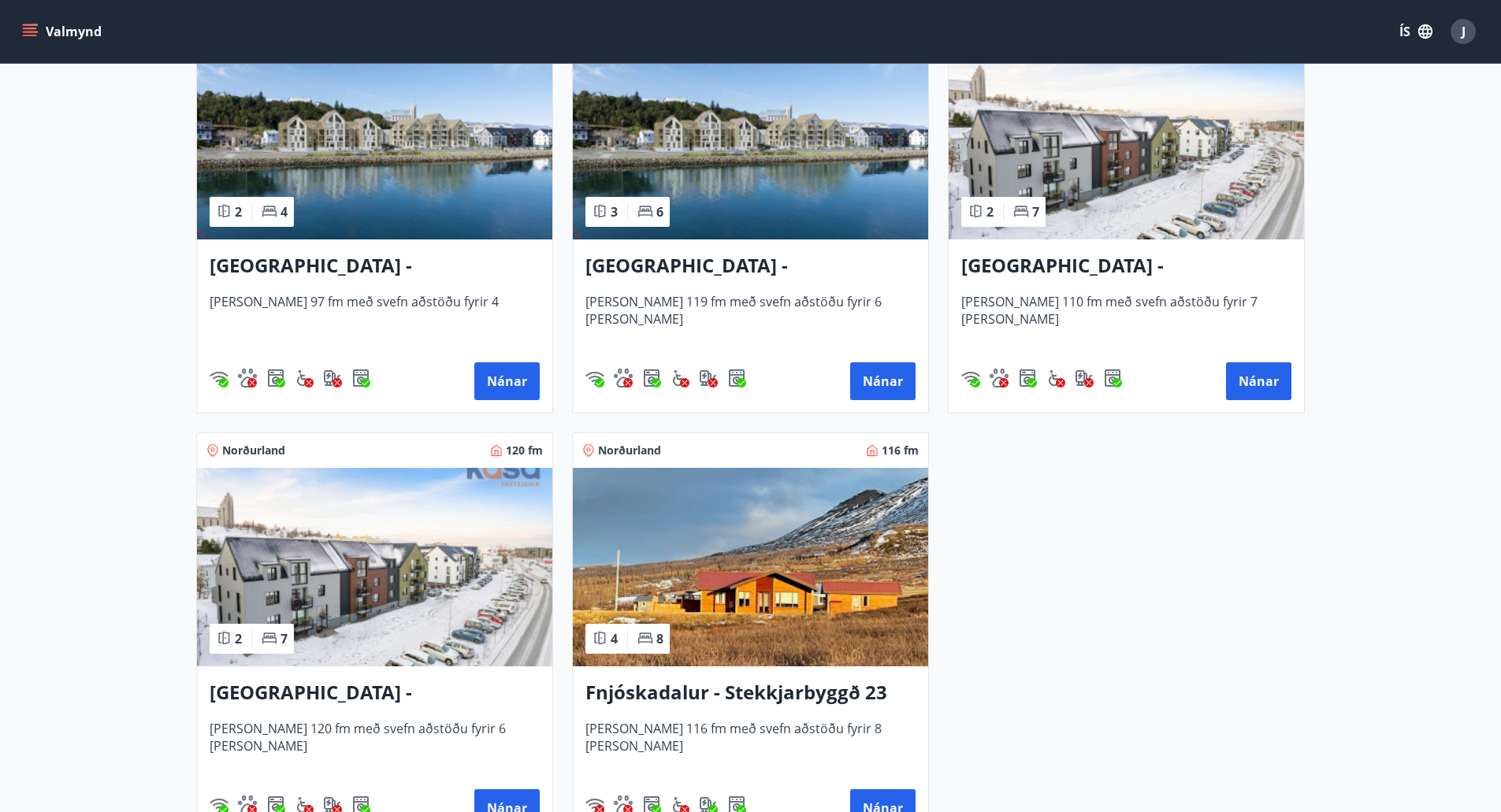
click at [426, 683] on h3 "[GEOGRAPHIC_DATA] - [GEOGRAPHIC_DATA] 8, 101" at bounding box center [375, 693] width 330 height 28
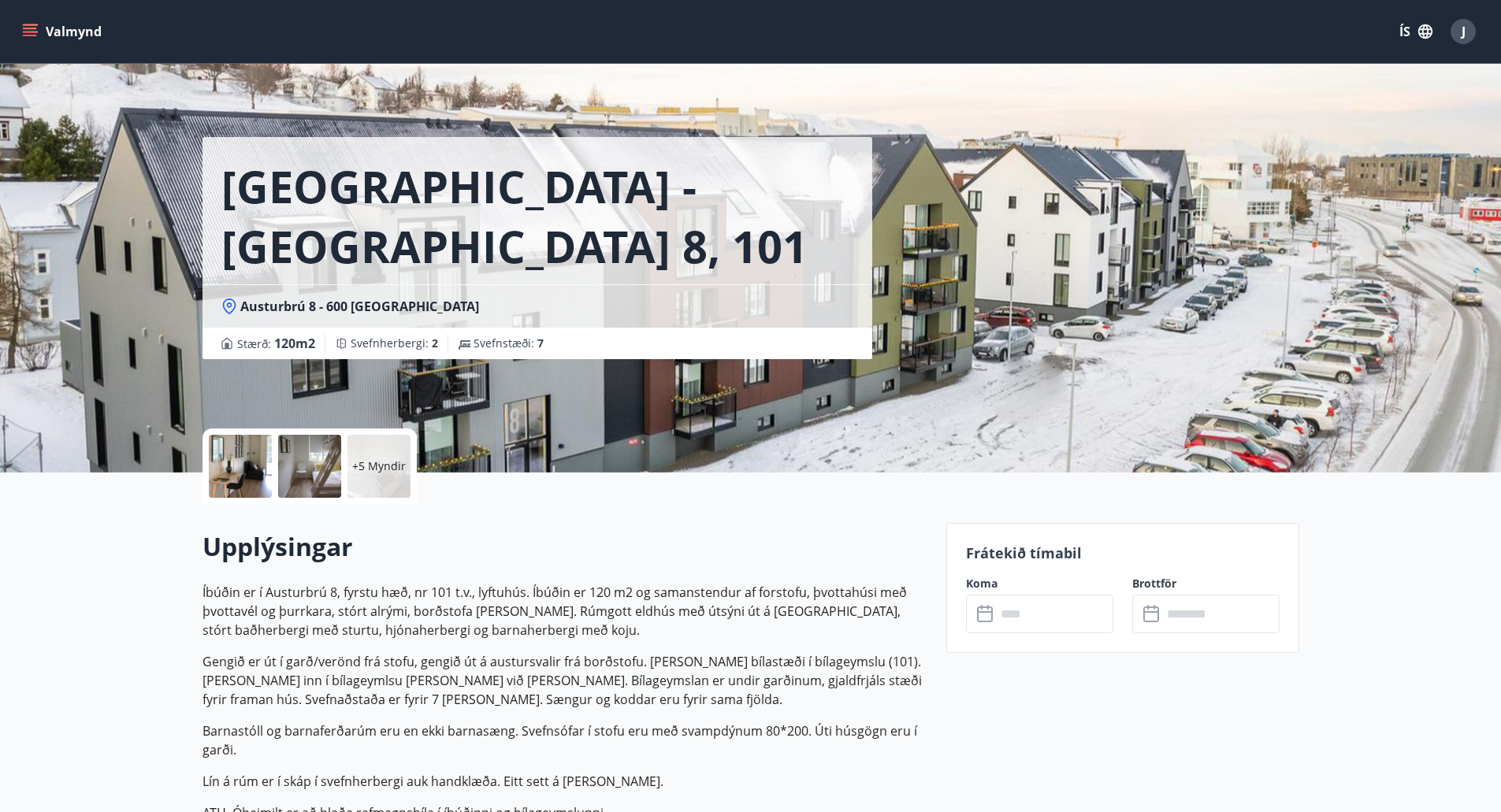
click at [251, 482] on div at bounding box center [240, 466] width 63 height 63
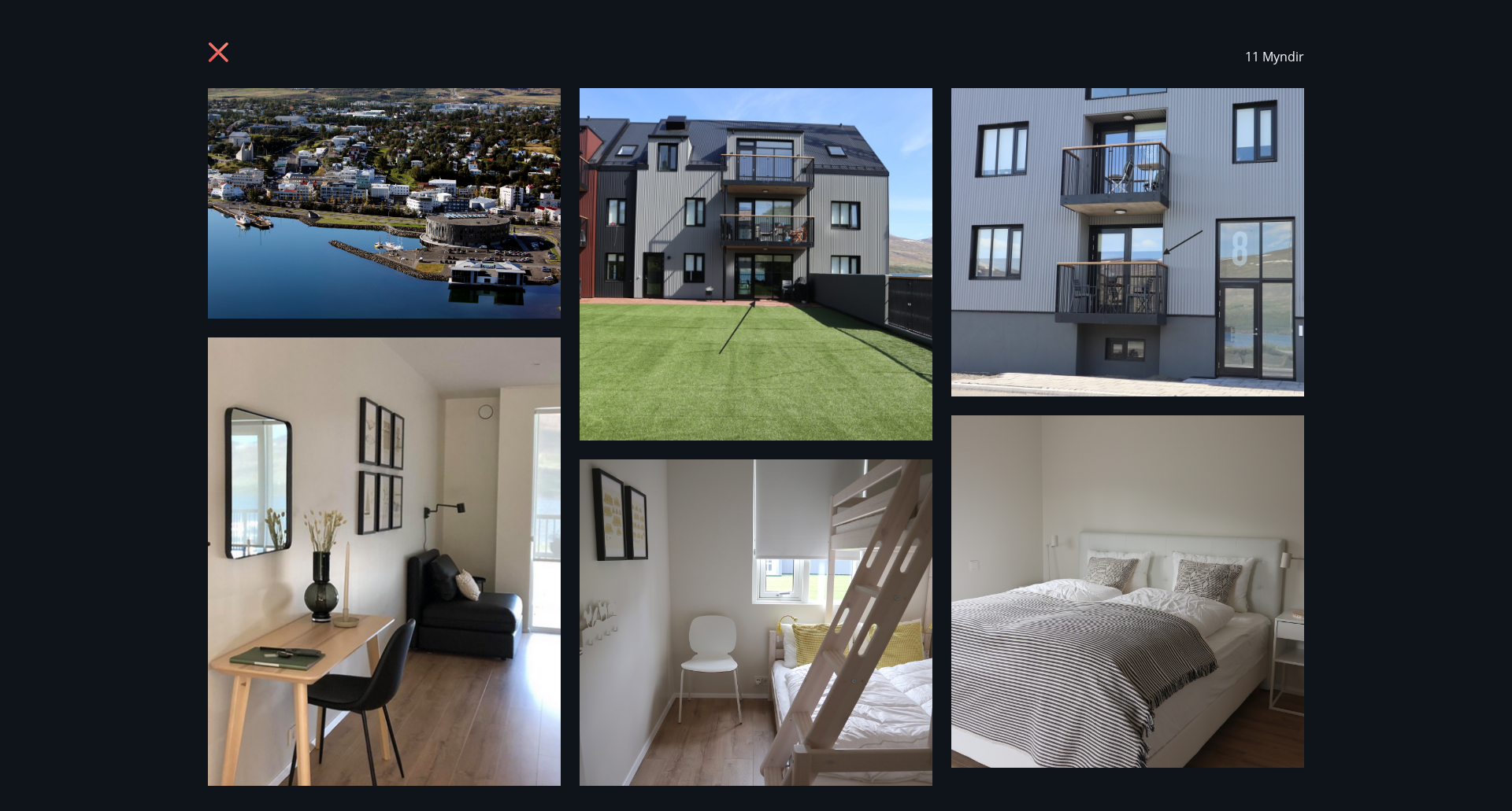
click at [6, 344] on div "11 Myndir" at bounding box center [756, 406] width 1512 height 811
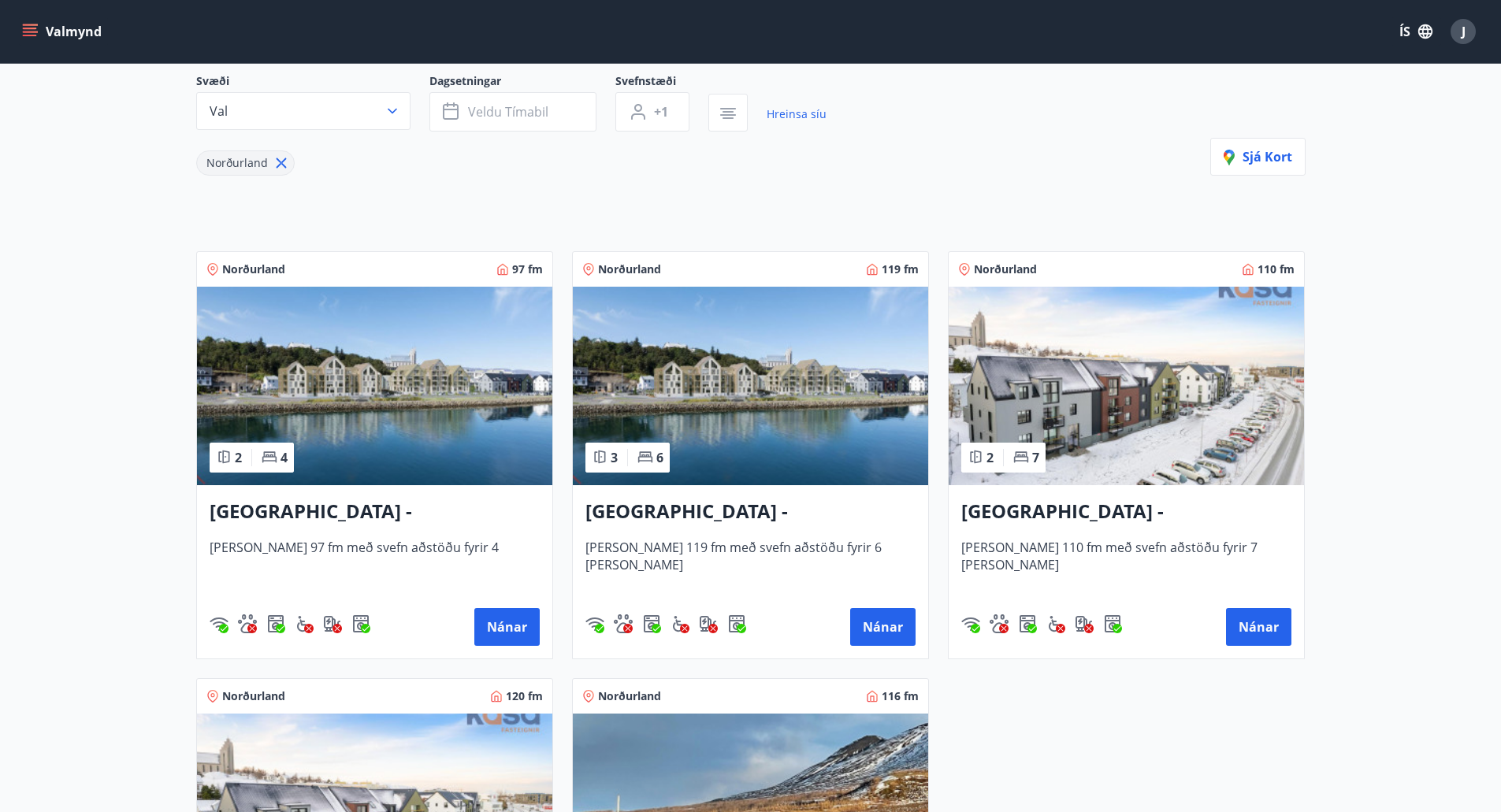
scroll to position [158, 0]
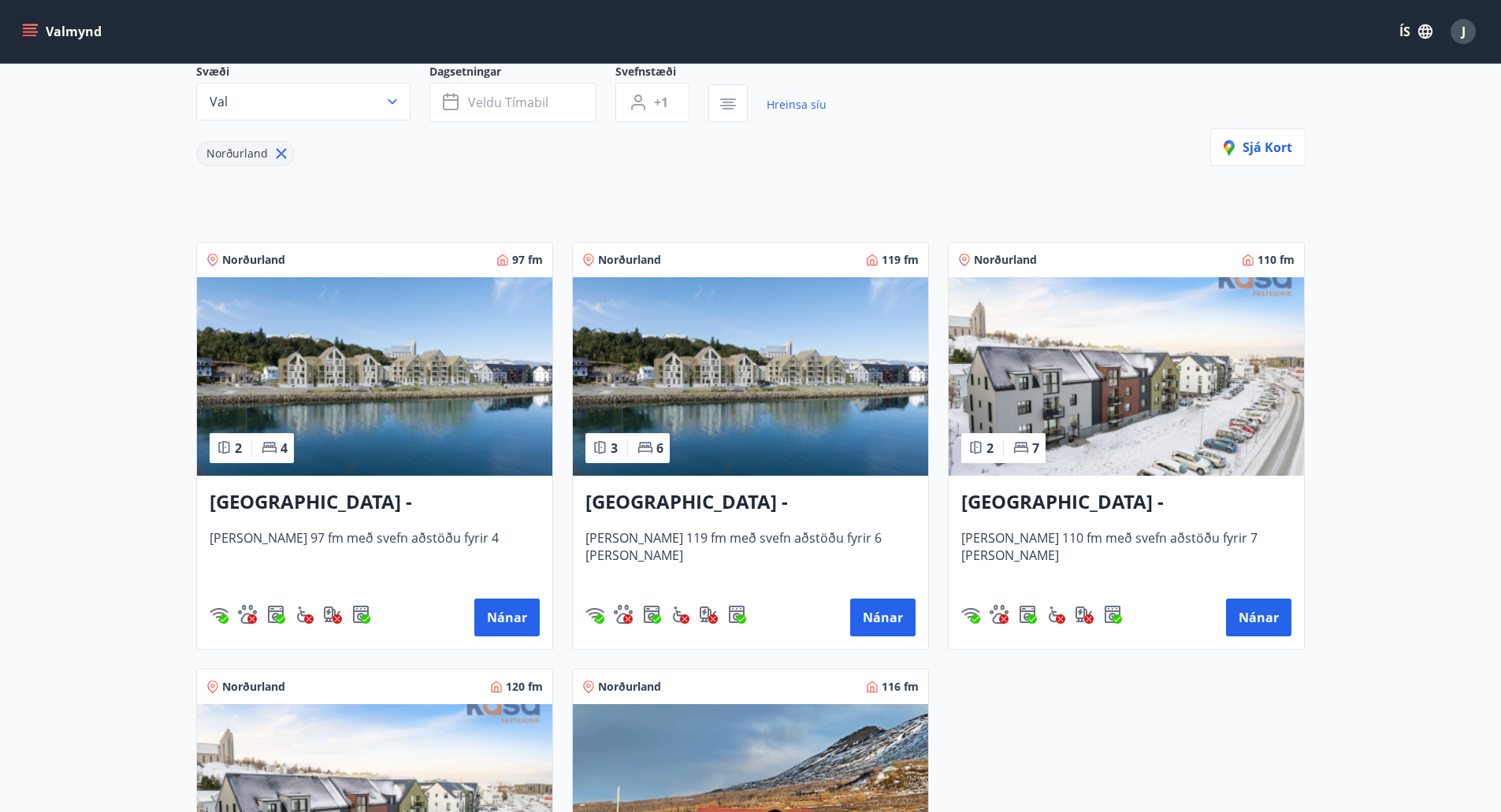
click at [781, 501] on h3 "[GEOGRAPHIC_DATA] - [GEOGRAPHIC_DATA] 10, 101" at bounding box center [750, 502] width 330 height 28
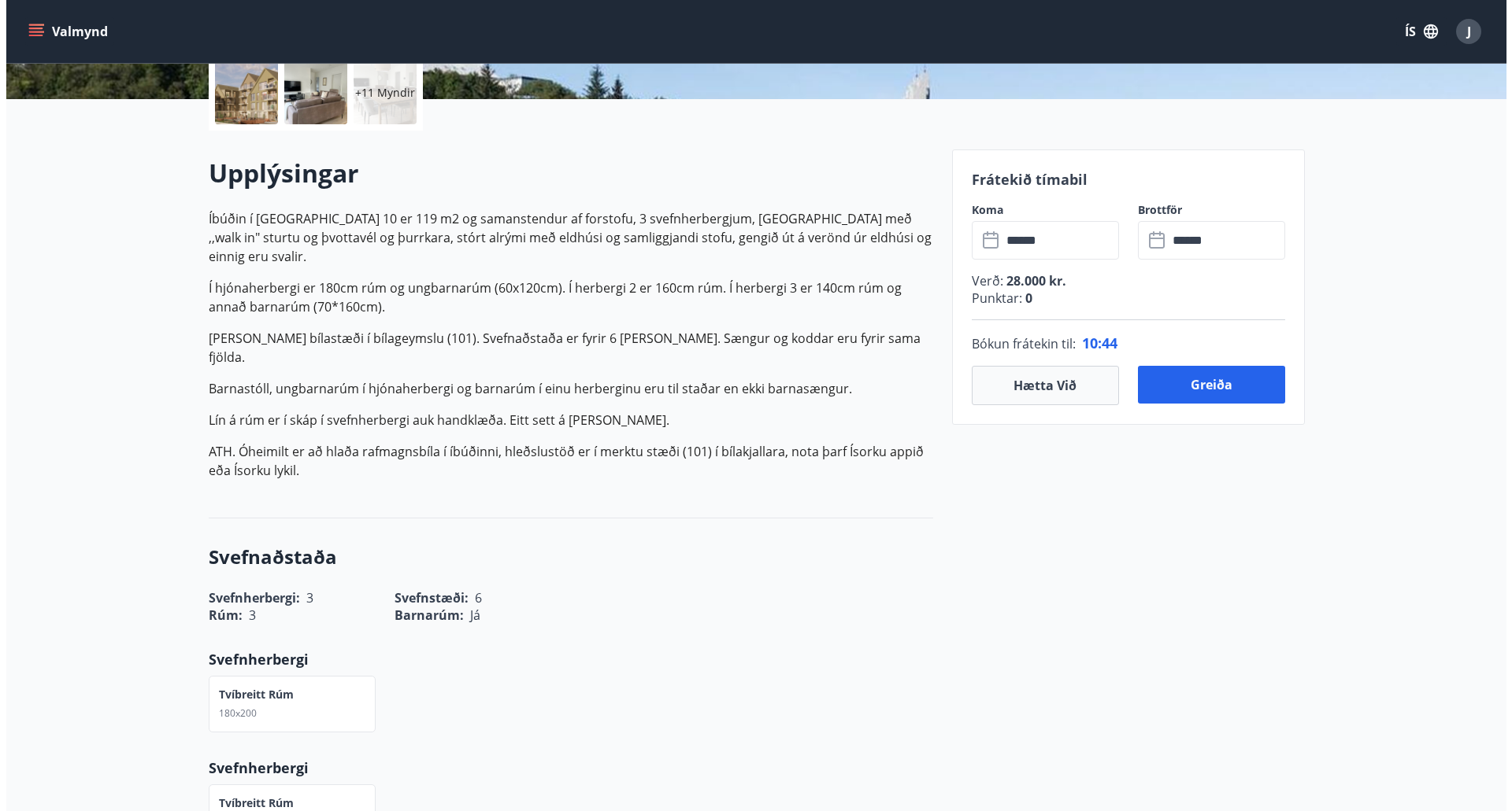
scroll to position [315, 0]
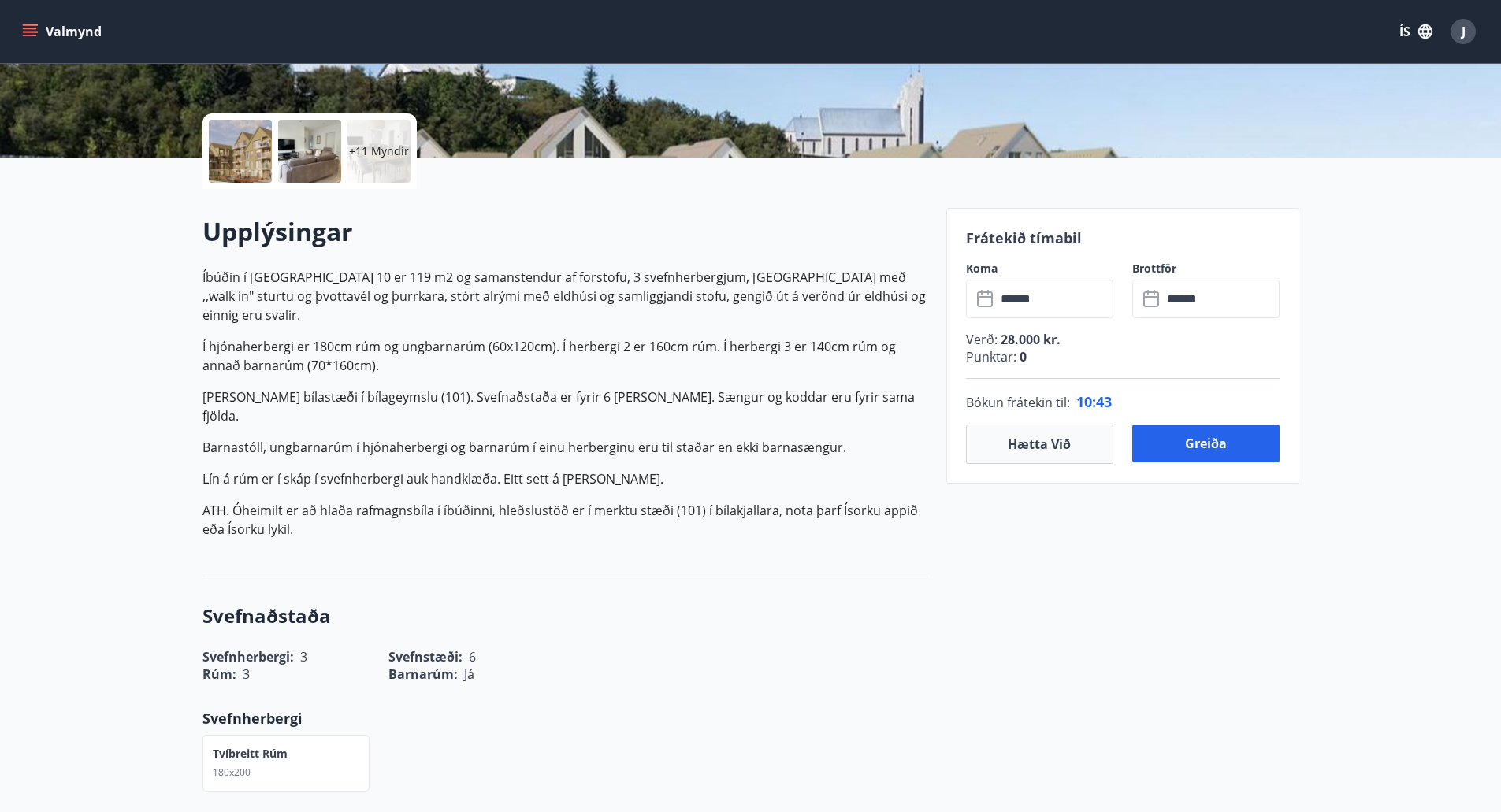
click at [358, 141] on div "+11 Myndir" at bounding box center [379, 151] width 63 height 63
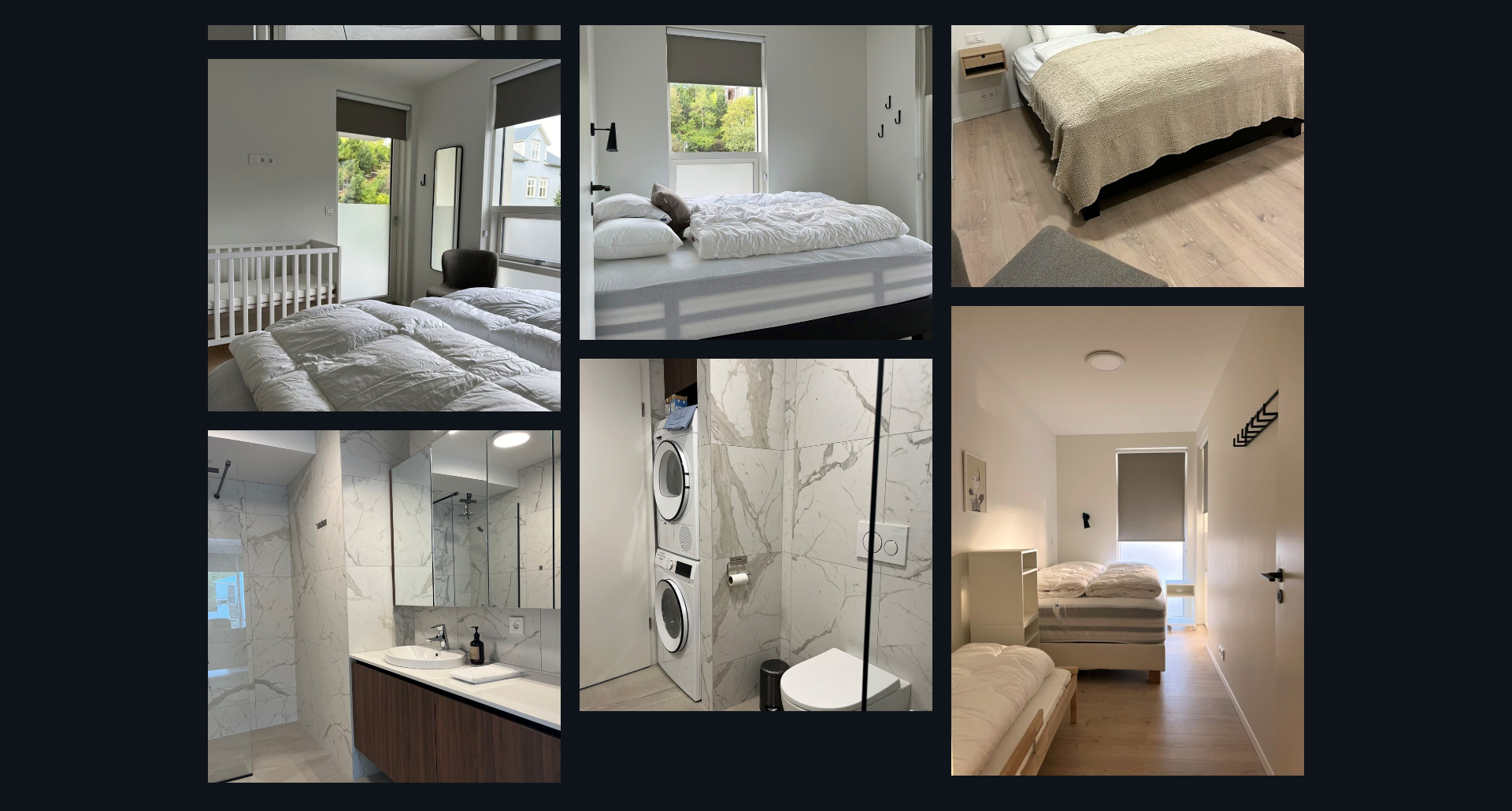
scroll to position [1425, 0]
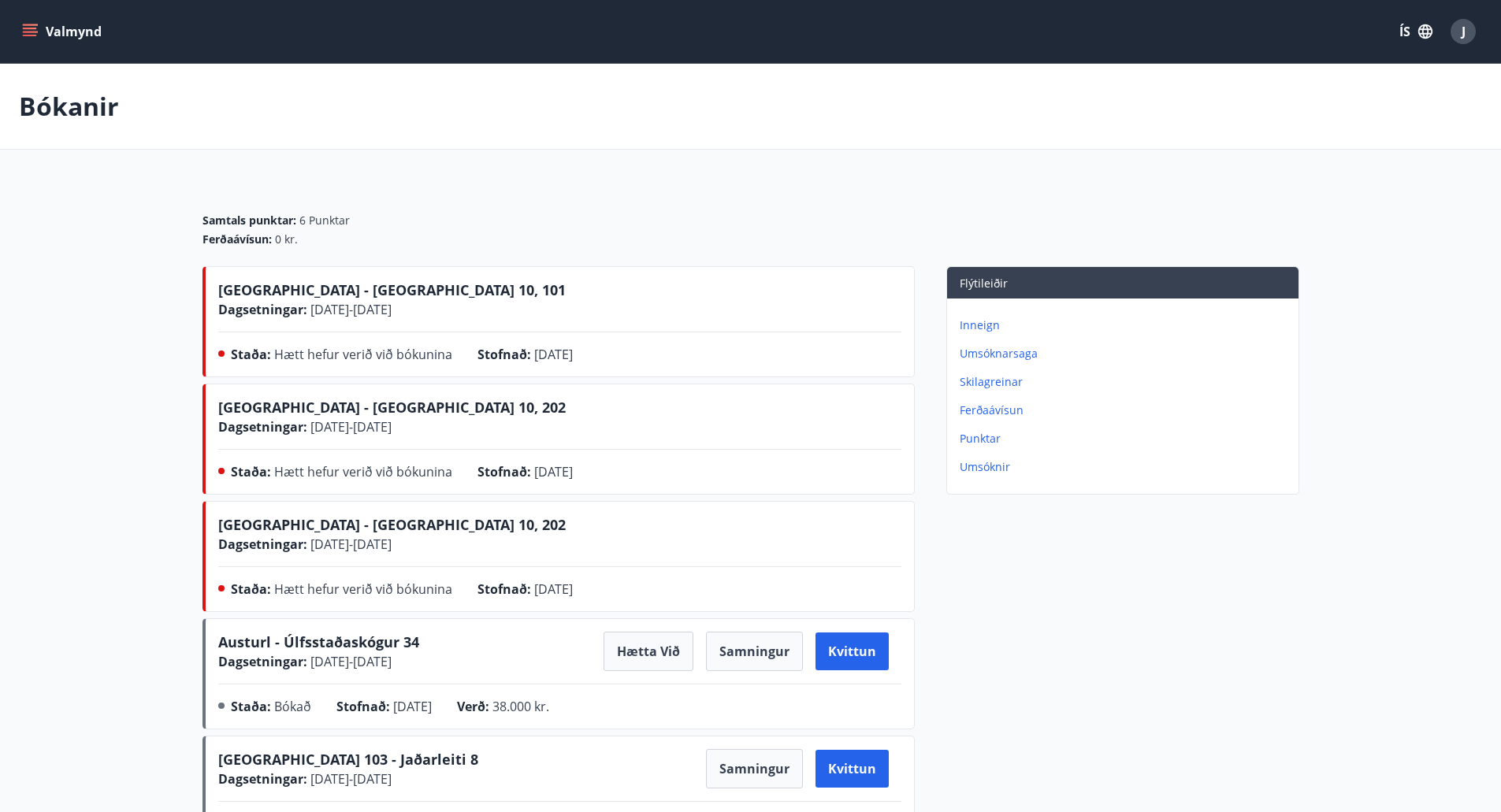
click at [60, 33] on button "Valmynd" at bounding box center [64, 31] width 89 height 28
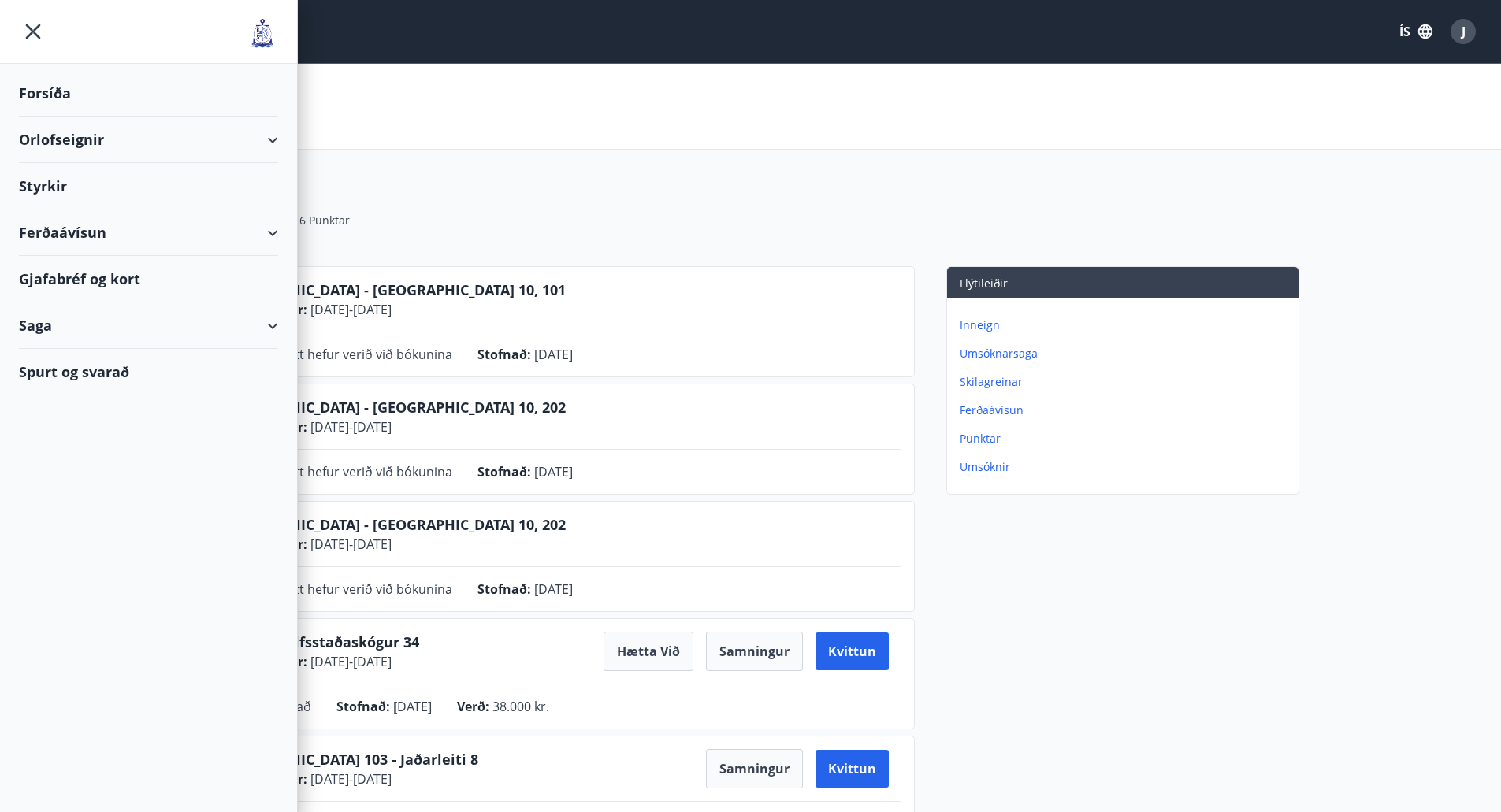
click at [62, 134] on div "Orlofseignir" at bounding box center [149, 140] width 259 height 47
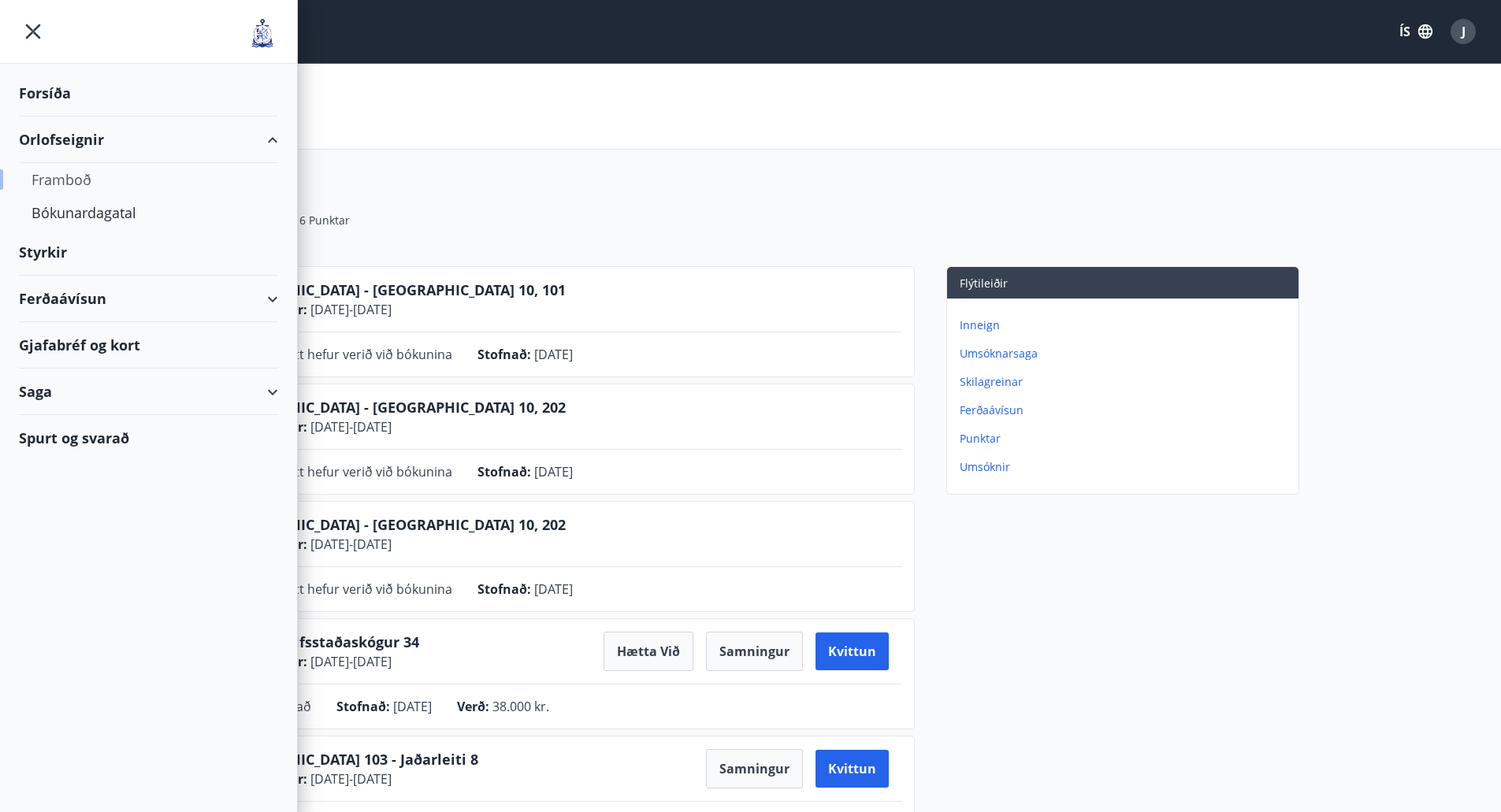
click at [69, 184] on div "Framboð" at bounding box center [148, 179] width 234 height 33
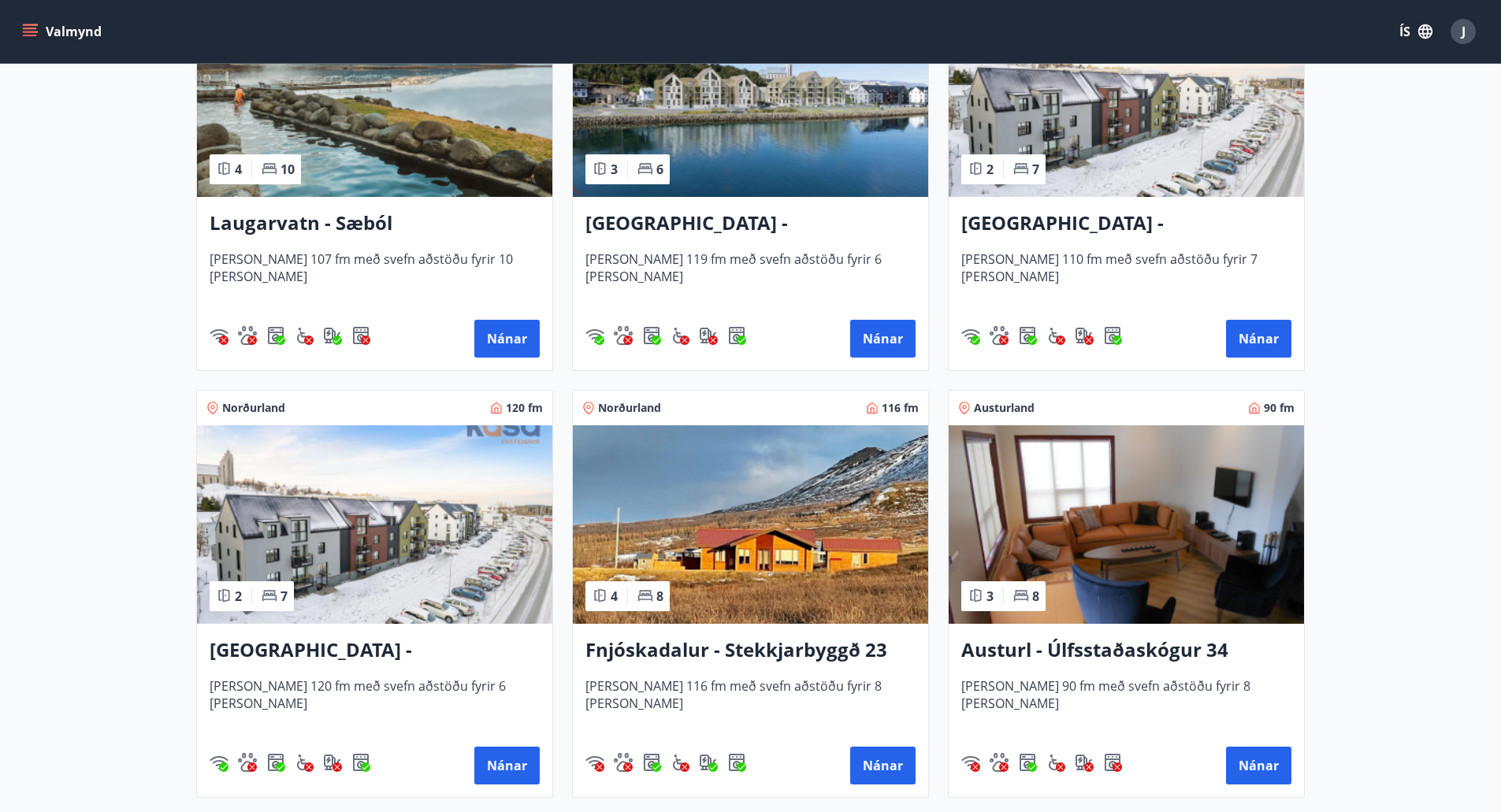
scroll to position [1671, 0]
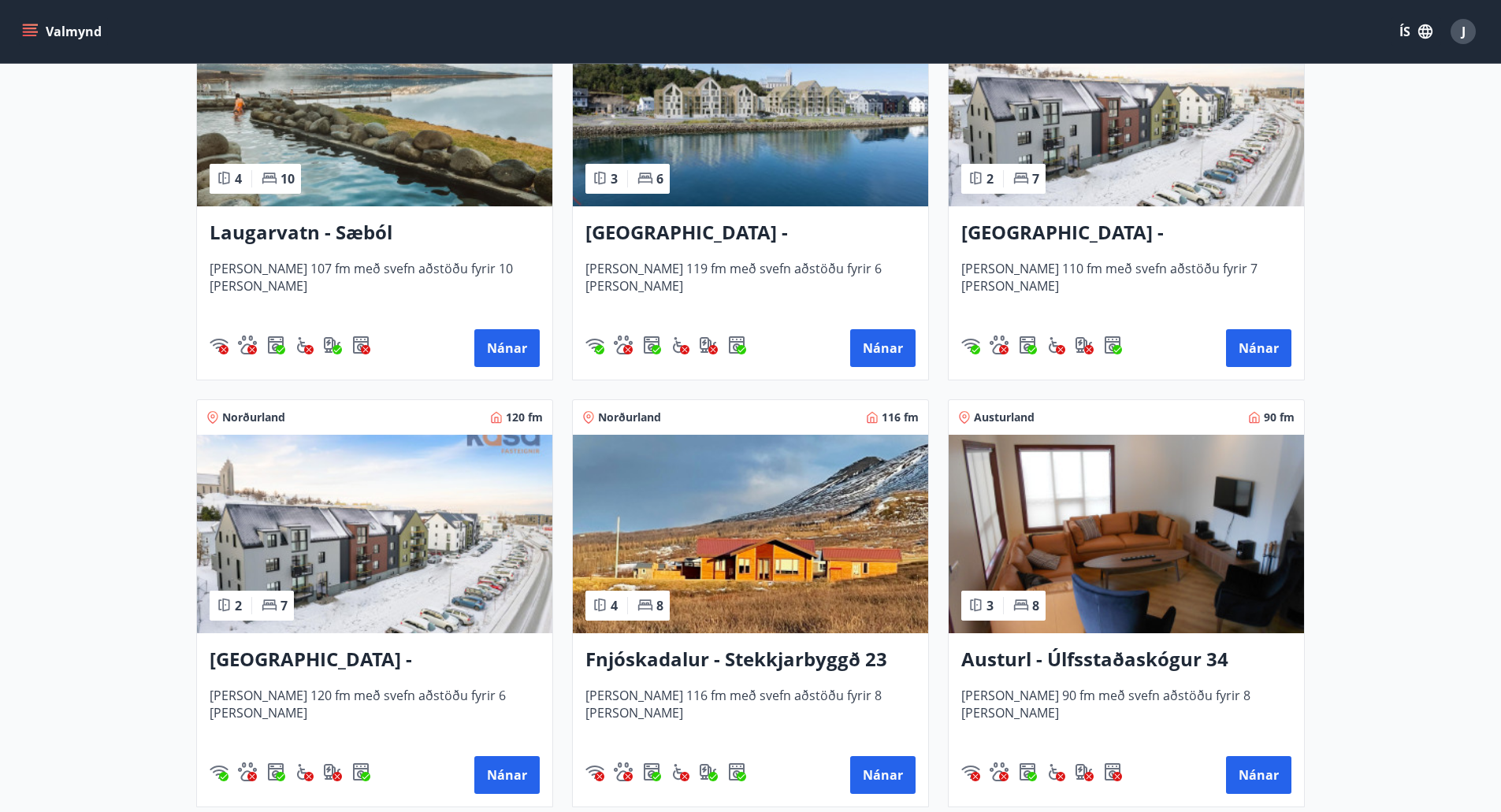
click at [261, 666] on h3 "[GEOGRAPHIC_DATA] - [GEOGRAPHIC_DATA] 8, 101" at bounding box center [375, 660] width 330 height 28
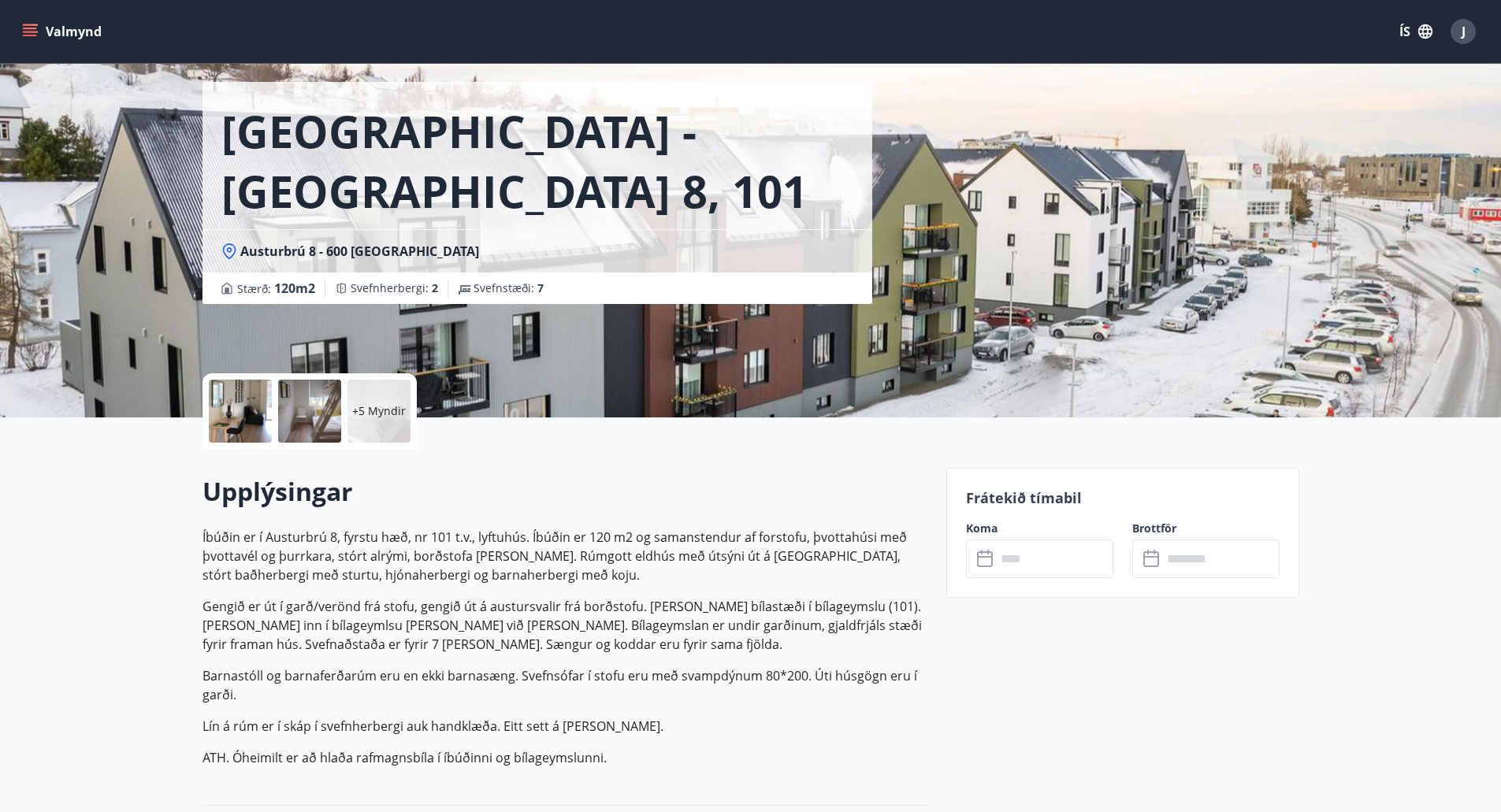
scroll to position [79, 0]
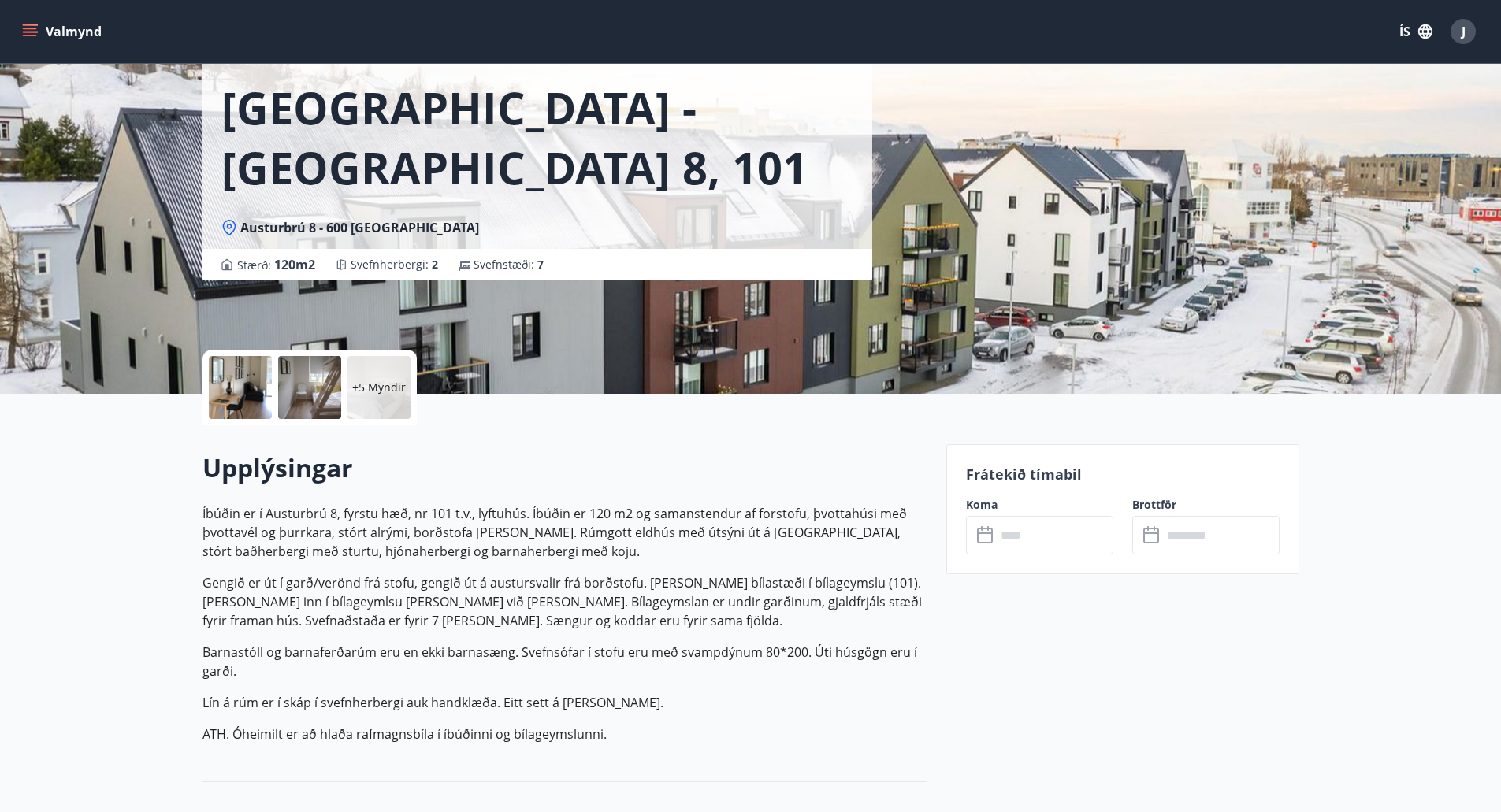
click at [1061, 537] on input "text" at bounding box center [1055, 535] width 117 height 39
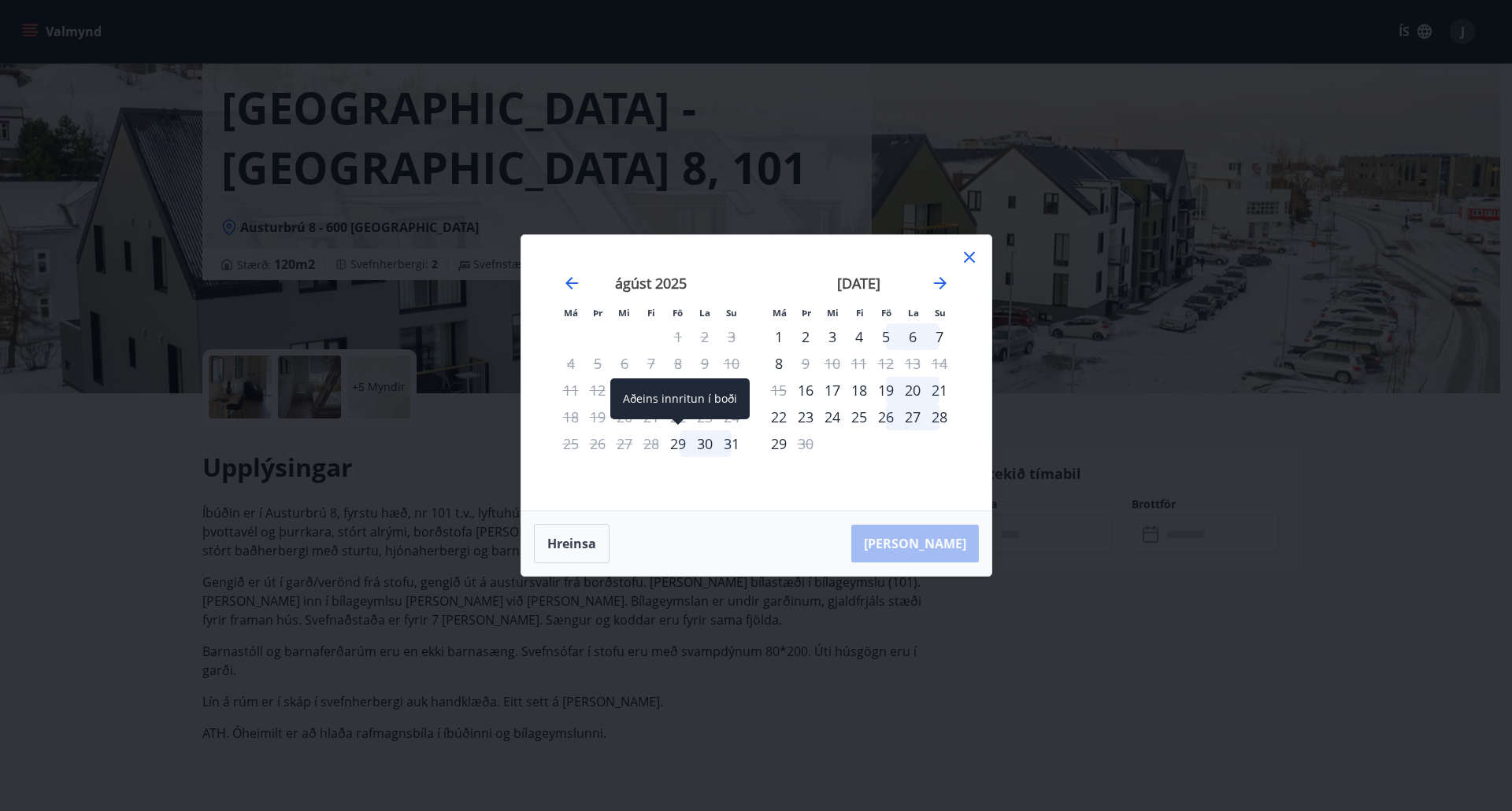
click at [681, 447] on div "29" at bounding box center [677, 443] width 27 height 26
click at [732, 442] on div "31" at bounding box center [731, 443] width 27 height 26
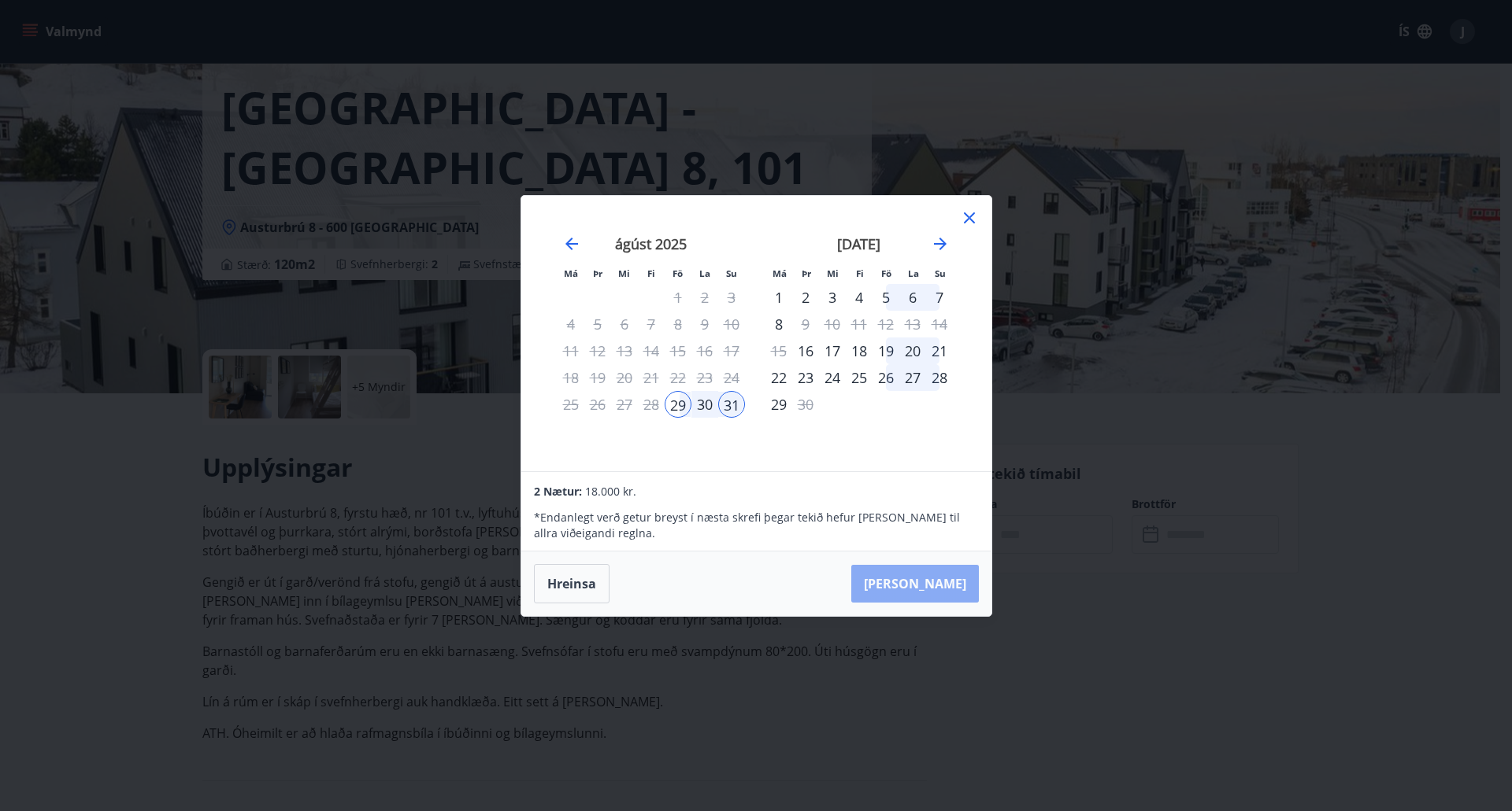
click at [964, 584] on button "[PERSON_NAME]" at bounding box center [914, 584] width 128 height 38
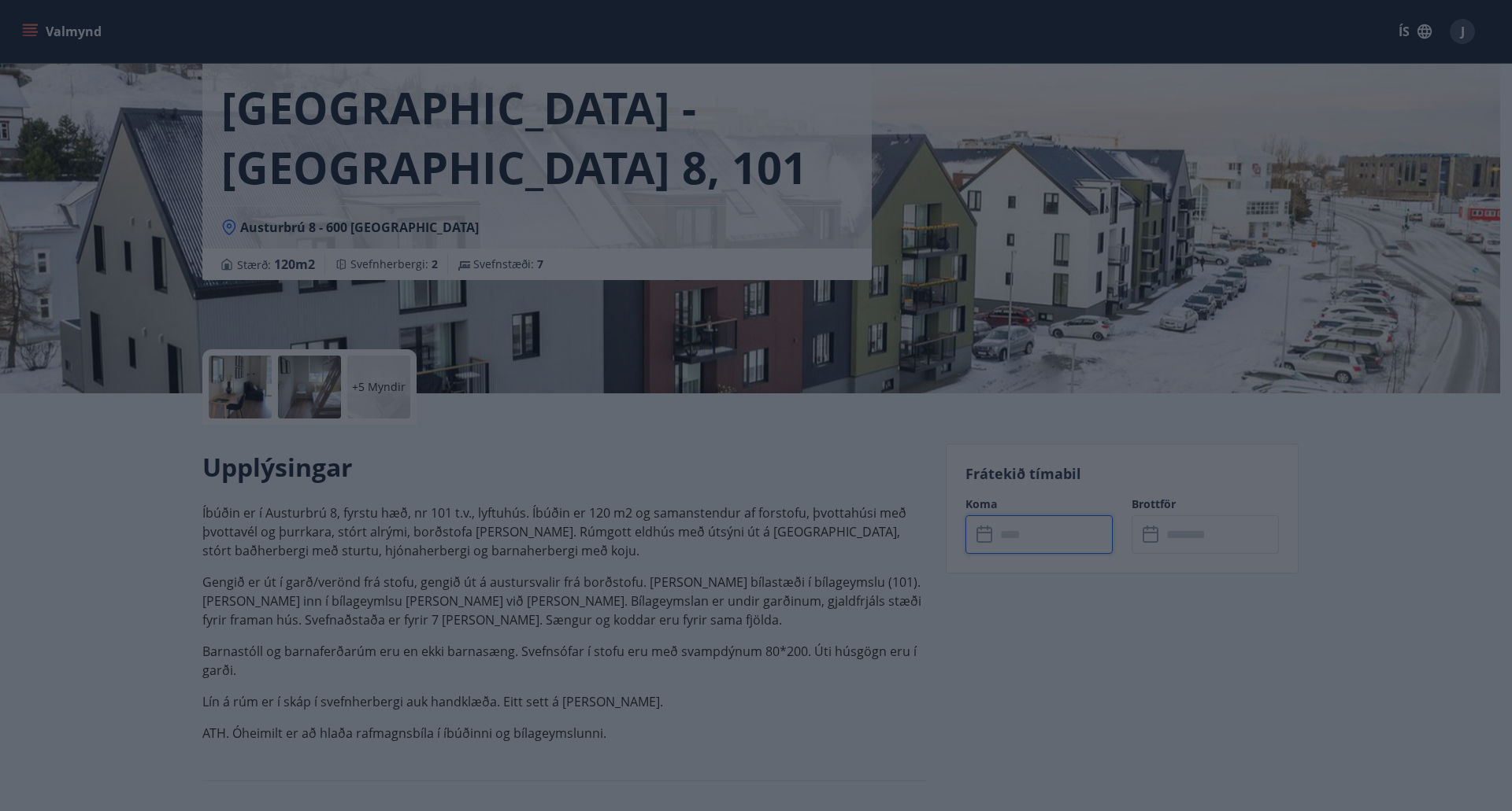
type input "******"
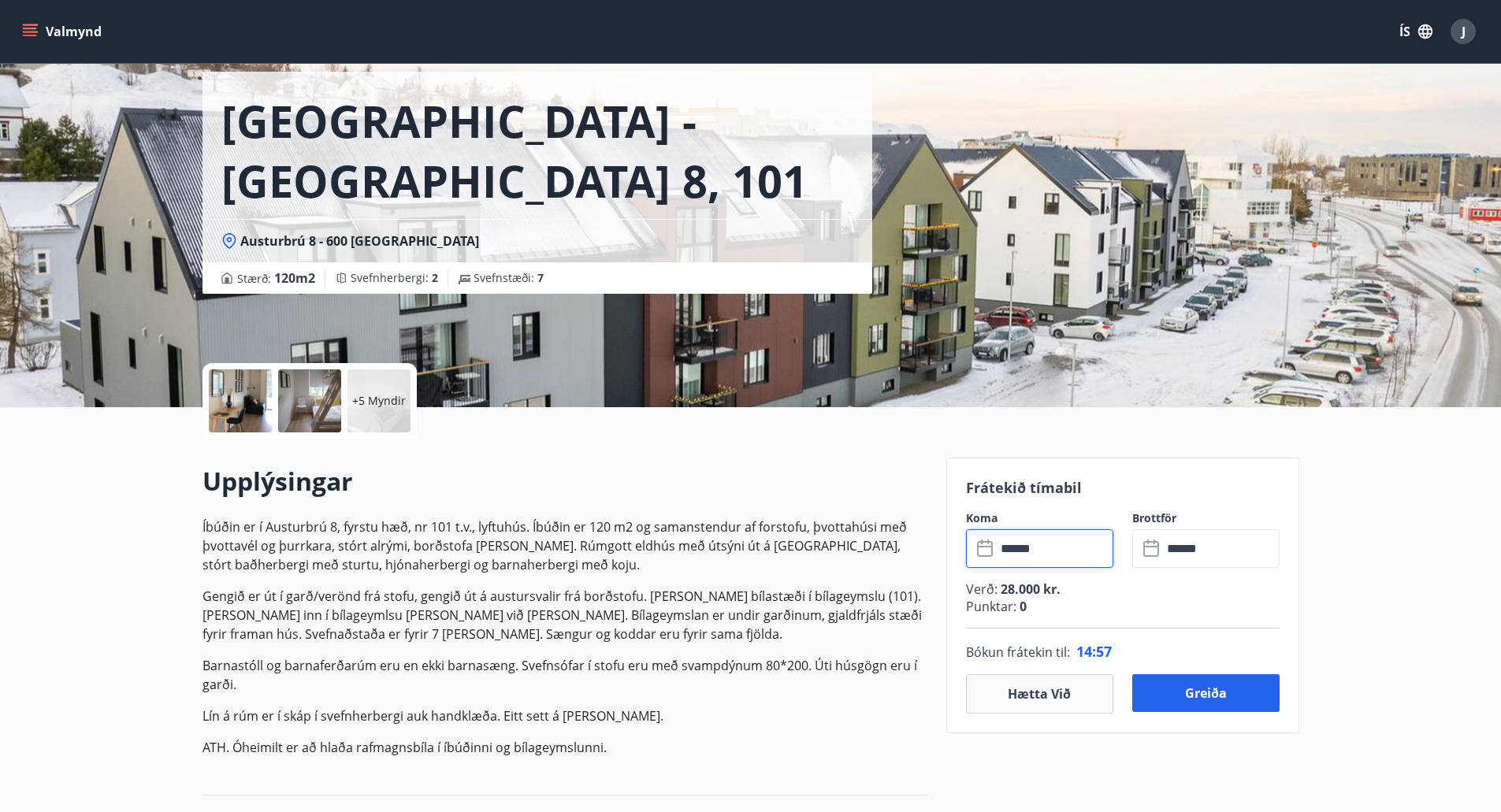
scroll to position [0, 0]
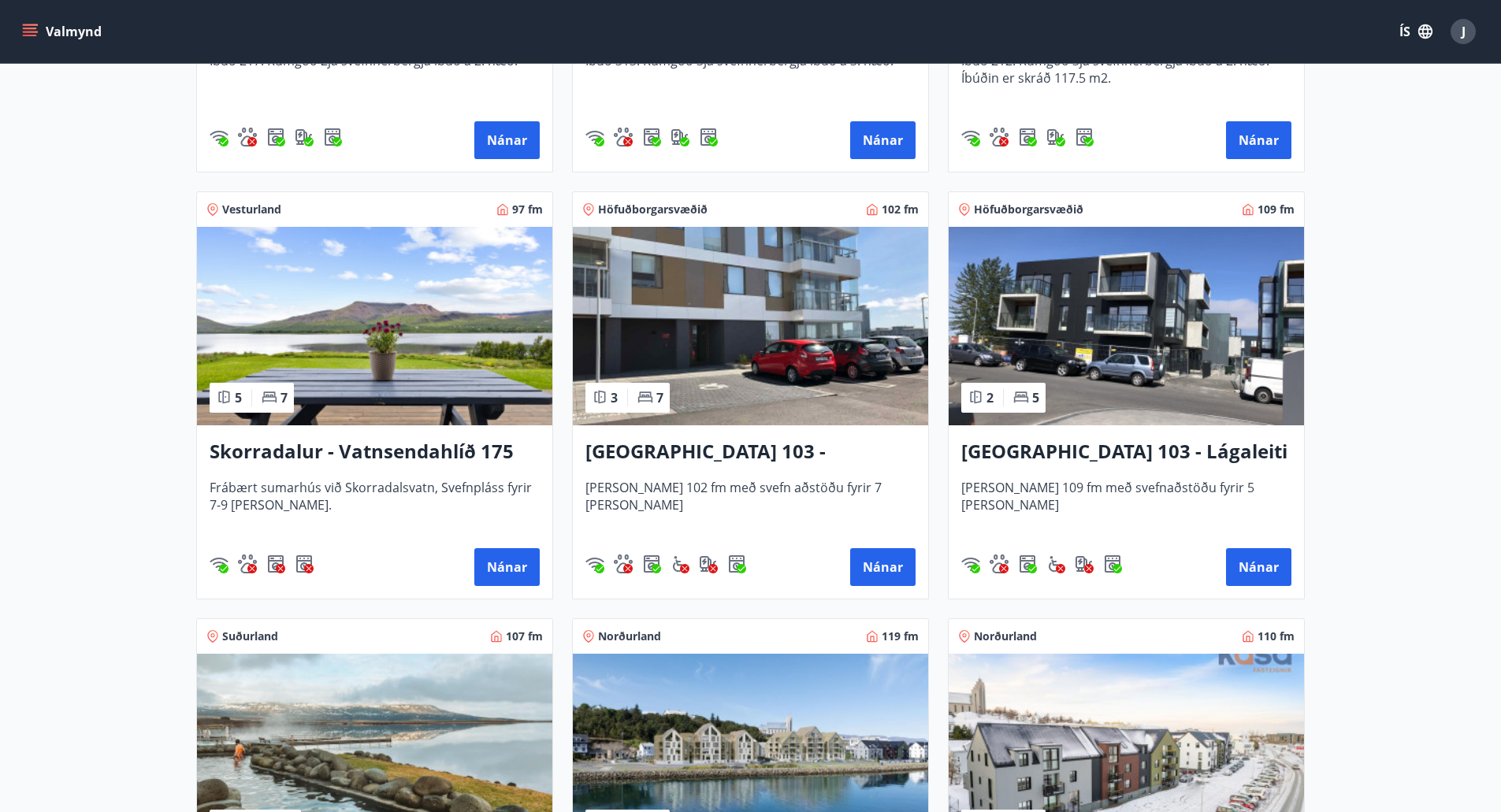
scroll to position [1497, 0]
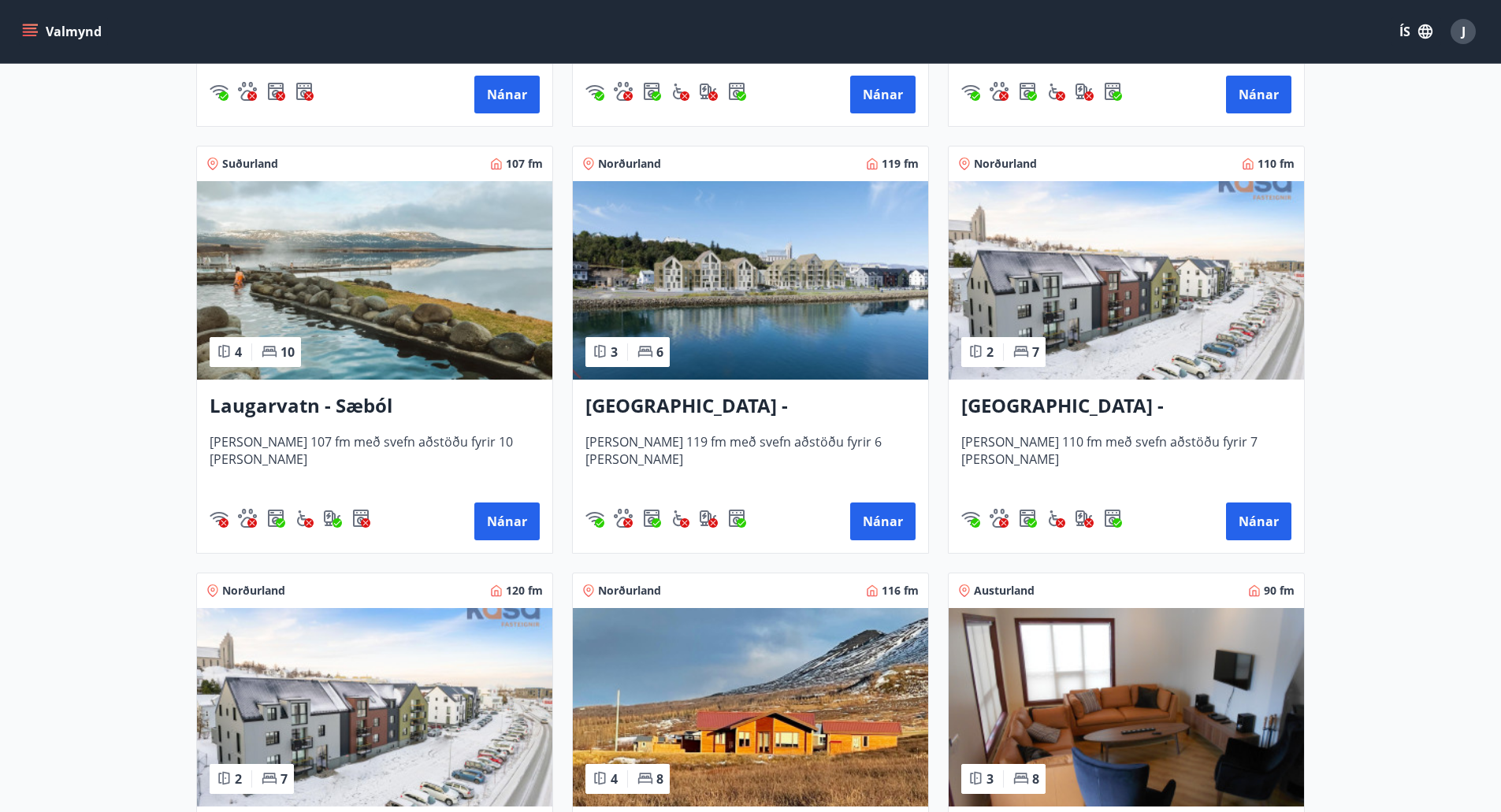
click at [716, 411] on h3 "[GEOGRAPHIC_DATA] - [GEOGRAPHIC_DATA] 10, 101" at bounding box center [750, 406] width 330 height 28
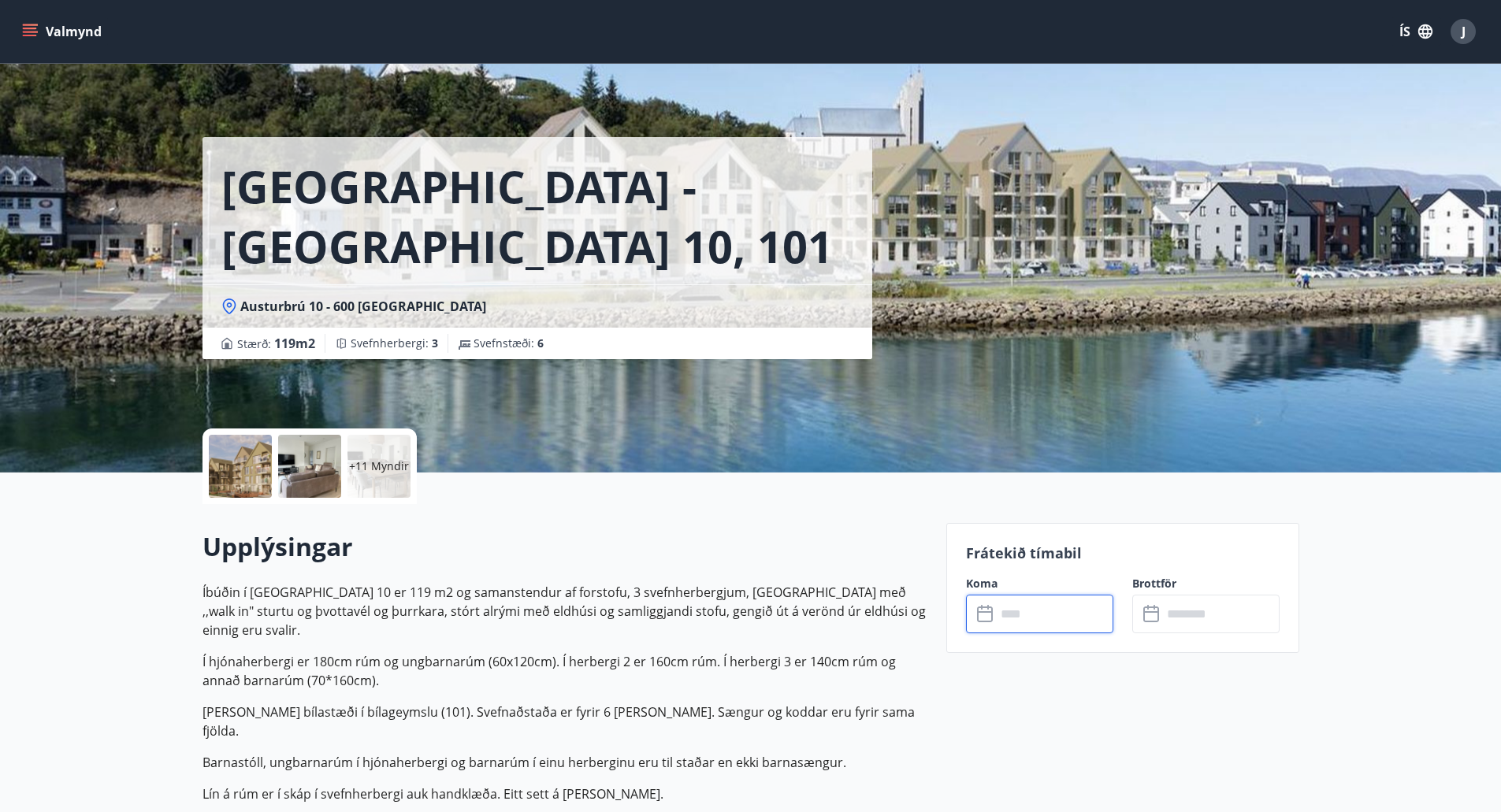
click at [1014, 606] on input "text" at bounding box center [1055, 614] width 117 height 39
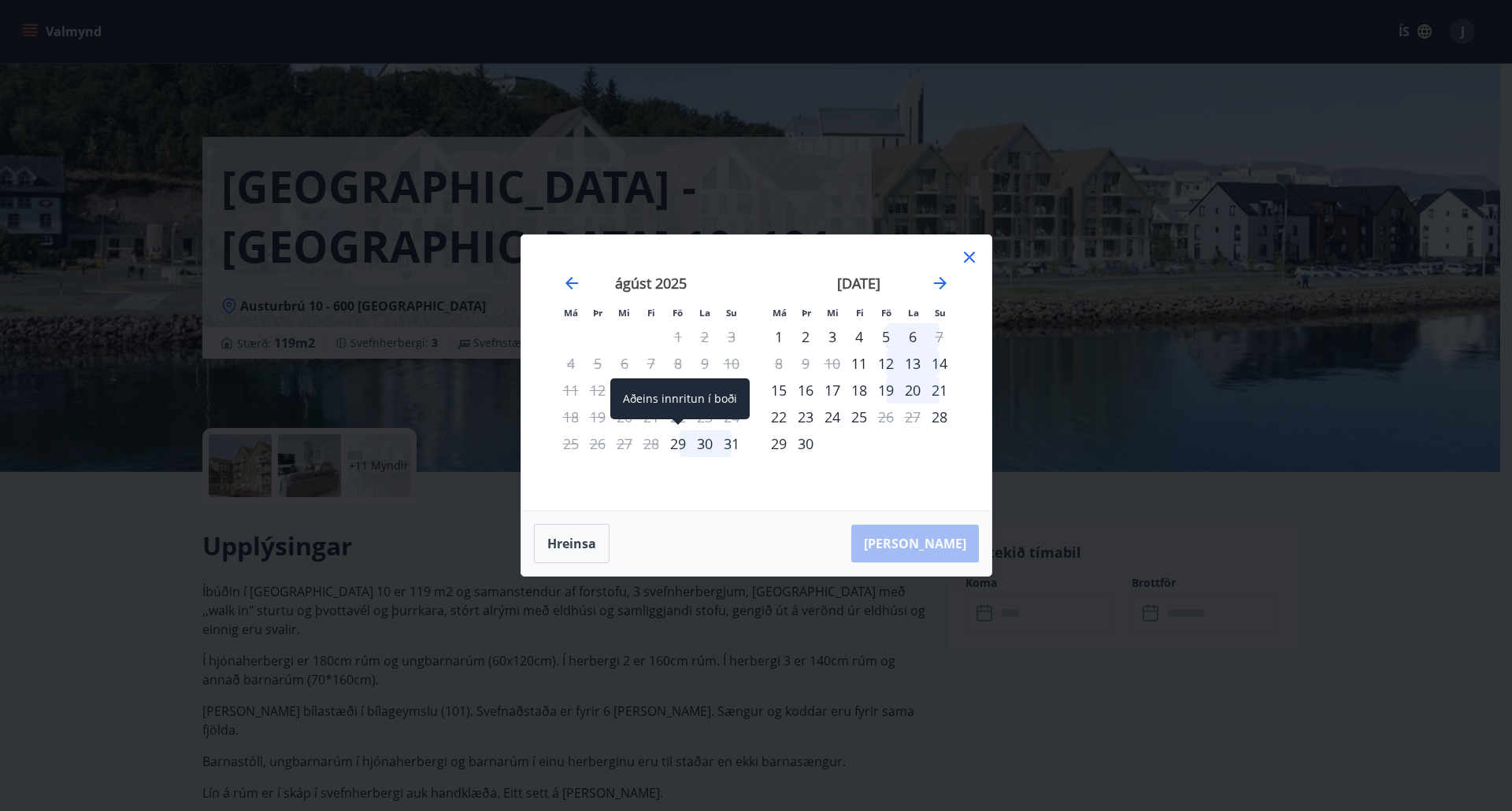
click at [669, 446] on div "29" at bounding box center [677, 443] width 27 height 26
click at [729, 446] on div "31" at bounding box center [731, 443] width 27 height 26
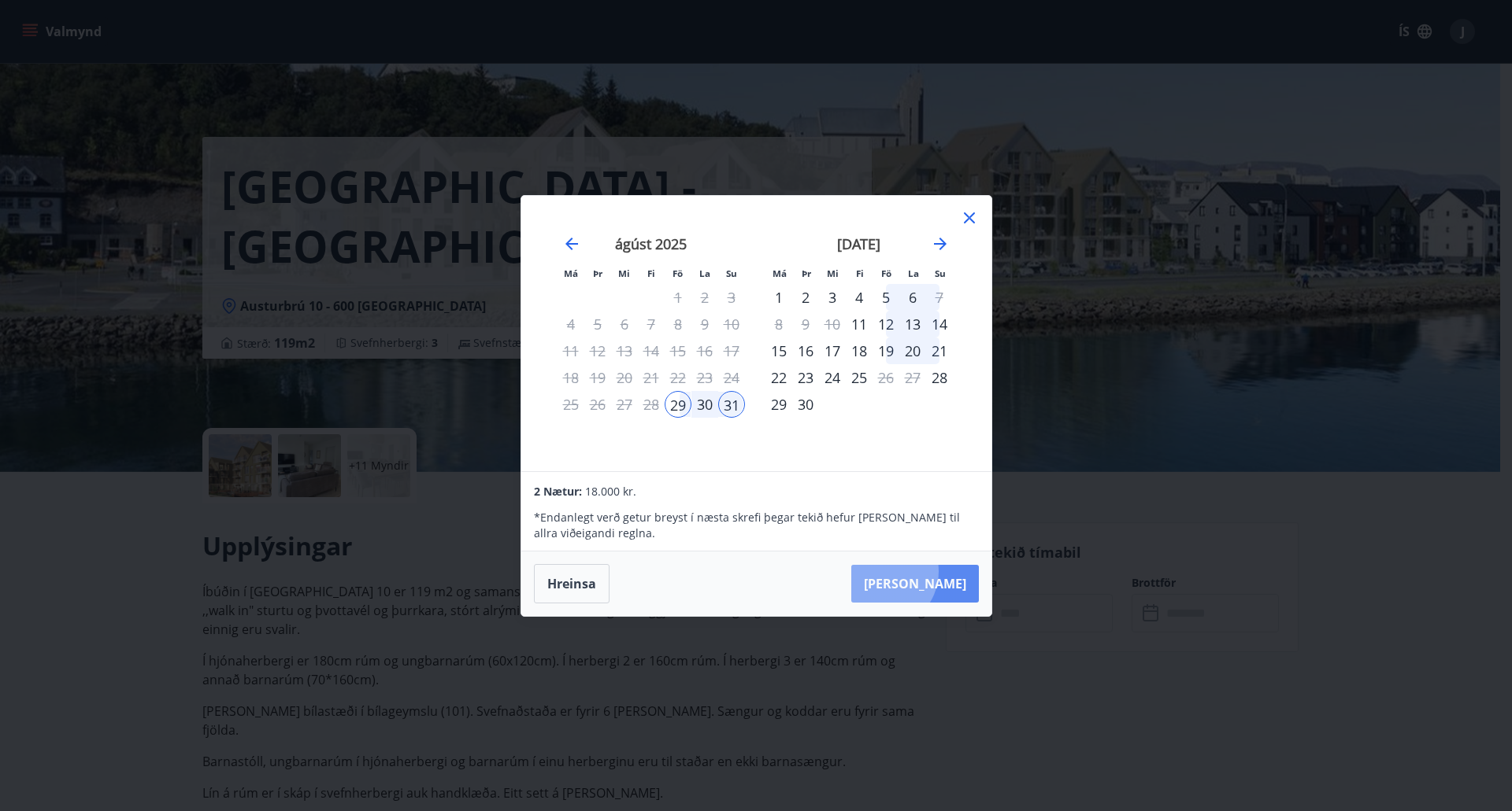
click at [929, 572] on button "[PERSON_NAME]" at bounding box center [914, 584] width 128 height 38
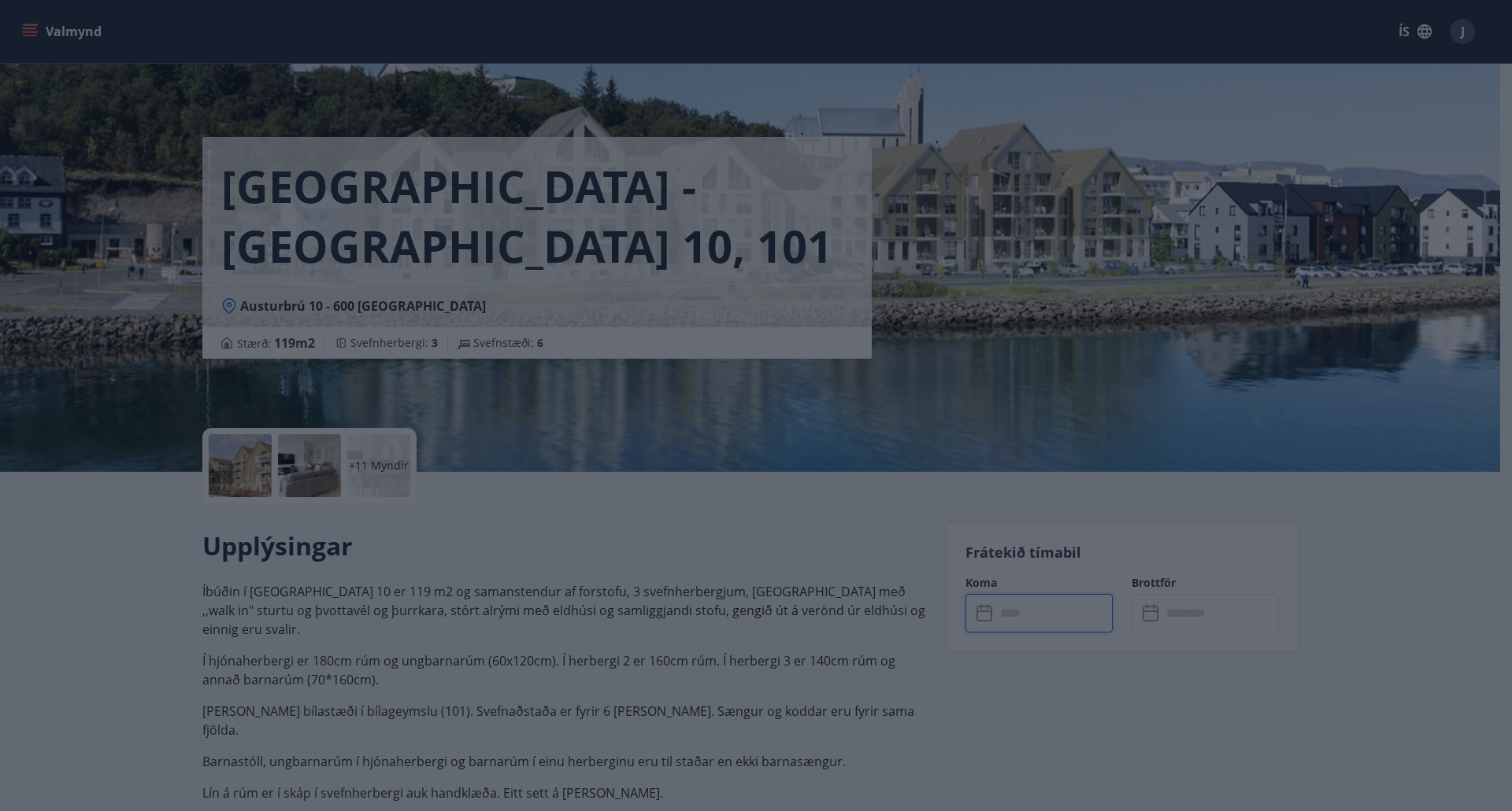
type input "******"
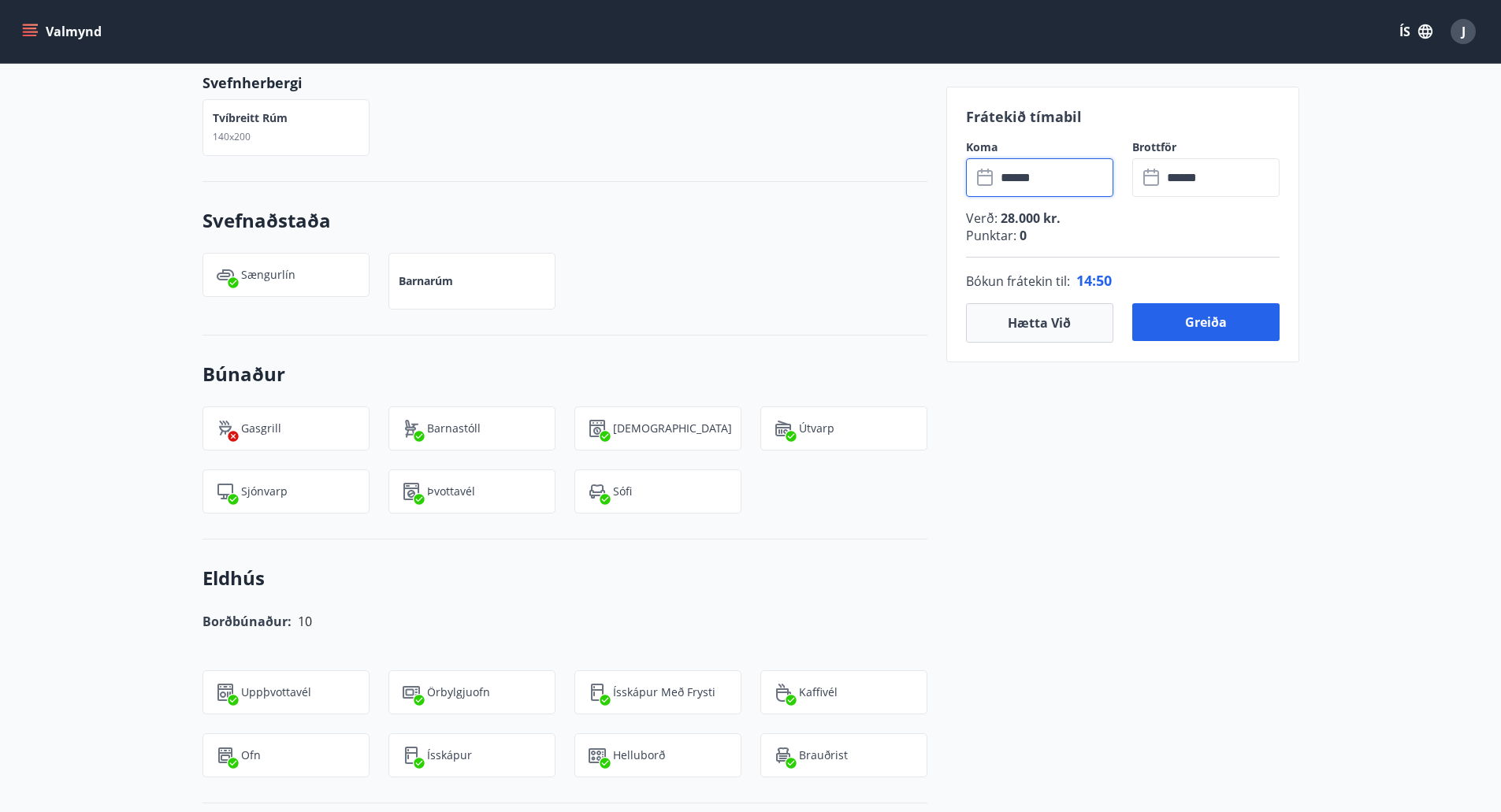
scroll to position [1182, 0]
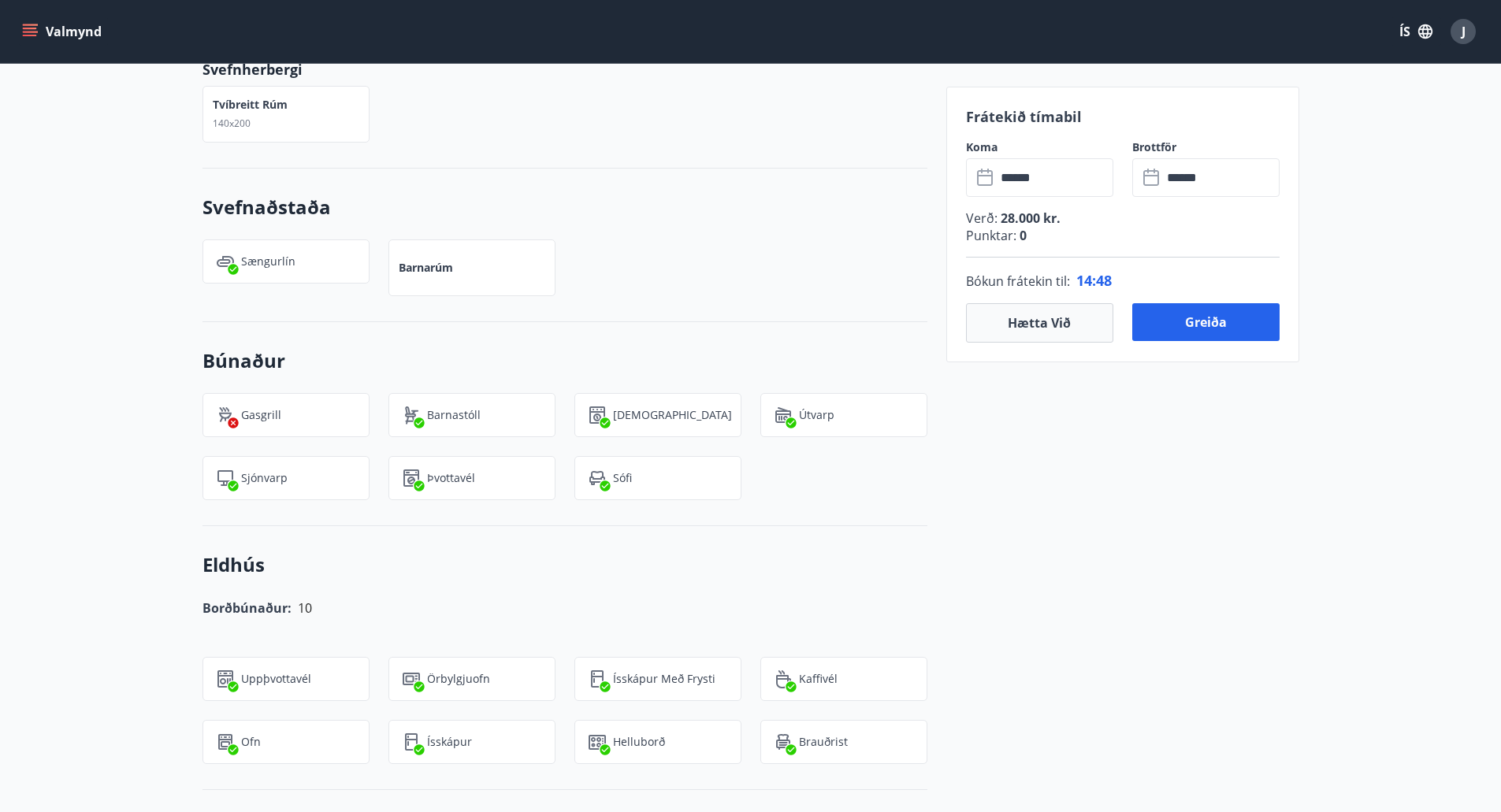
drag, startPoint x: 712, startPoint y: 539, endPoint x: 41, endPoint y: 512, distance: 671.5
click at [41, 512] on div "+11 Myndir Upplýsingar Íbúðin í [GEOGRAPHIC_DATA] 10 er 119 m2 og samanstendur …" at bounding box center [750, 589] width 1501 height 2598
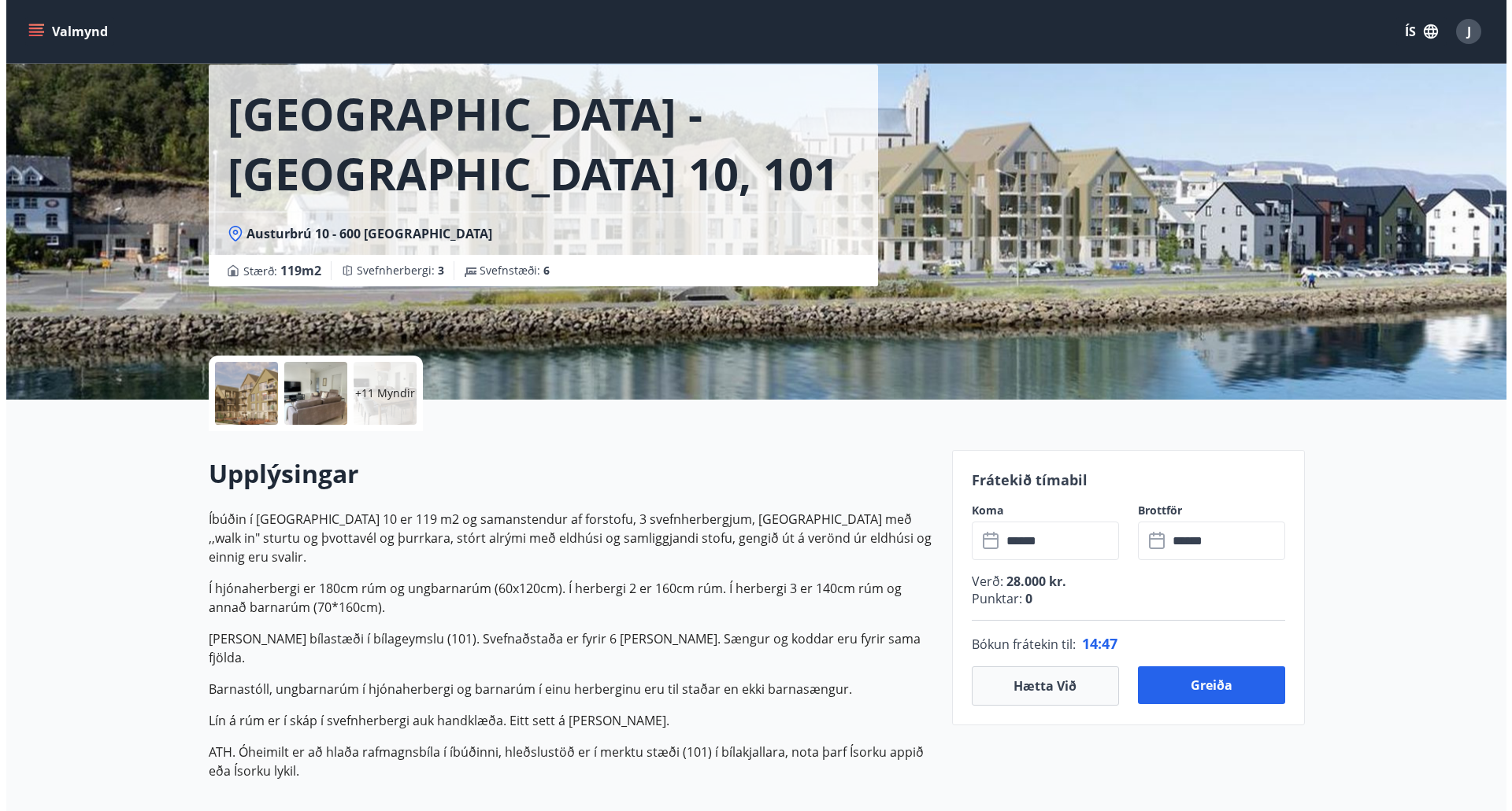
scroll to position [0, 0]
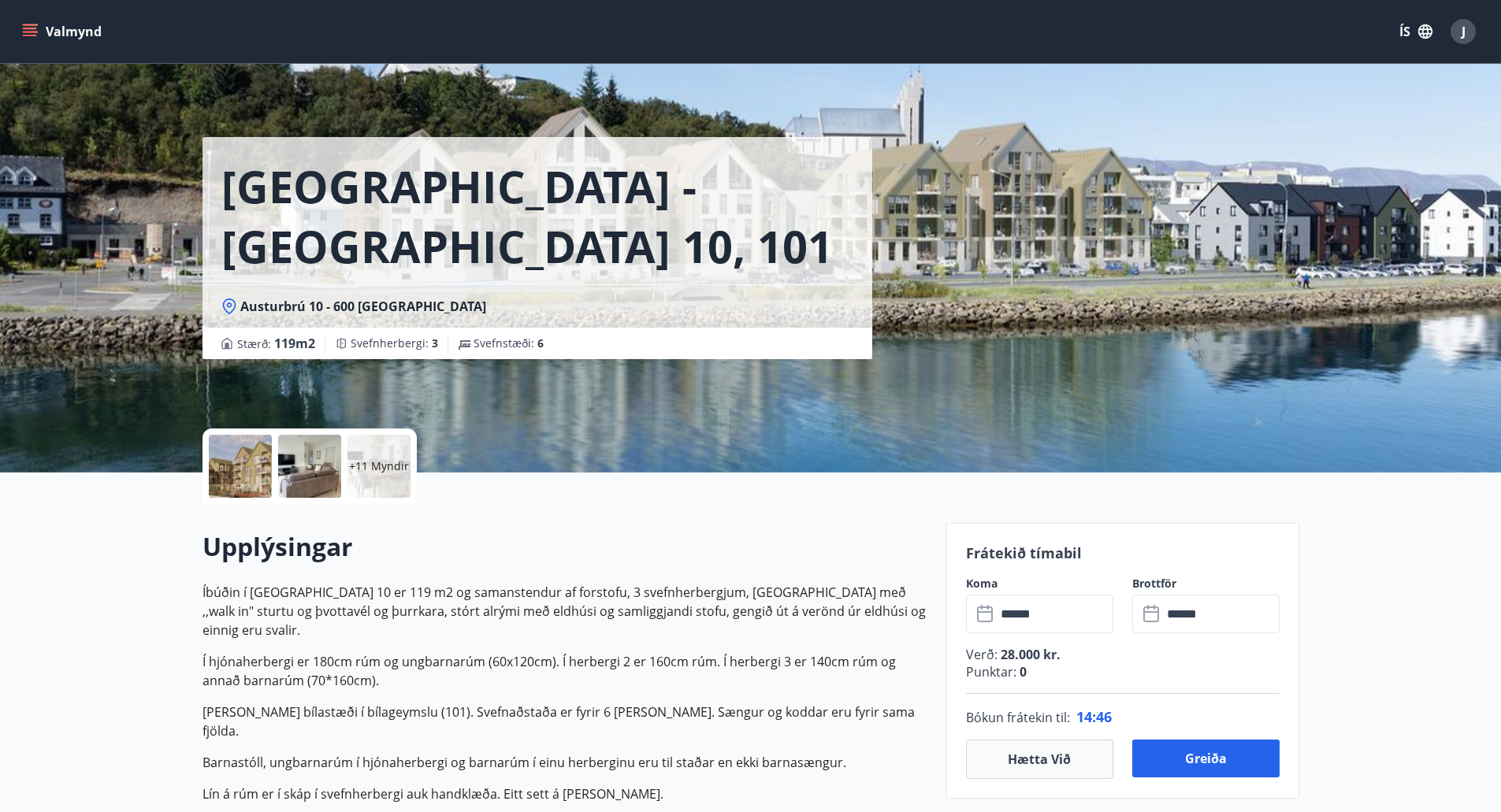
click at [362, 498] on div "+11 Myndir" at bounding box center [310, 466] width 215 height 76
click at [376, 473] on p "+11 Myndir" at bounding box center [379, 466] width 59 height 16
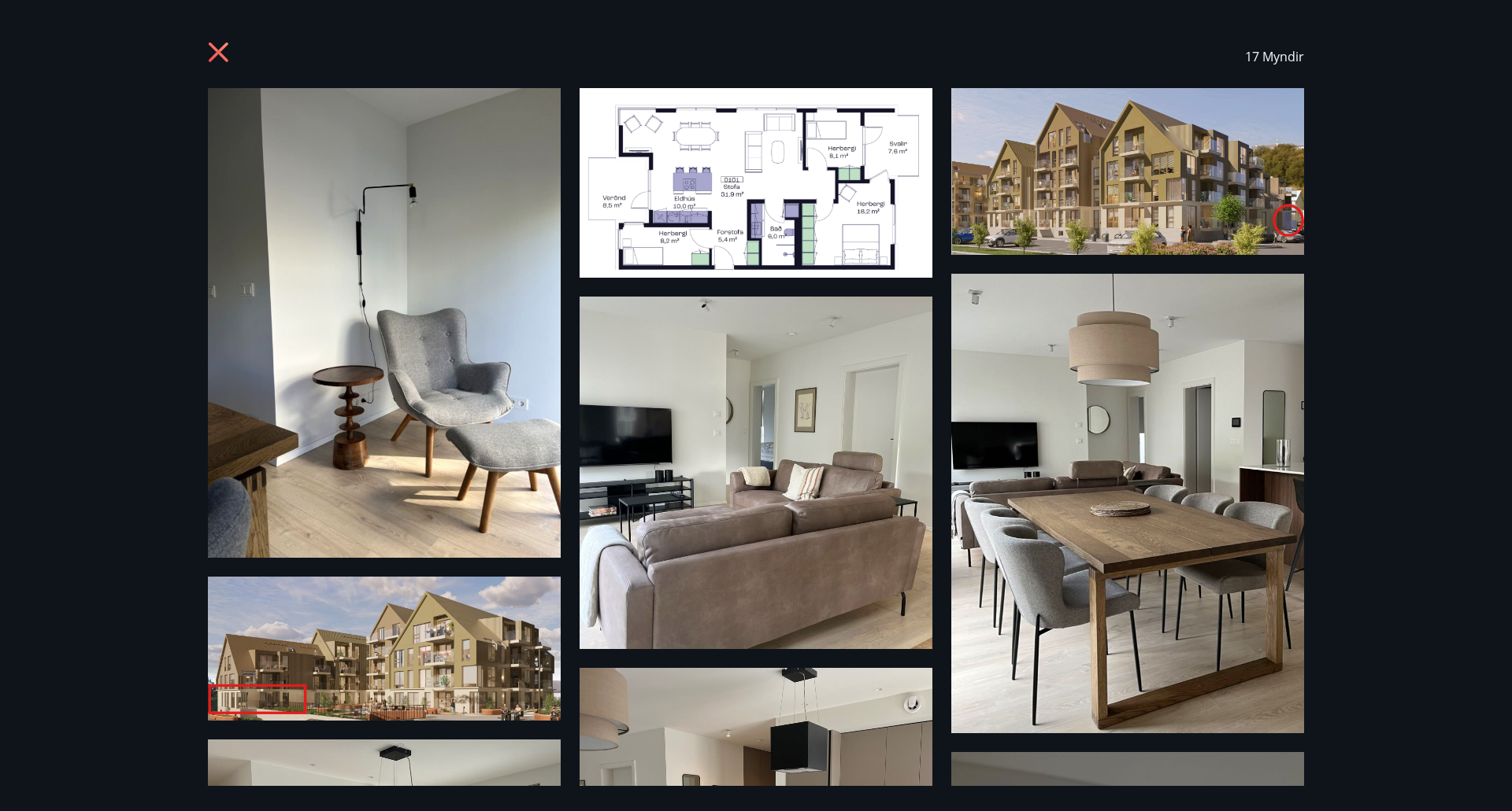
click at [1259, 214] on img at bounding box center [1127, 172] width 353 height 167
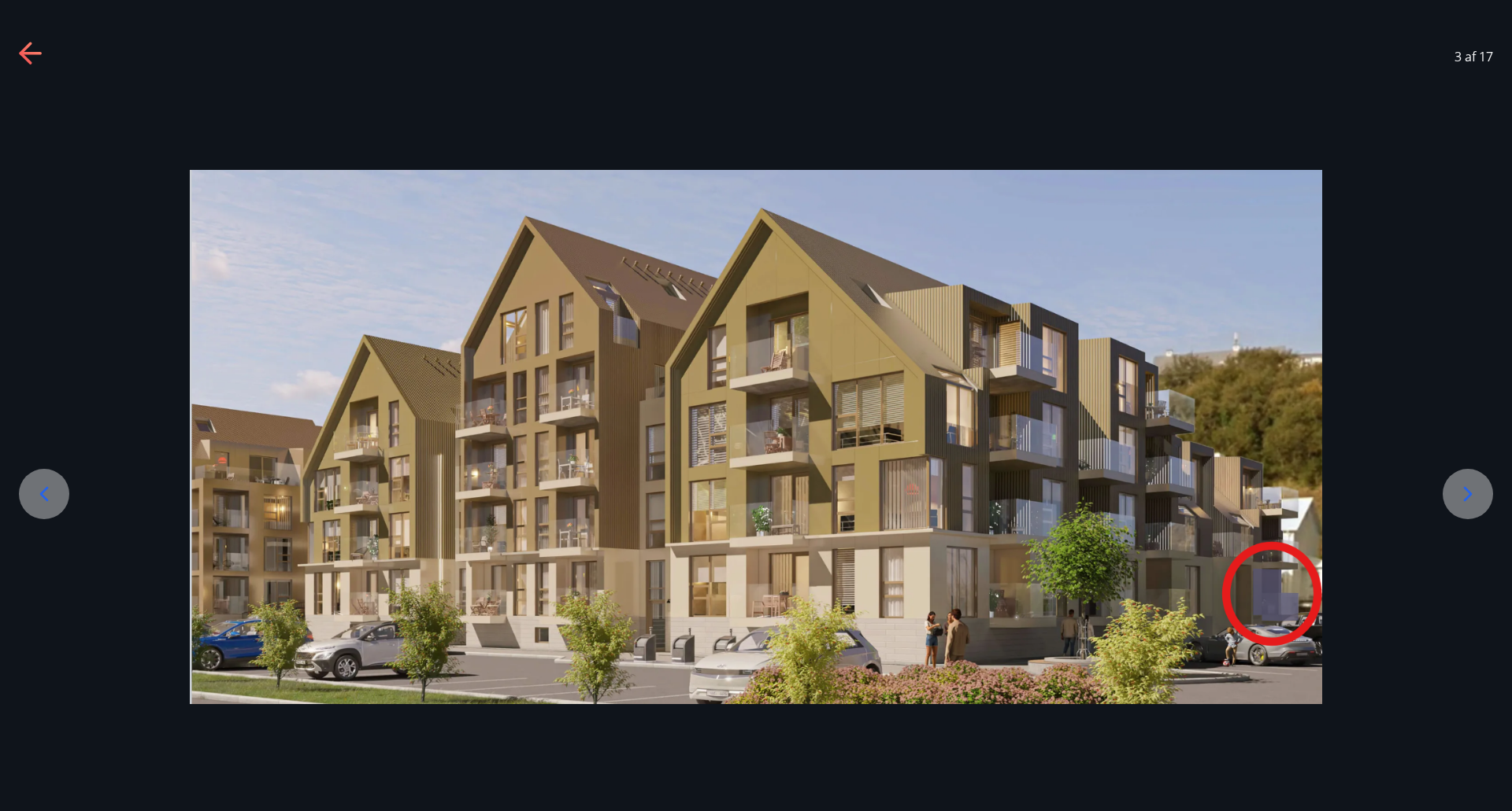
click at [1441, 241] on div at bounding box center [756, 437] width 1512 height 534
click at [1478, 153] on div at bounding box center [756, 437] width 1512 height 698
click at [18, 60] on div "3 af 17" at bounding box center [756, 56] width 1512 height 63
click at [1469, 48] on span "3 af 17" at bounding box center [1473, 57] width 39 height 18
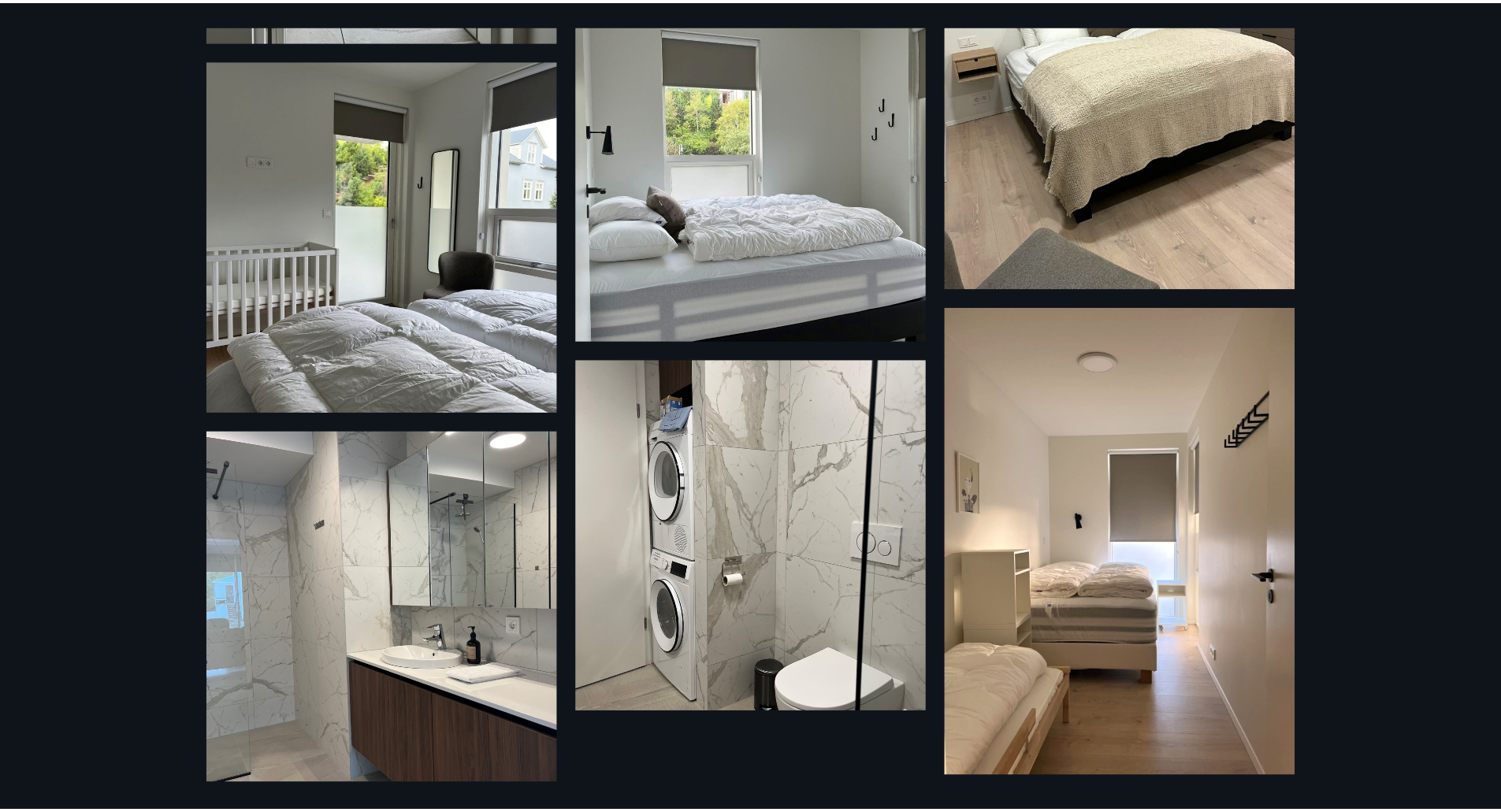
scroll to position [1427, 0]
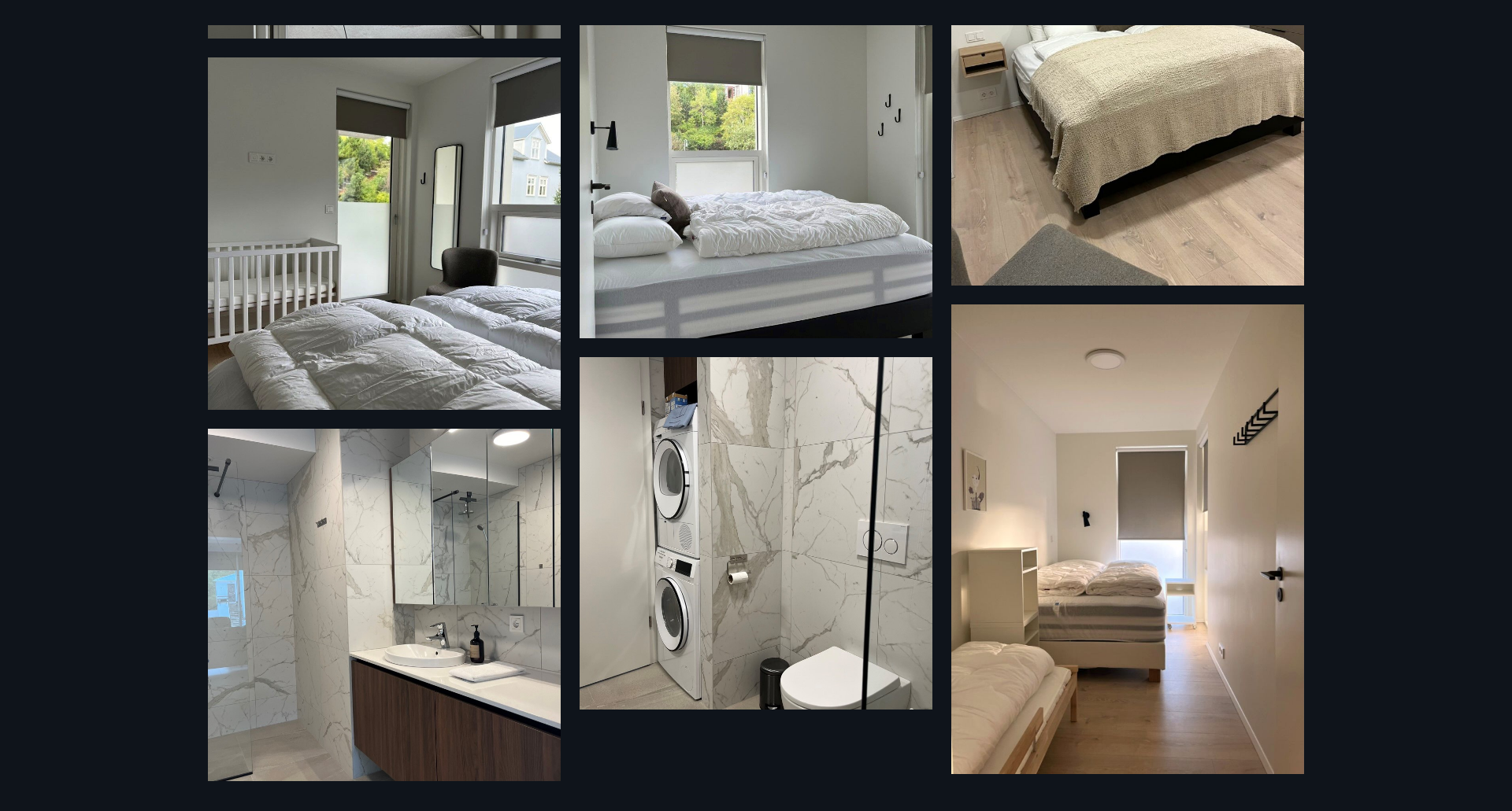
click at [1424, 340] on div "17 Myndir" at bounding box center [756, 406] width 1512 height 811
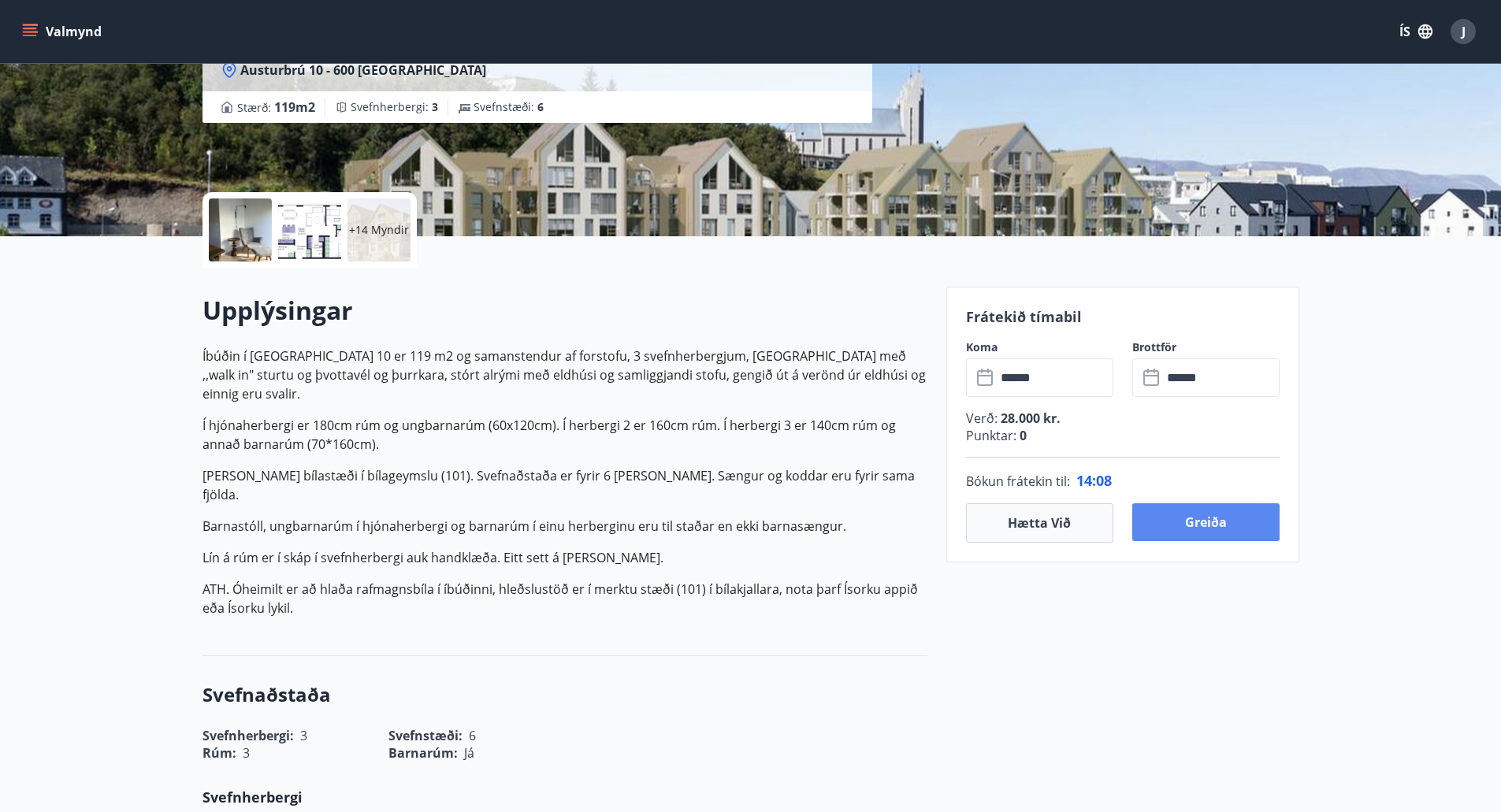
click at [1232, 523] on button "Greiða" at bounding box center [1205, 522] width 147 height 38
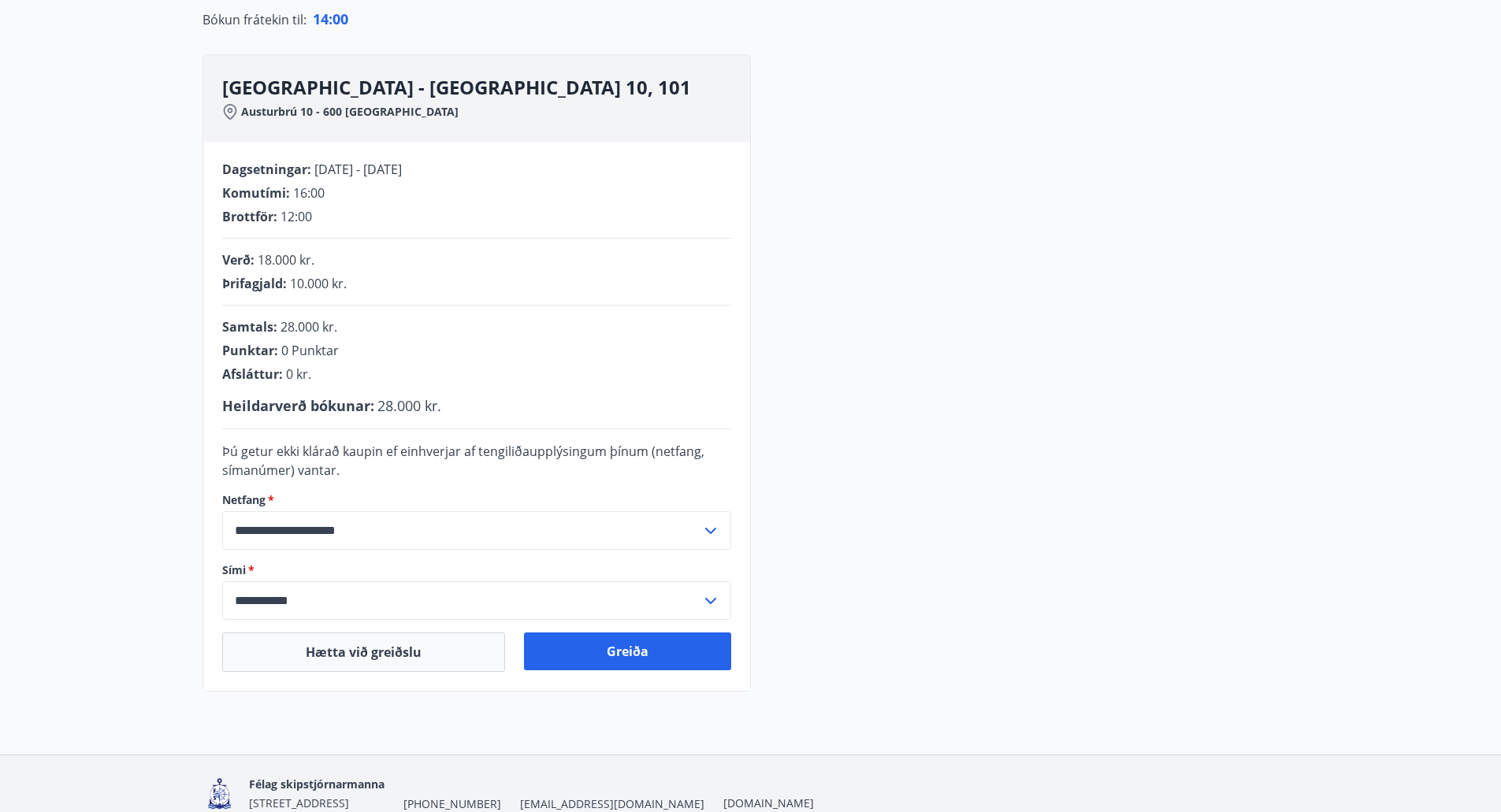
scroll to position [236, 0]
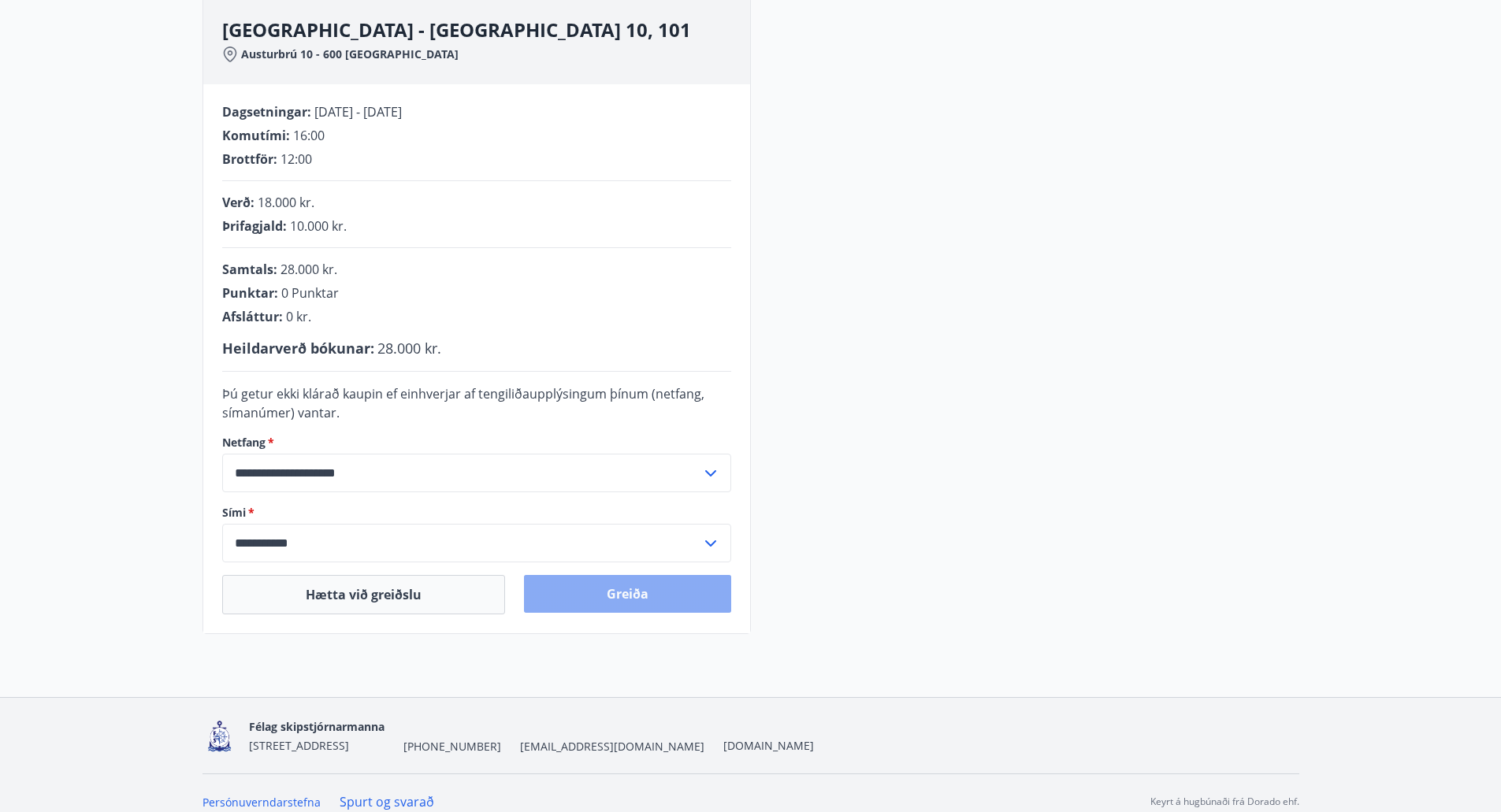
click at [613, 593] on button "Greiða" at bounding box center [628, 593] width 207 height 38
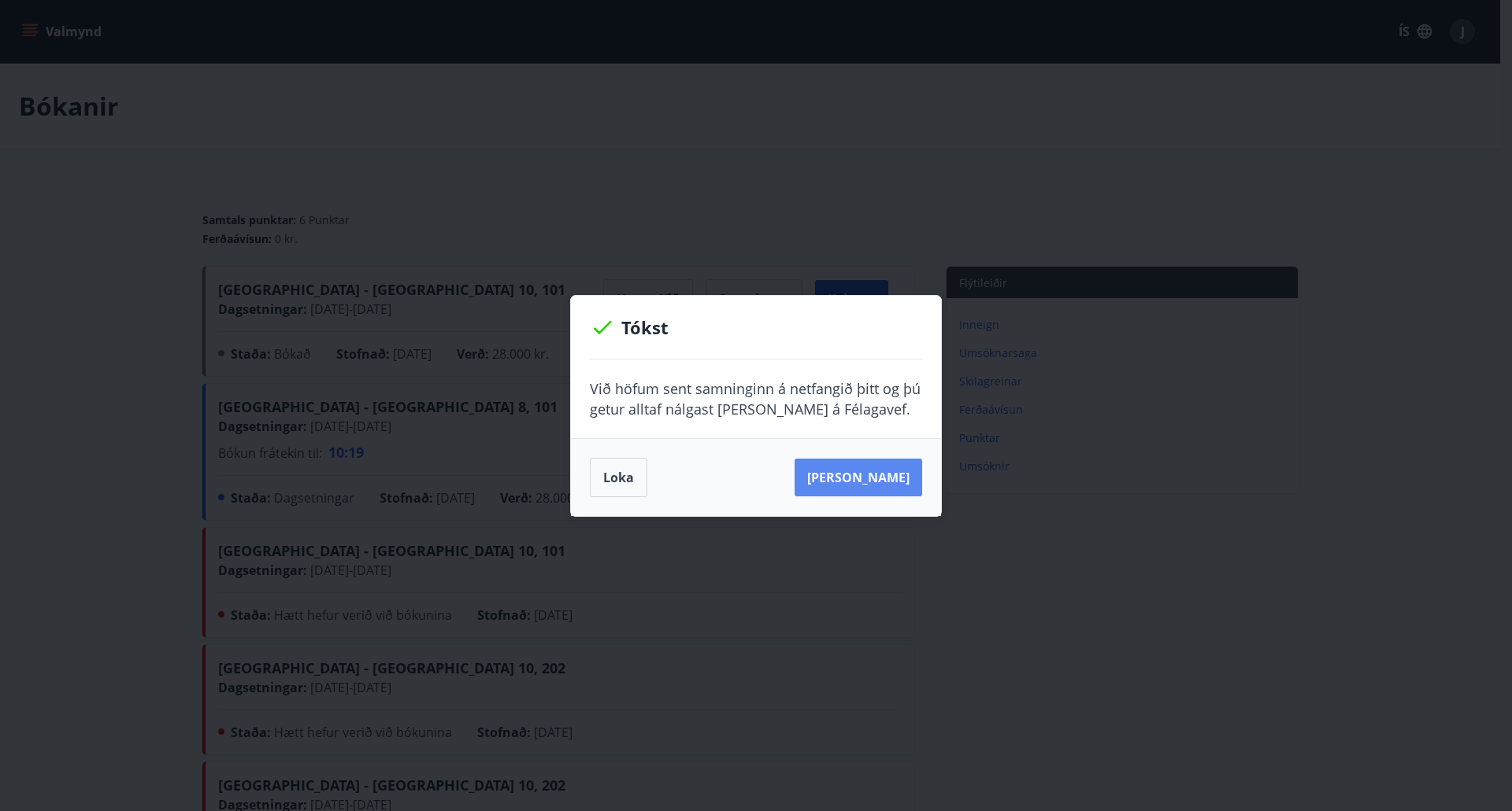
click at [868, 483] on button "Sjá samning" at bounding box center [858, 477] width 128 height 38
click at [598, 476] on button "Loka" at bounding box center [619, 477] width 58 height 39
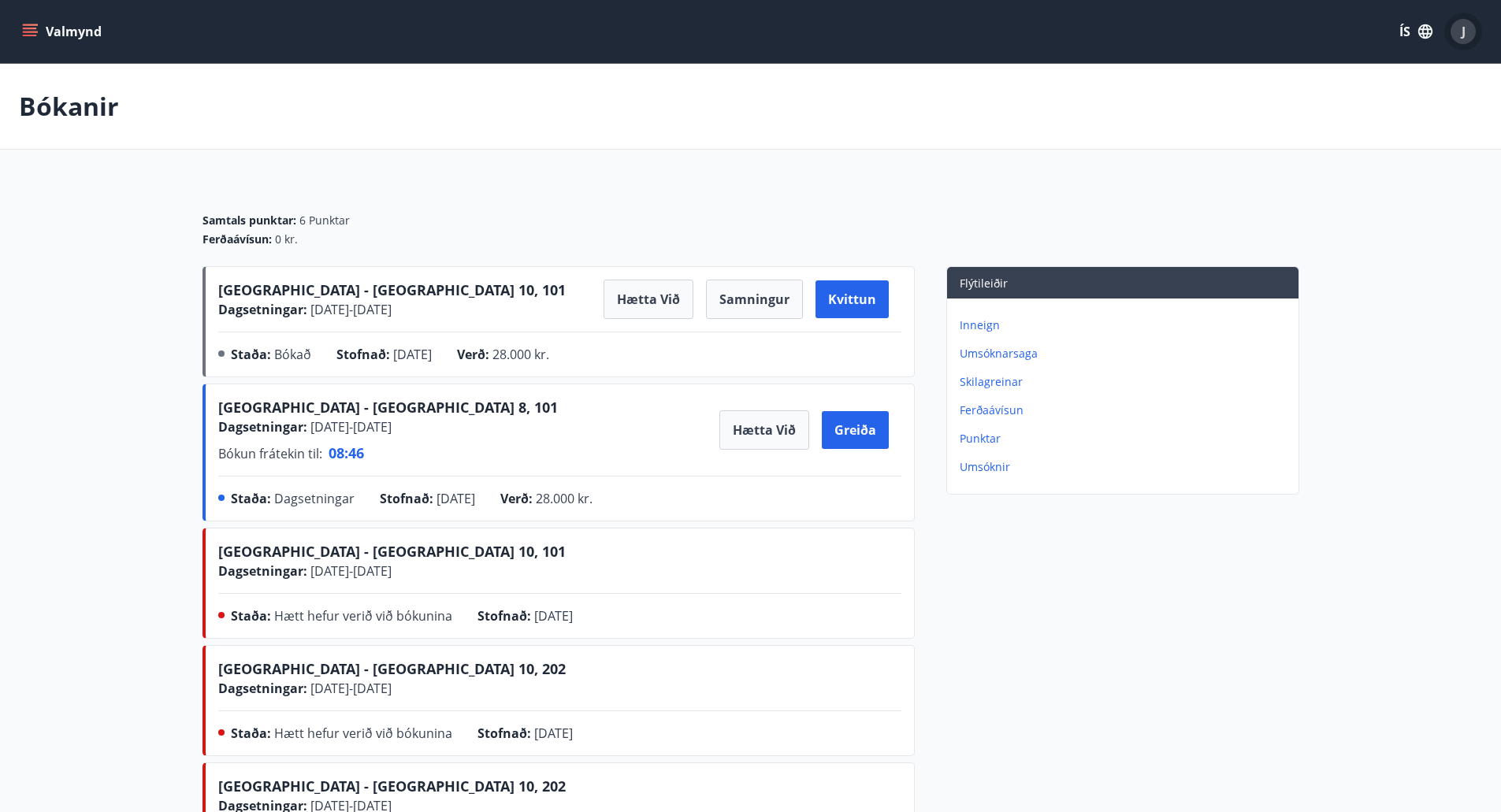
click at [1468, 37] on div "J" at bounding box center [1462, 31] width 25 height 25
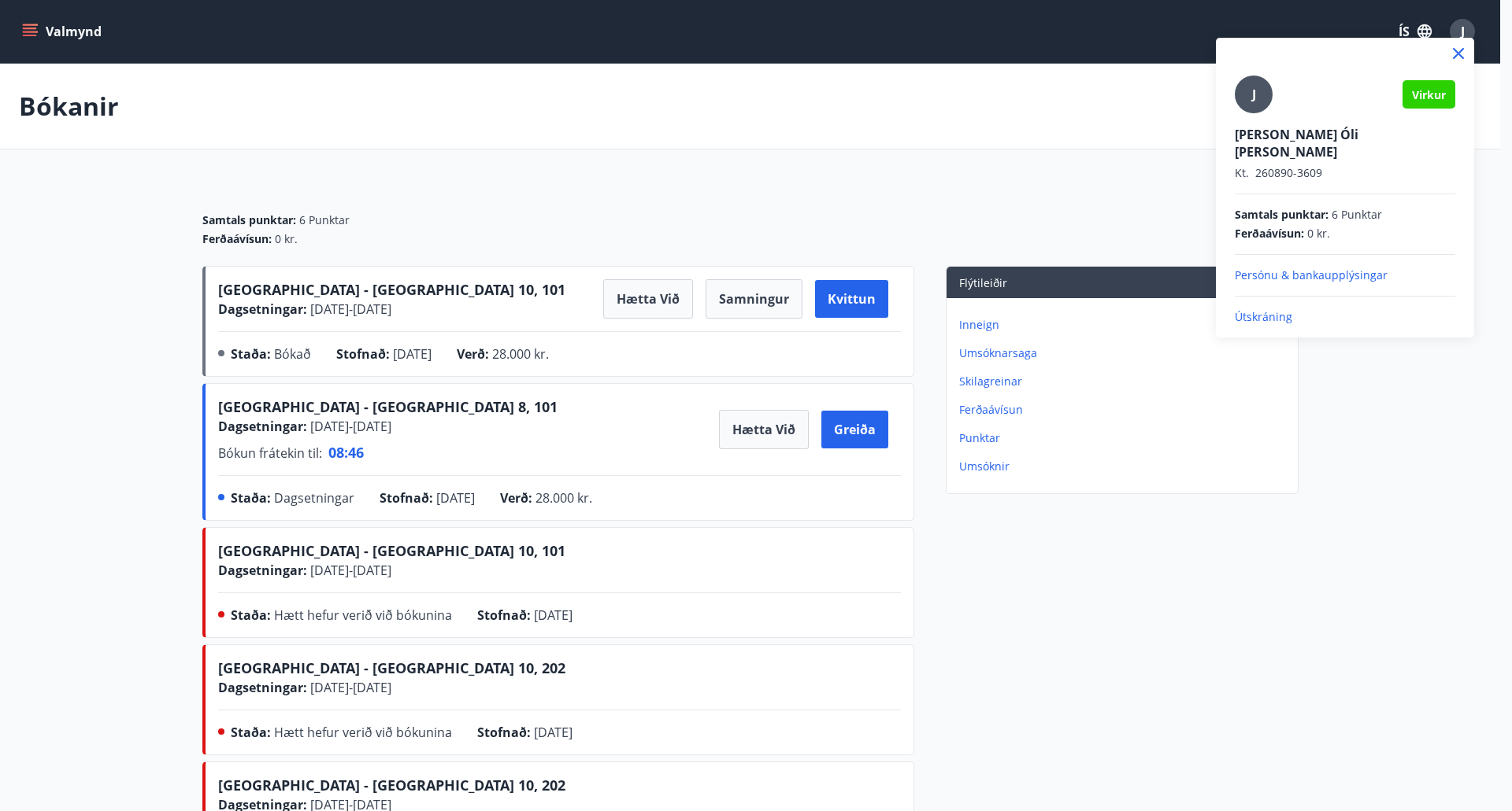
click at [1263, 309] on p "Útskráning" at bounding box center [1345, 317] width 220 height 16
